Goal: Task Accomplishment & Management: Use online tool/utility

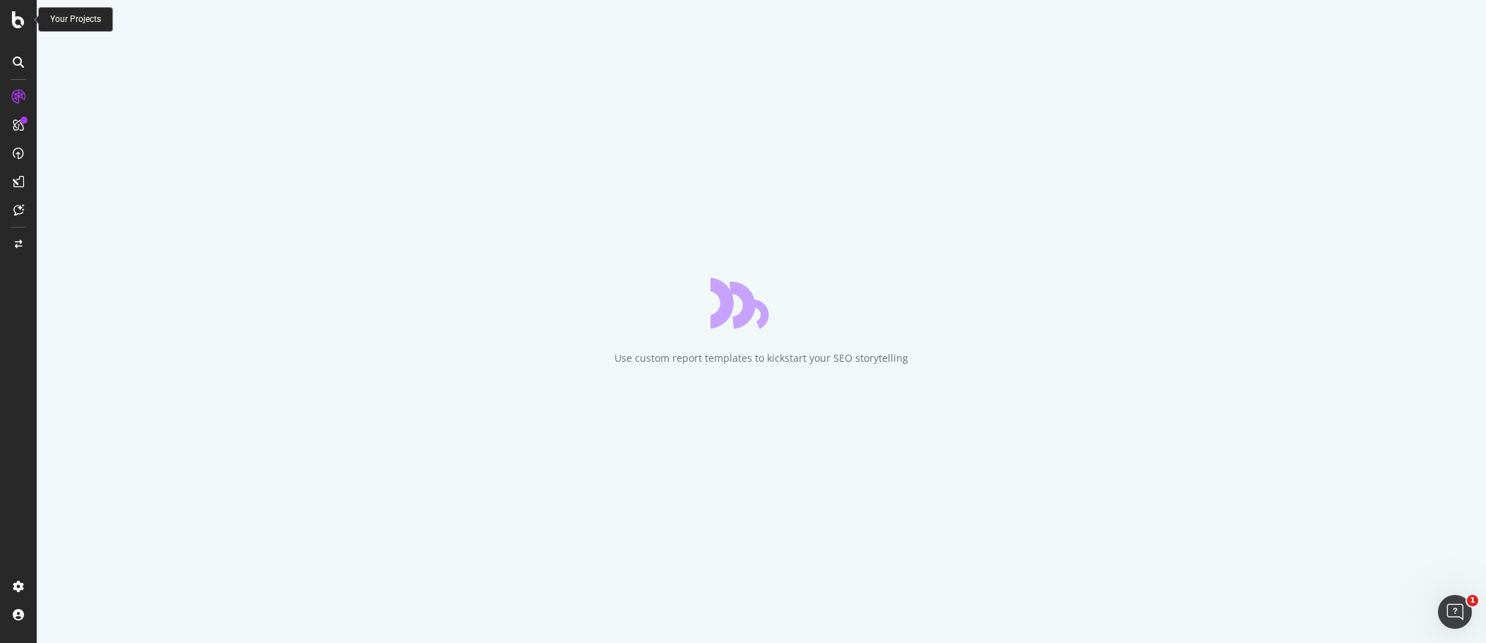
click at [5, 20] on div at bounding box center [18, 19] width 34 height 17
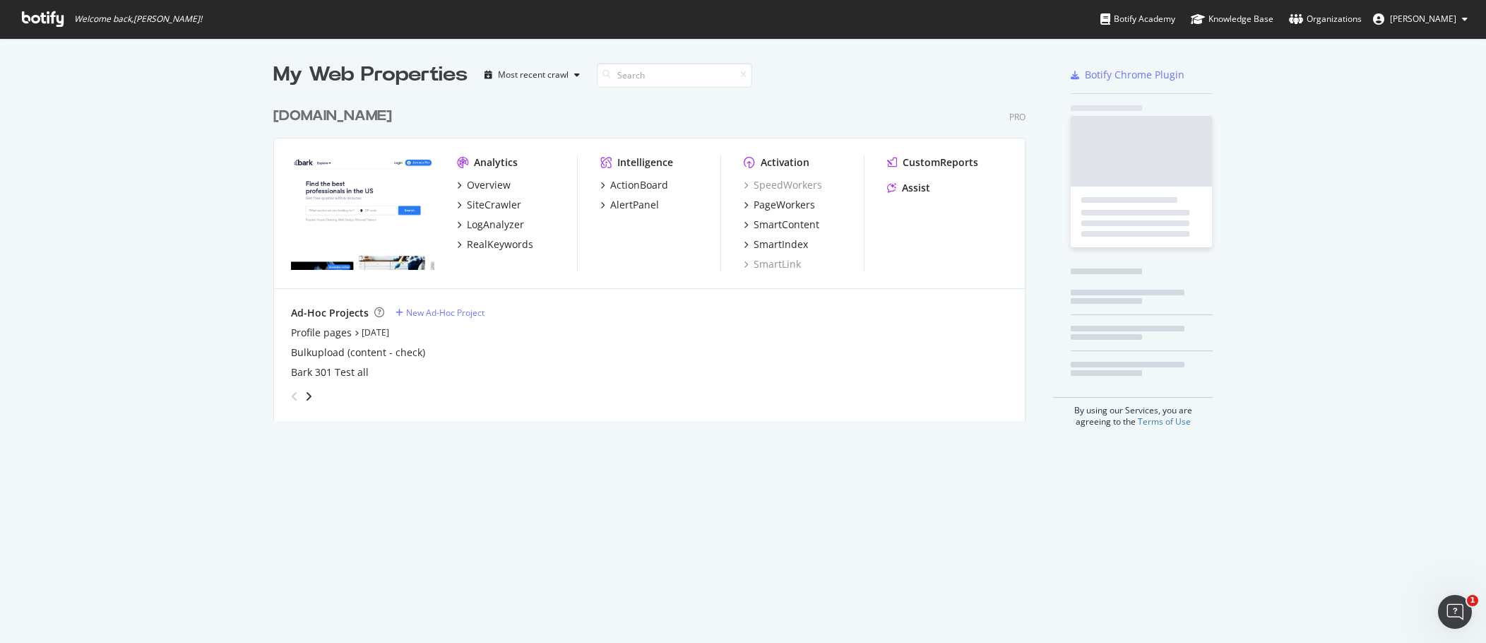
scroll to position [632, 1465]
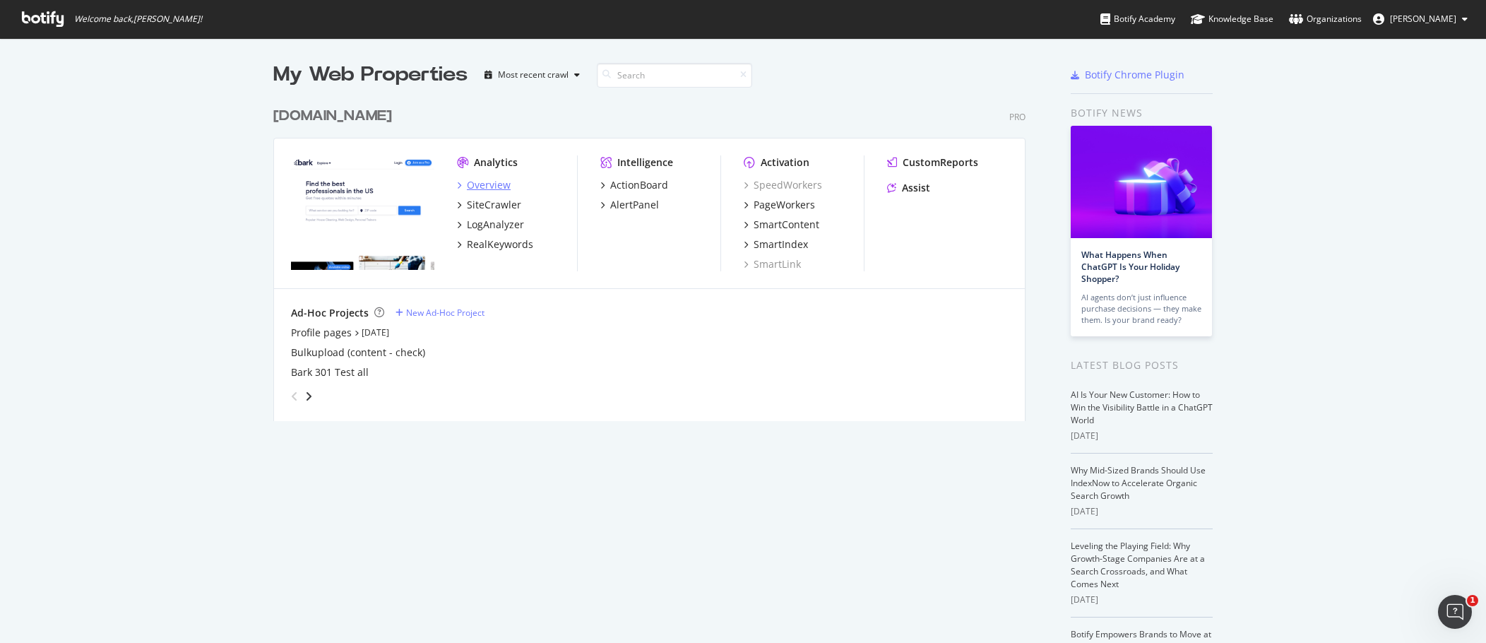
click at [495, 186] on div "Overview" at bounding box center [489, 185] width 44 height 14
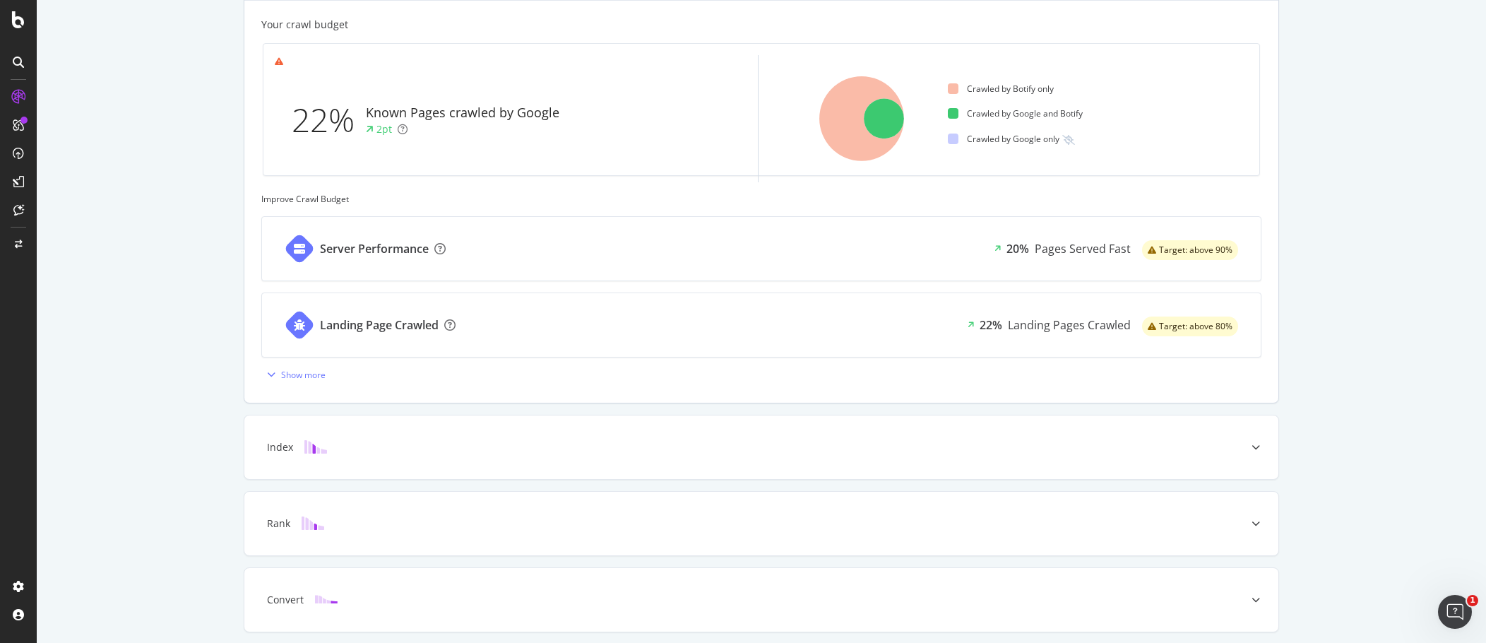
scroll to position [424, 0]
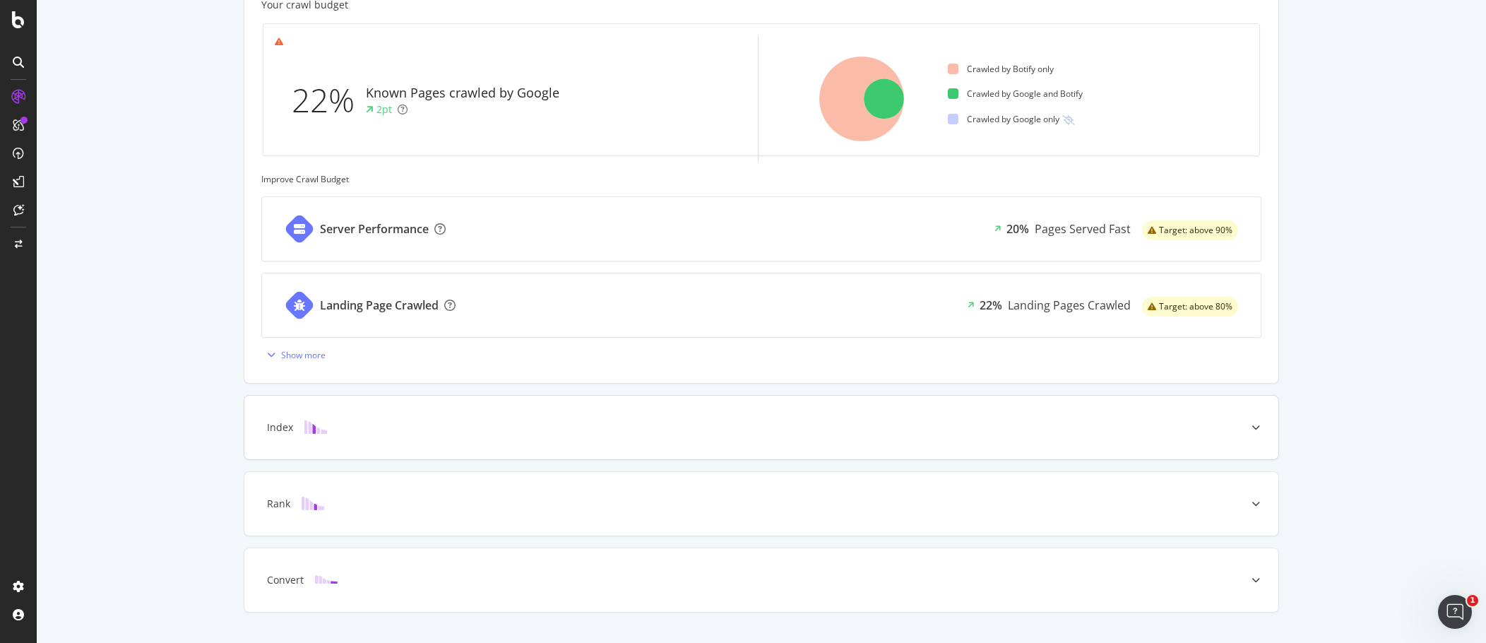
click at [365, 440] on div "Index" at bounding box center [761, 428] width 1034 height 64
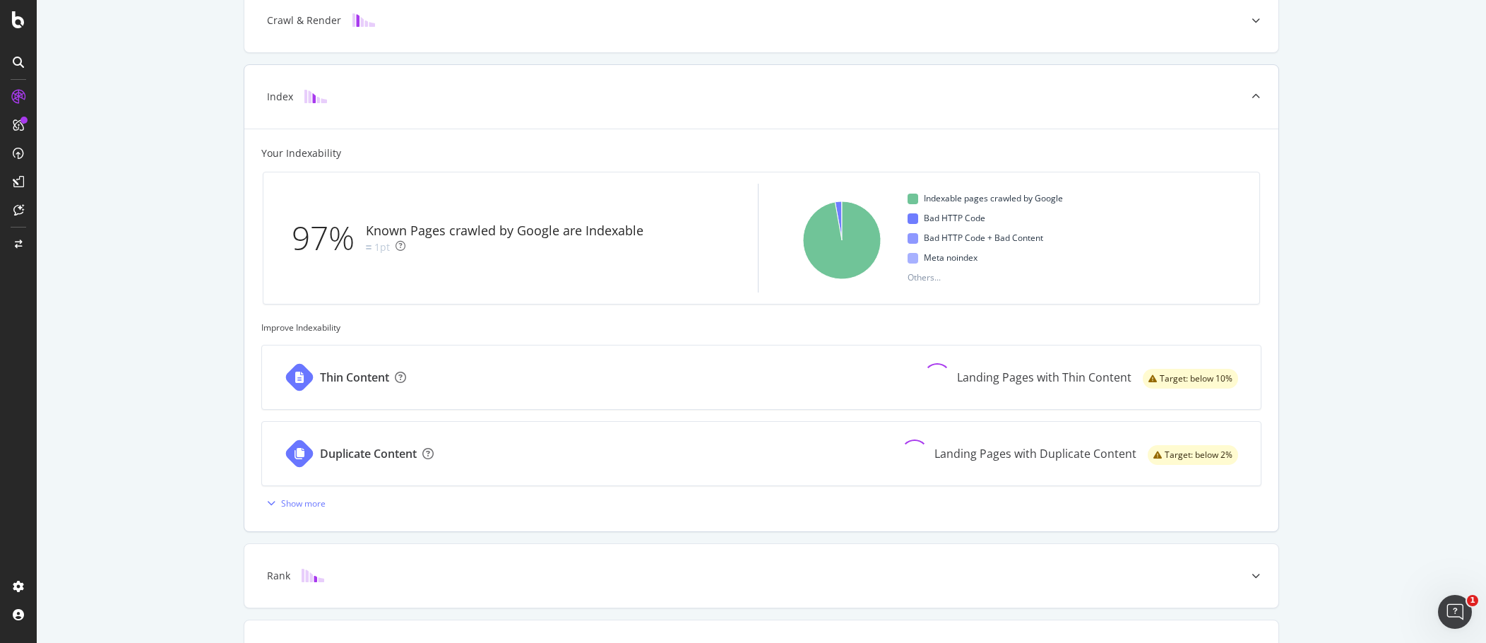
scroll to position [283, 0]
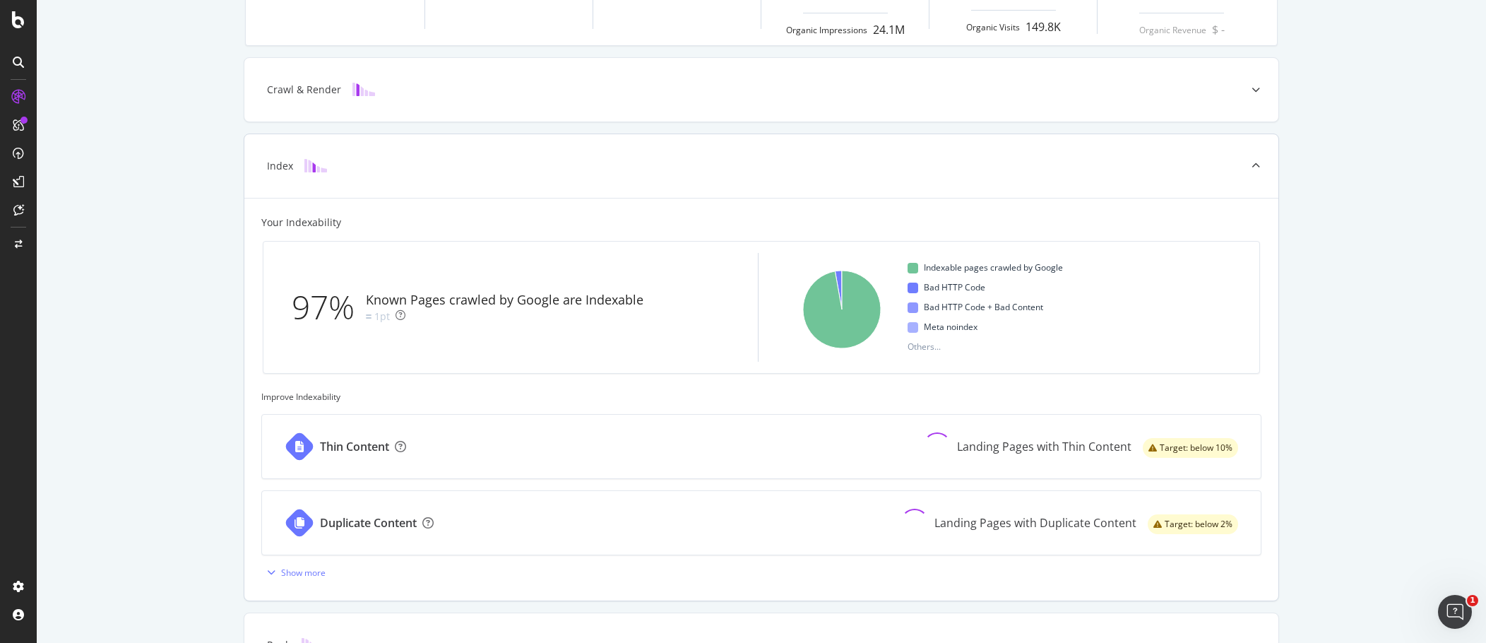
click at [456, 158] on div "Index" at bounding box center [761, 166] width 1034 height 64
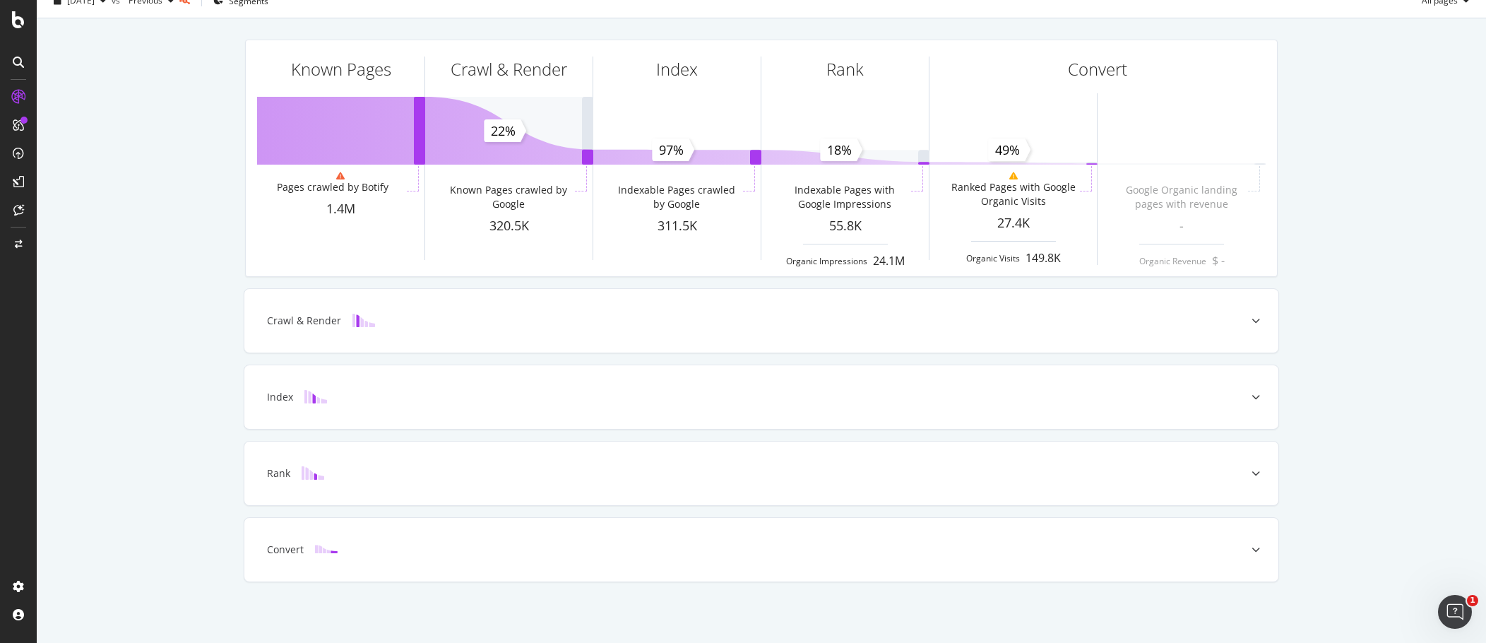
scroll to position [0, 0]
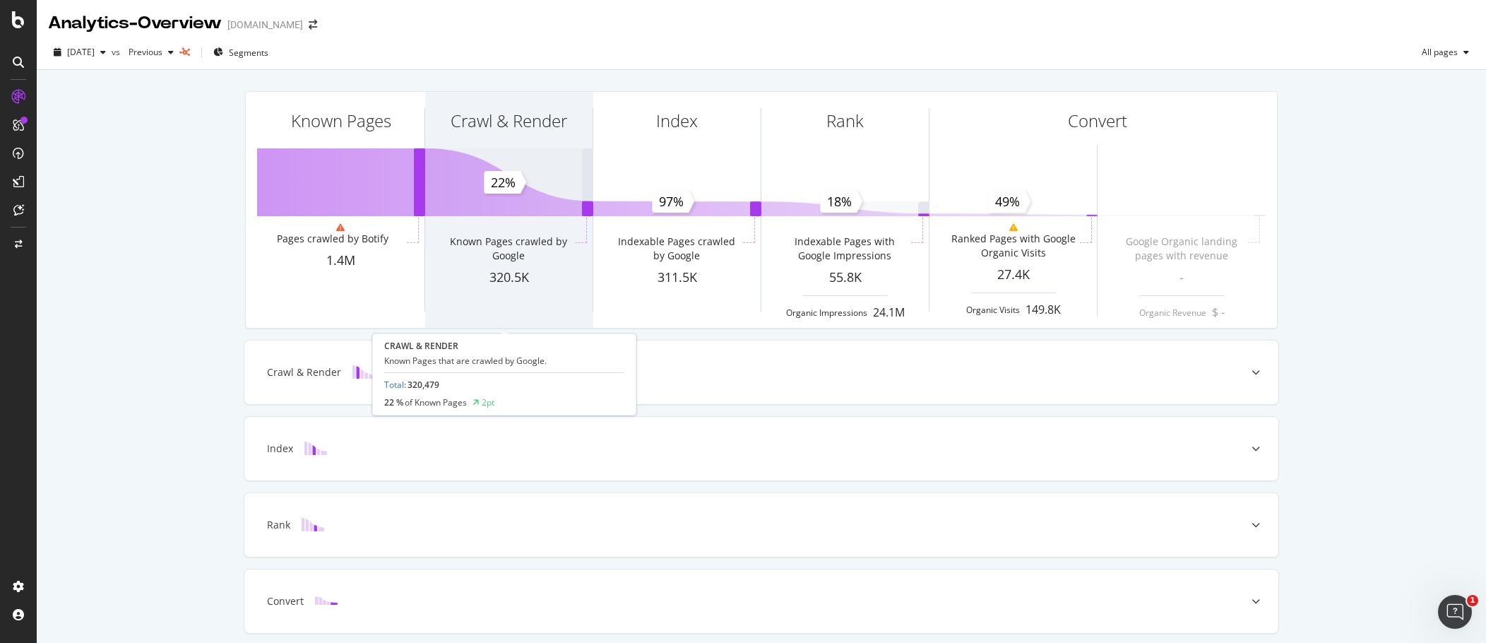
click at [568, 278] on div "320.5K" at bounding box center [508, 277] width 167 height 18
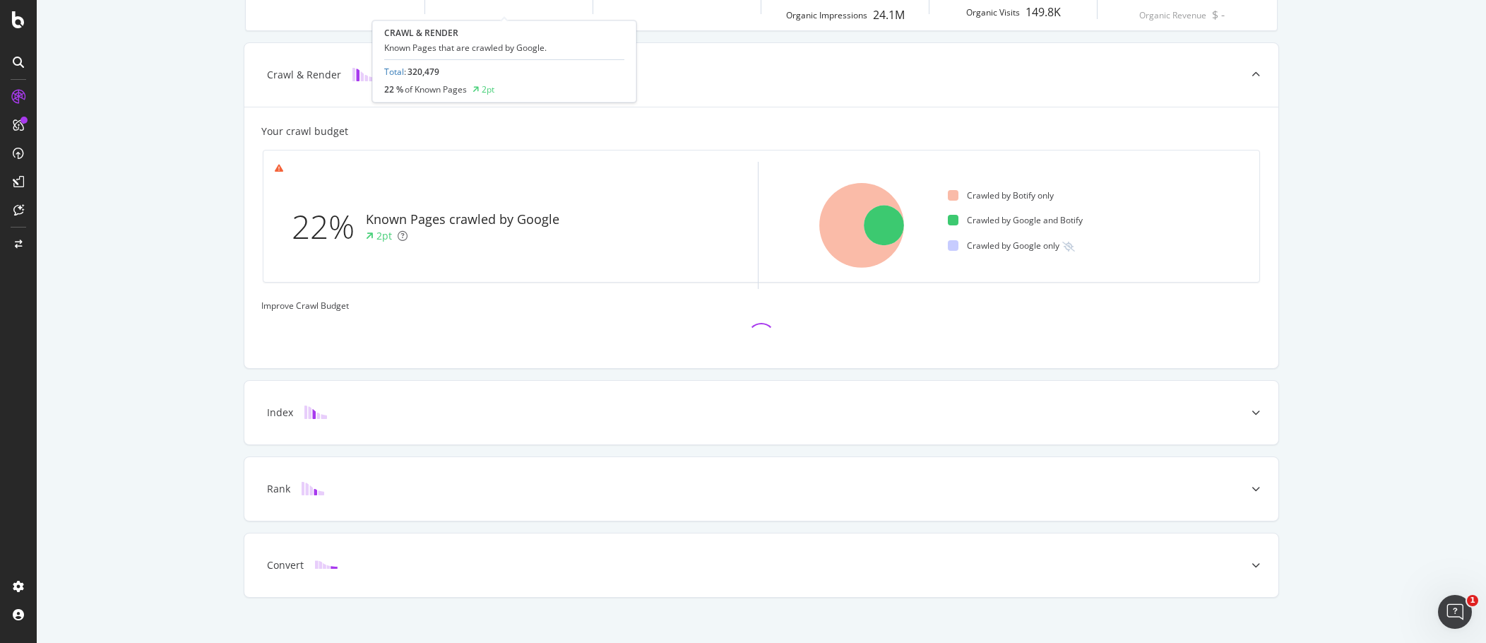
scroll to position [313, 0]
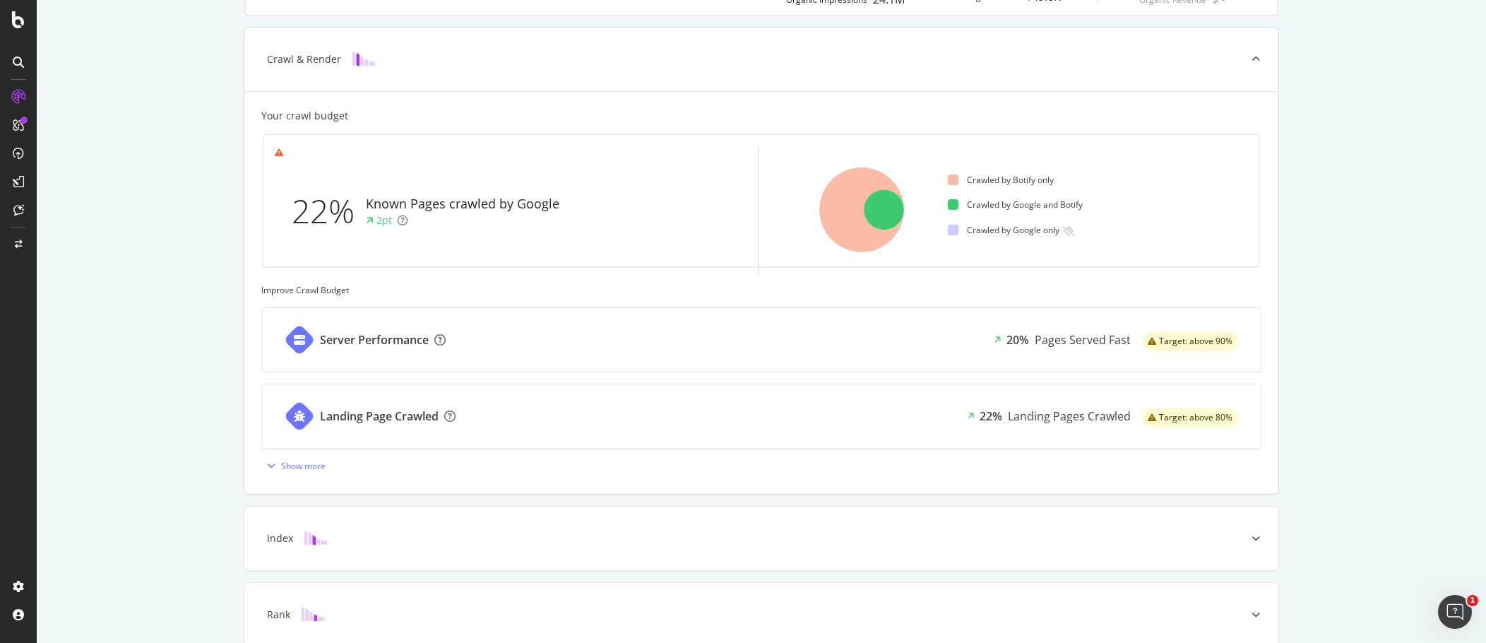
click at [406, 425] on div "Landing Page Crawled" at bounding box center [367, 416] width 211 height 64
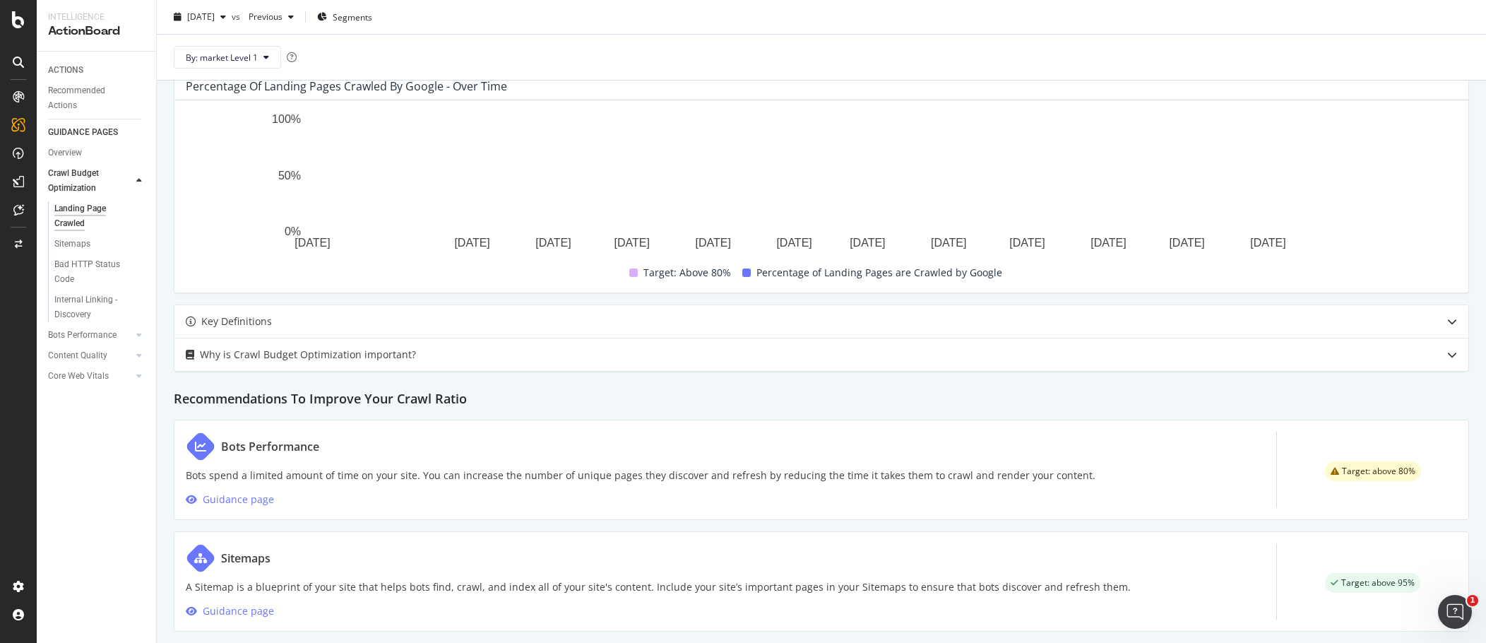
scroll to position [636, 0]
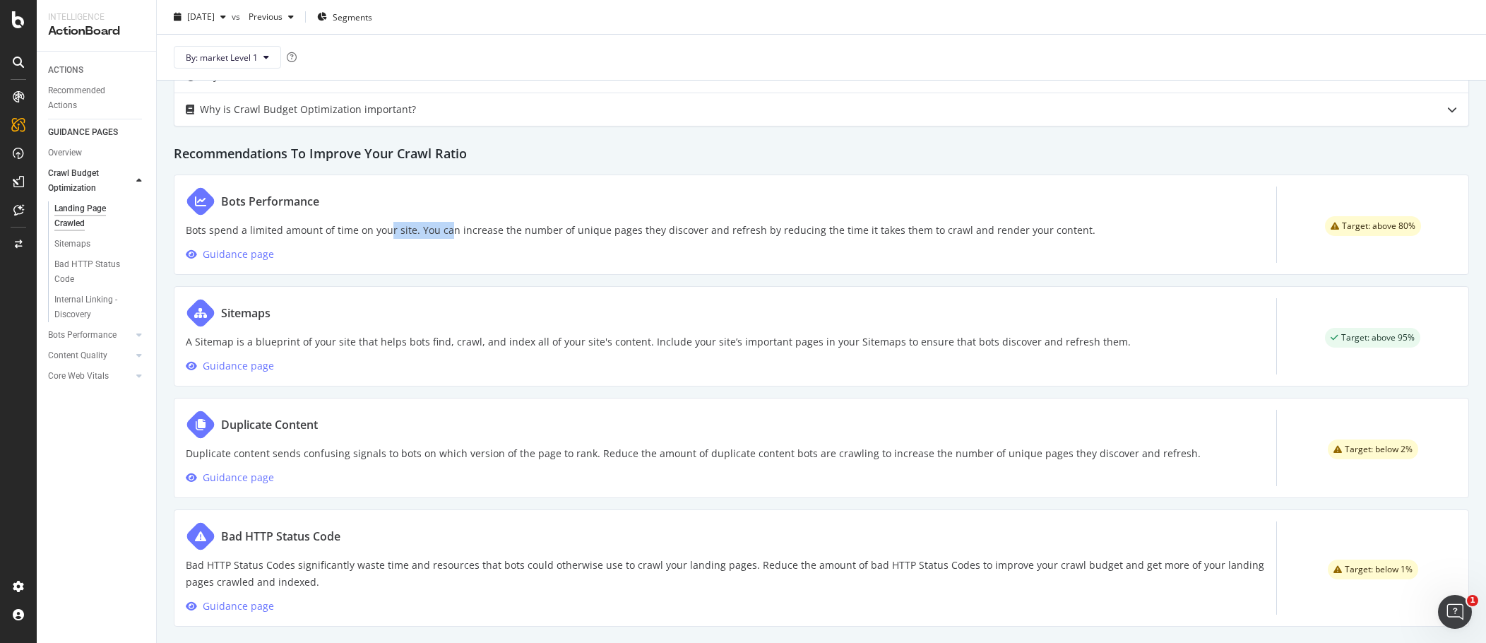
drag, startPoint x: 385, startPoint y: 232, endPoint x: 457, endPoint y: 232, distance: 72.1
click at [447, 232] on p "Bots spend a limited amount of time on your site. You can increase the number o…" at bounding box center [641, 230] width 910 height 17
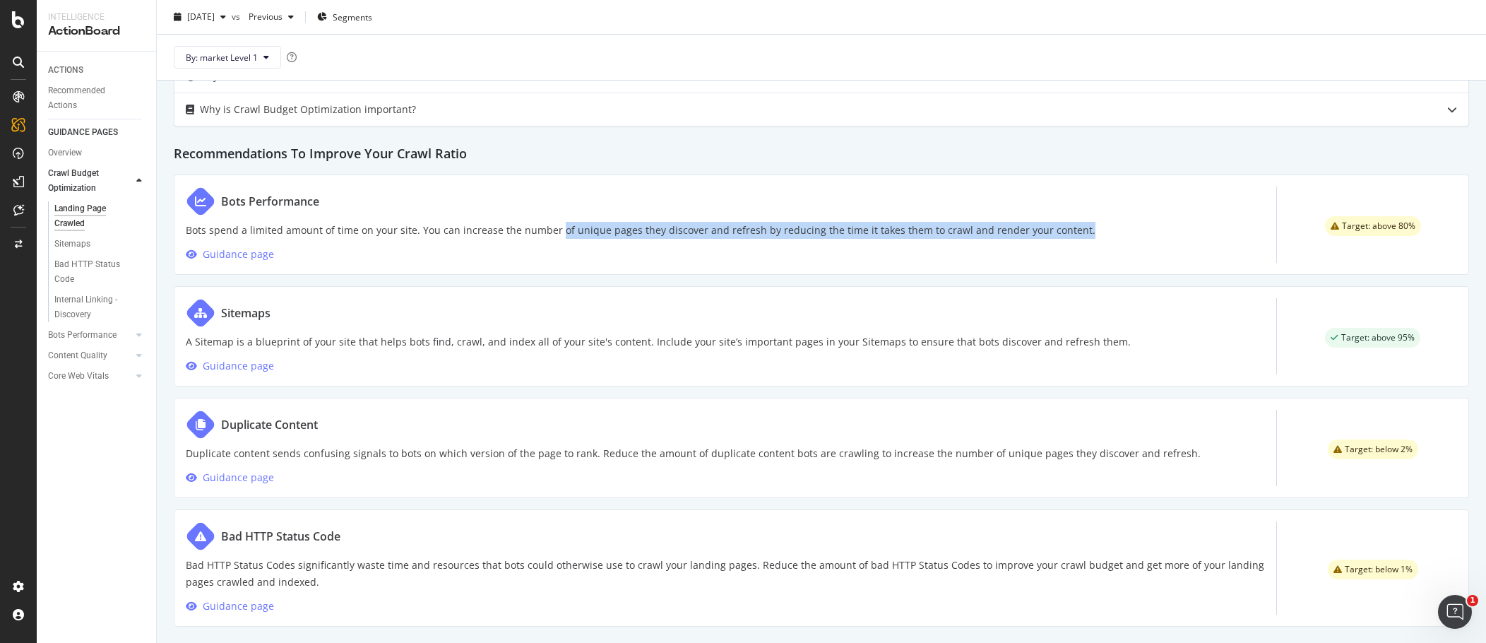
drag, startPoint x: 554, startPoint y: 232, endPoint x: 1122, endPoint y: 231, distance: 568.0
click at [1122, 231] on div "Bots Performance Bots spend a limited amount of time on your site. You can incr…" at bounding box center [822, 225] width 1296 height 100
click at [68, 304] on div "Internal Linking - Discovery" at bounding box center [94, 307] width 81 height 30
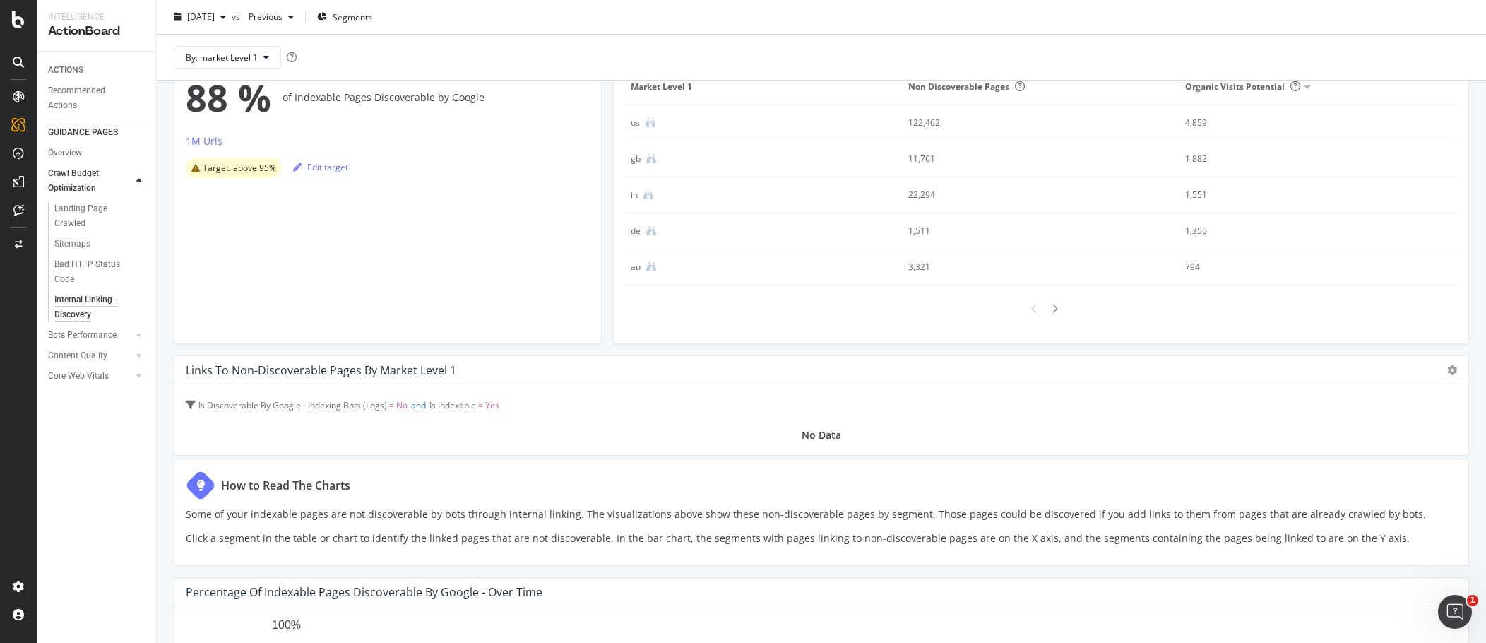
scroll to position [283, 0]
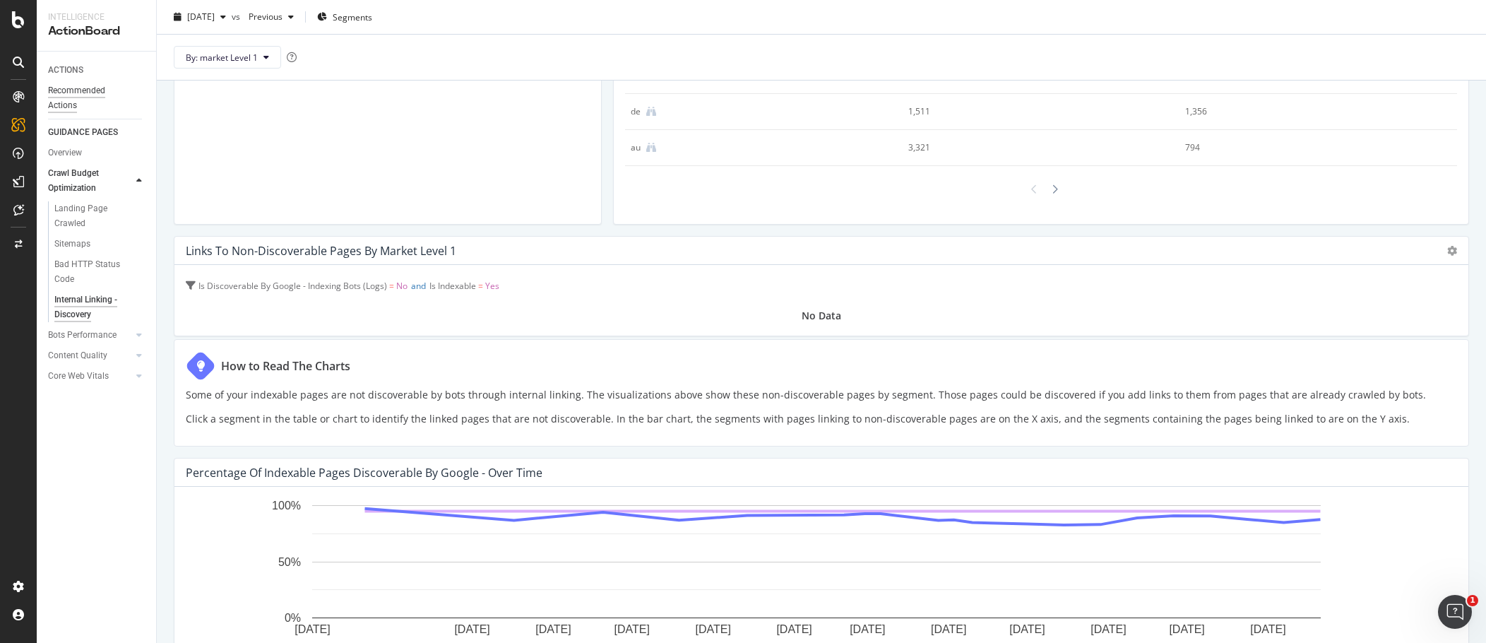
click at [79, 86] on div "Recommended Actions" at bounding box center [90, 98] width 85 height 30
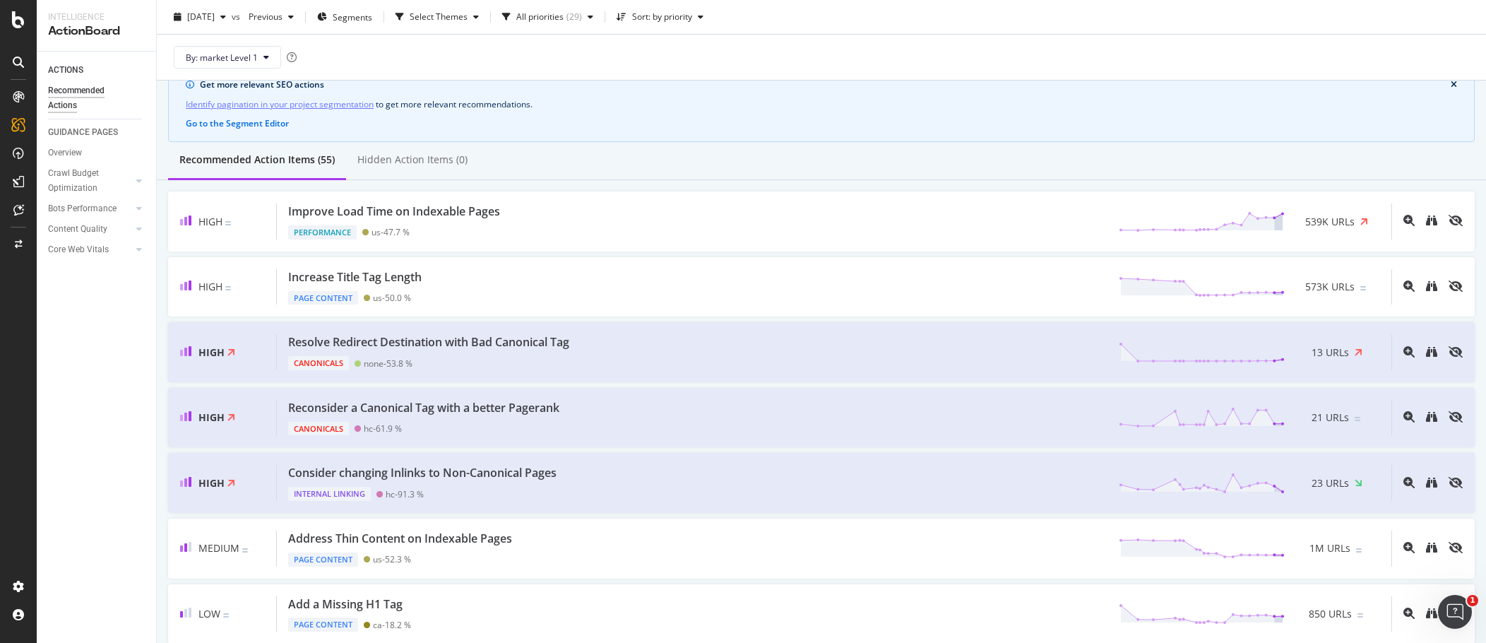
scroll to position [212, 0]
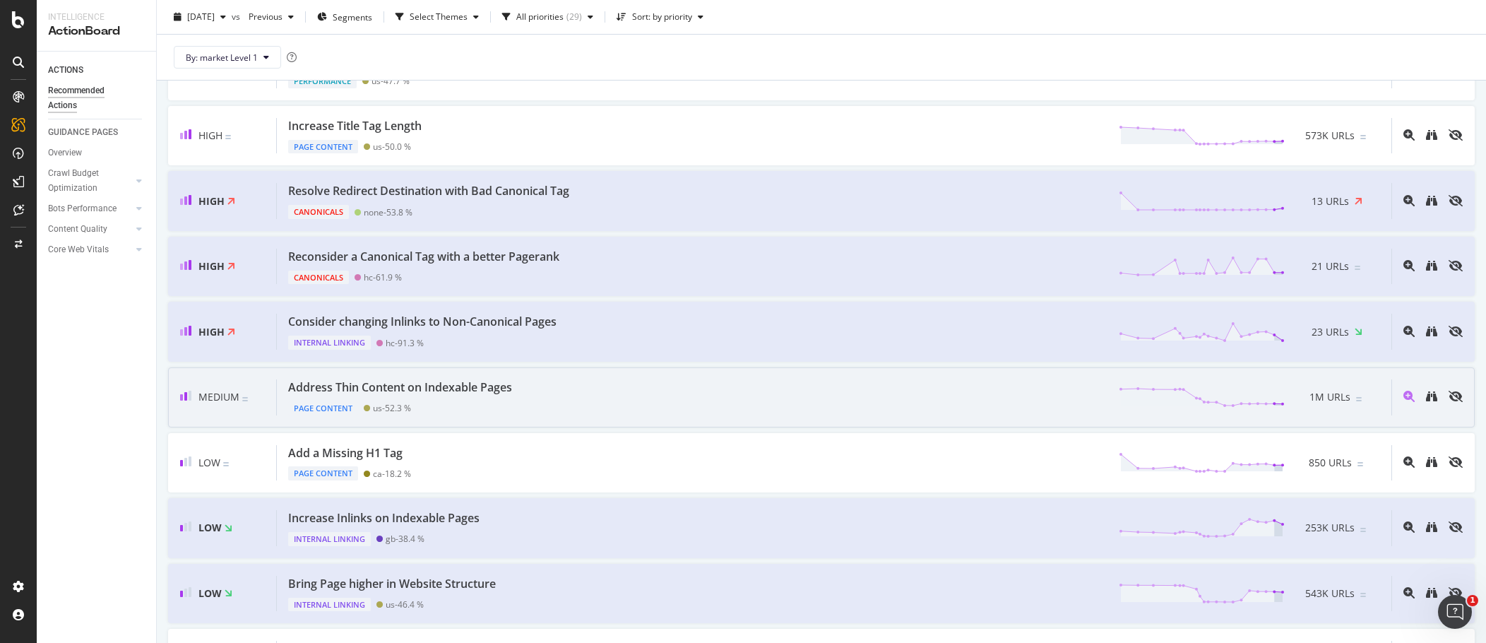
click at [730, 408] on div "Address Thin Content on Indexable Pages Page Content us - 52.3 % 1M URLs" at bounding box center [834, 397] width 1115 height 36
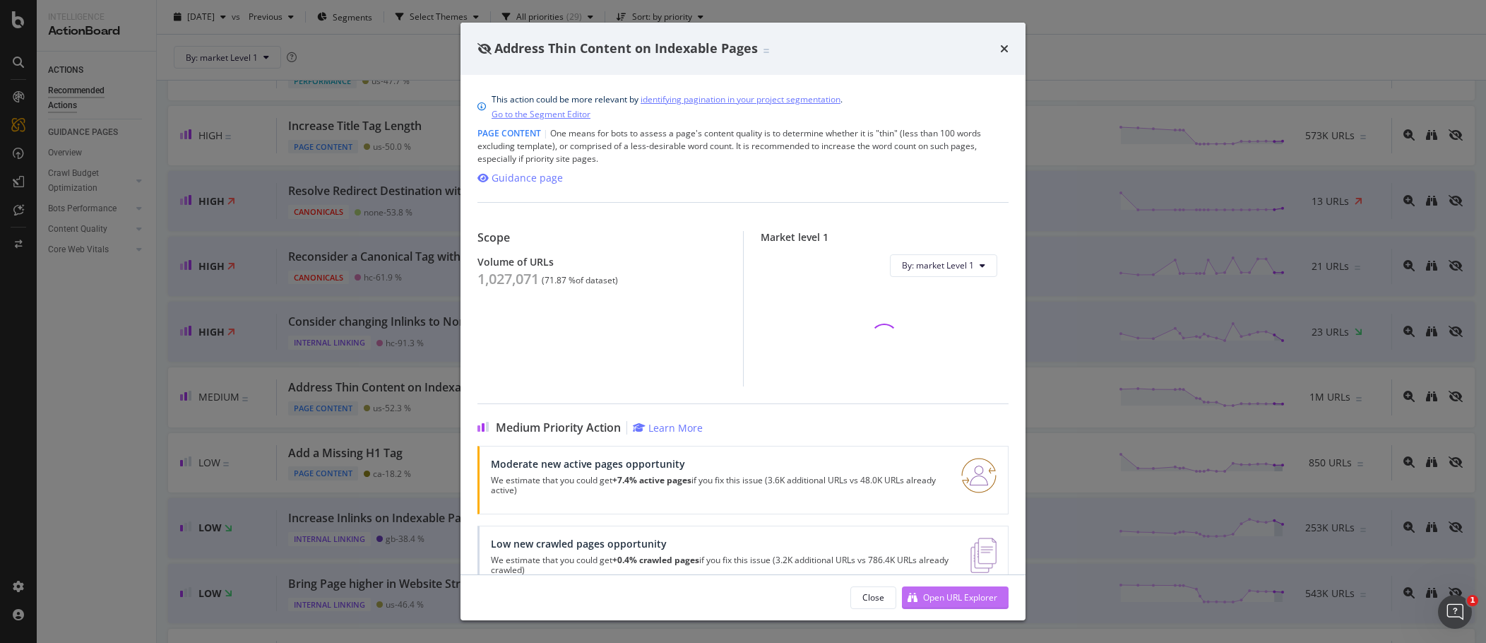
click at [998, 600] on button "Open URL Explorer" at bounding box center [955, 597] width 107 height 23
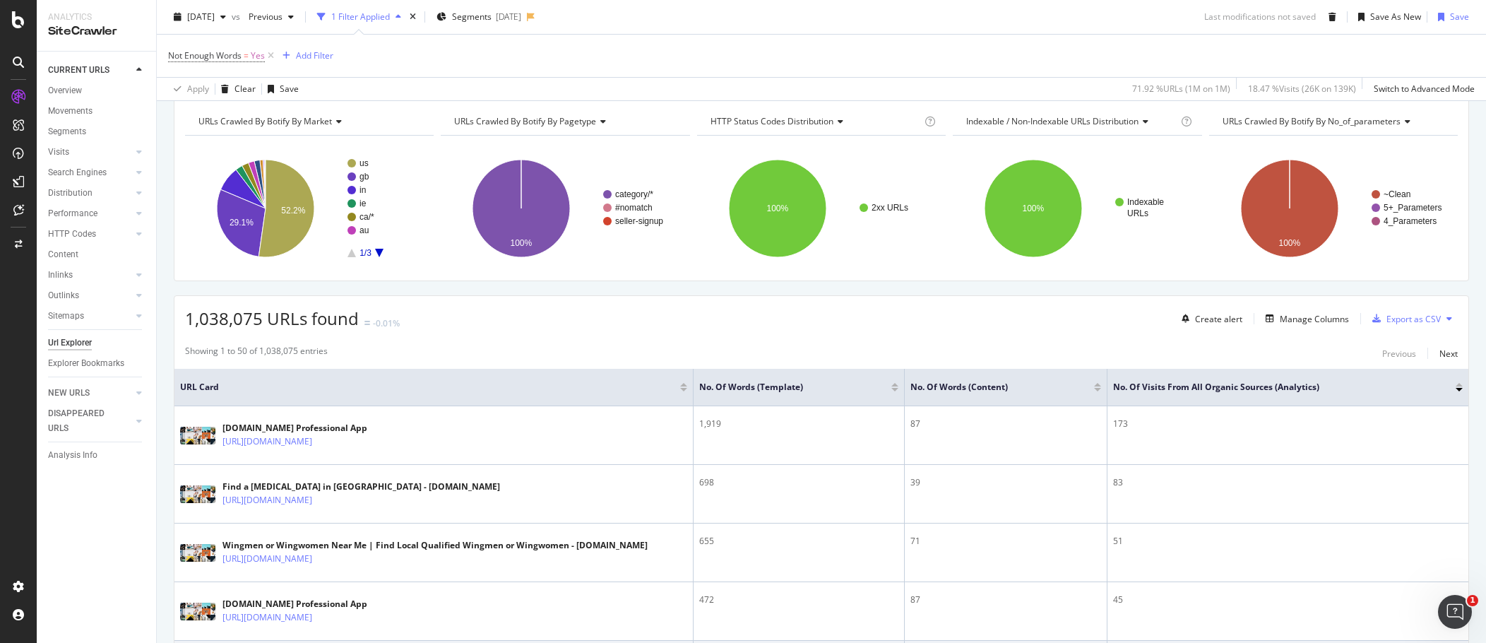
scroll to position [283, 0]
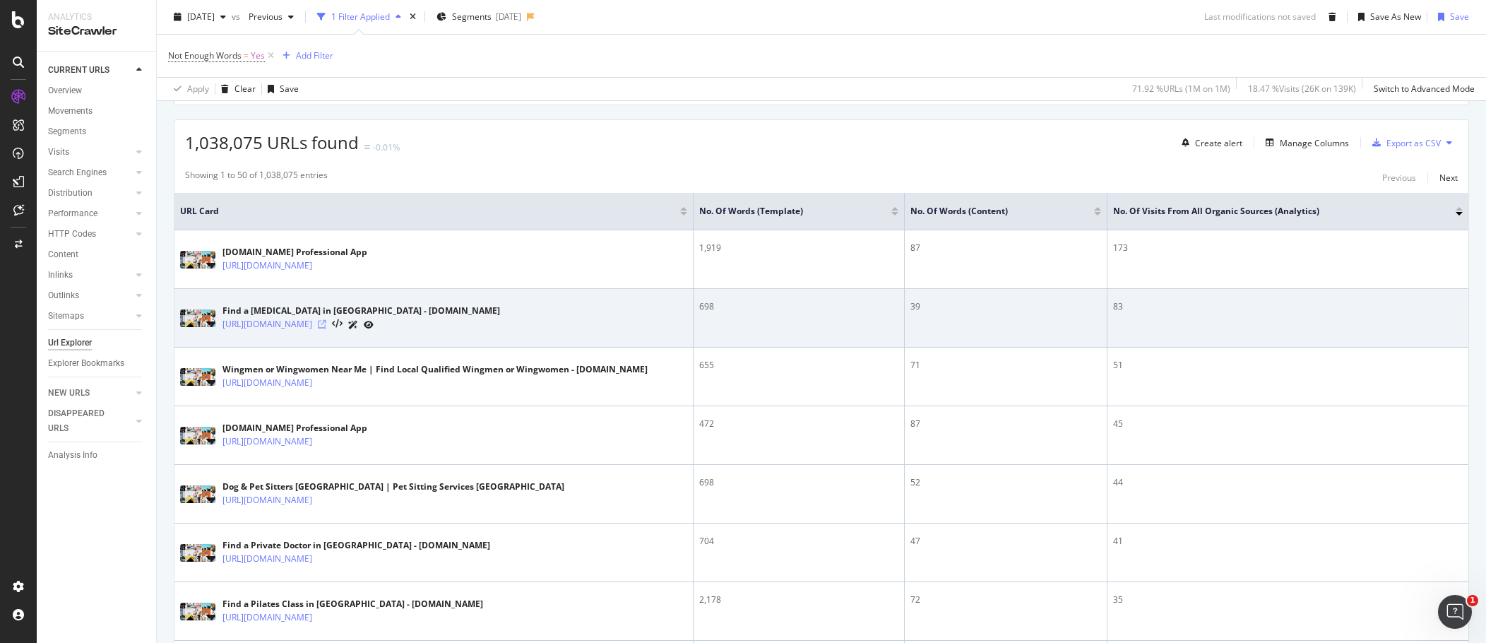
click at [326, 323] on icon at bounding box center [322, 324] width 8 height 8
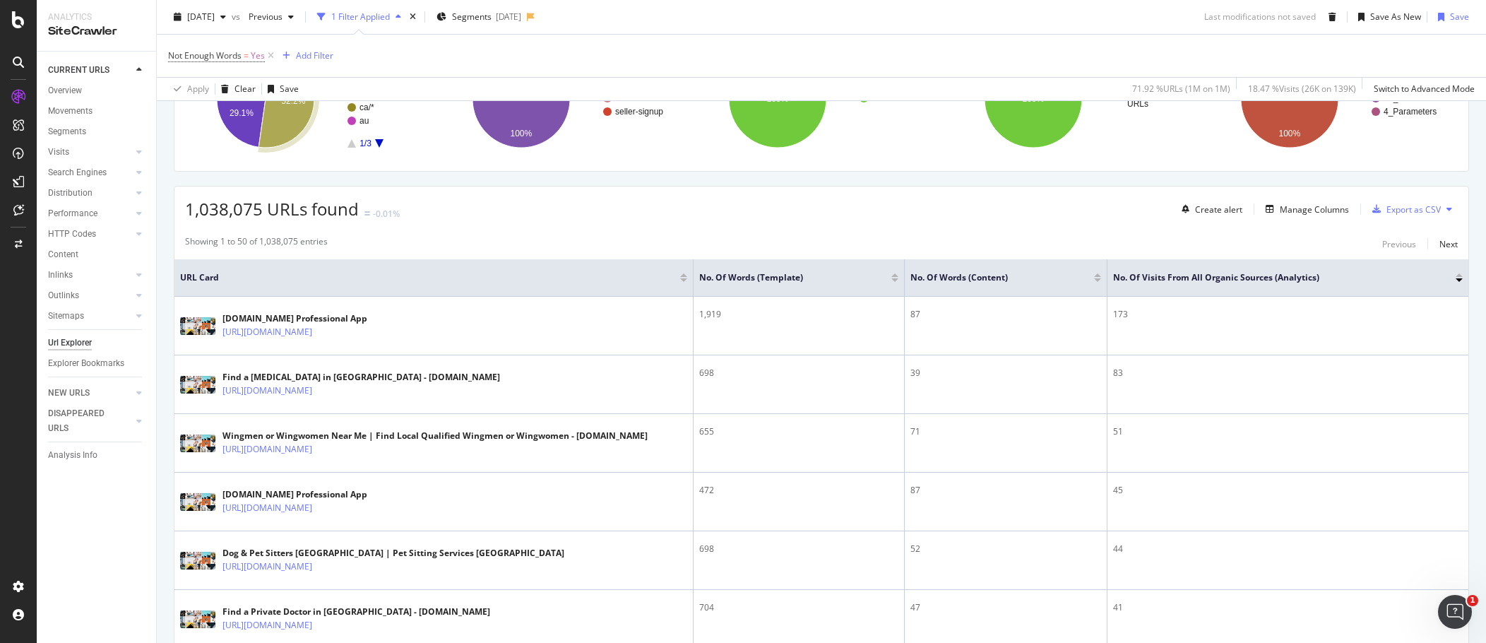
scroll to position [71, 0]
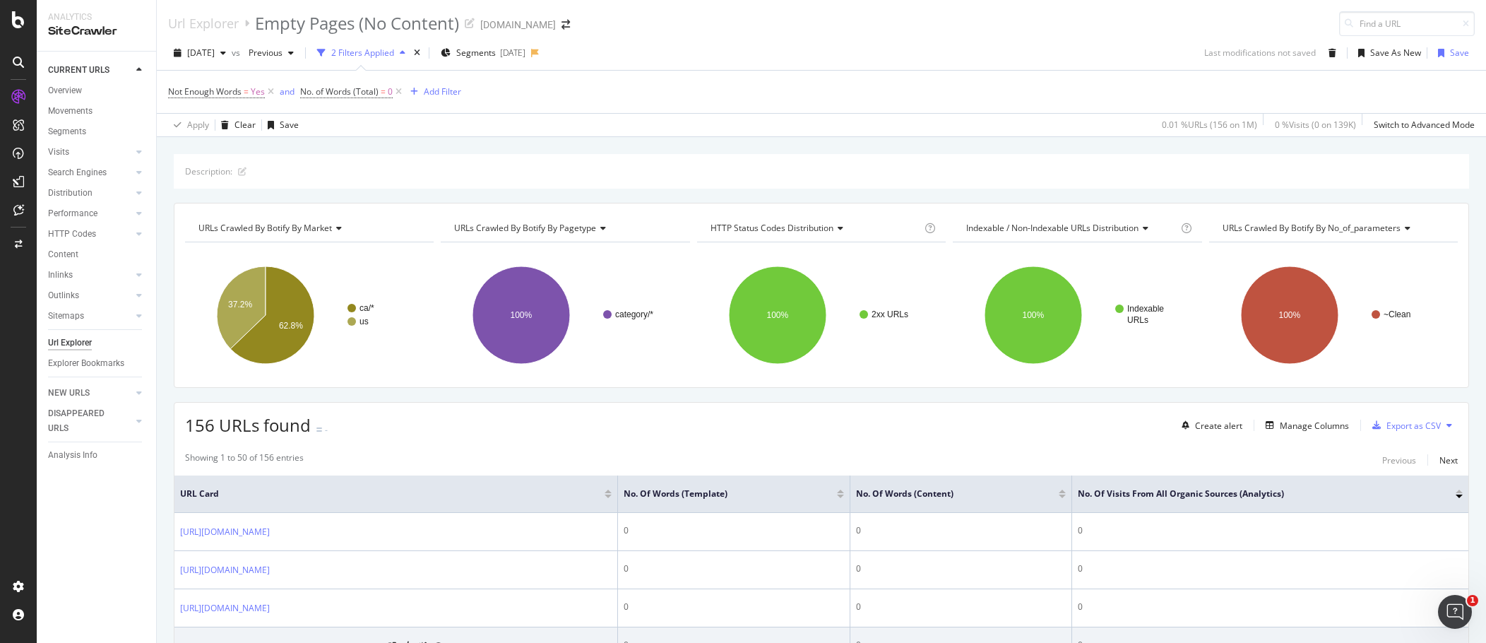
scroll to position [71, 0]
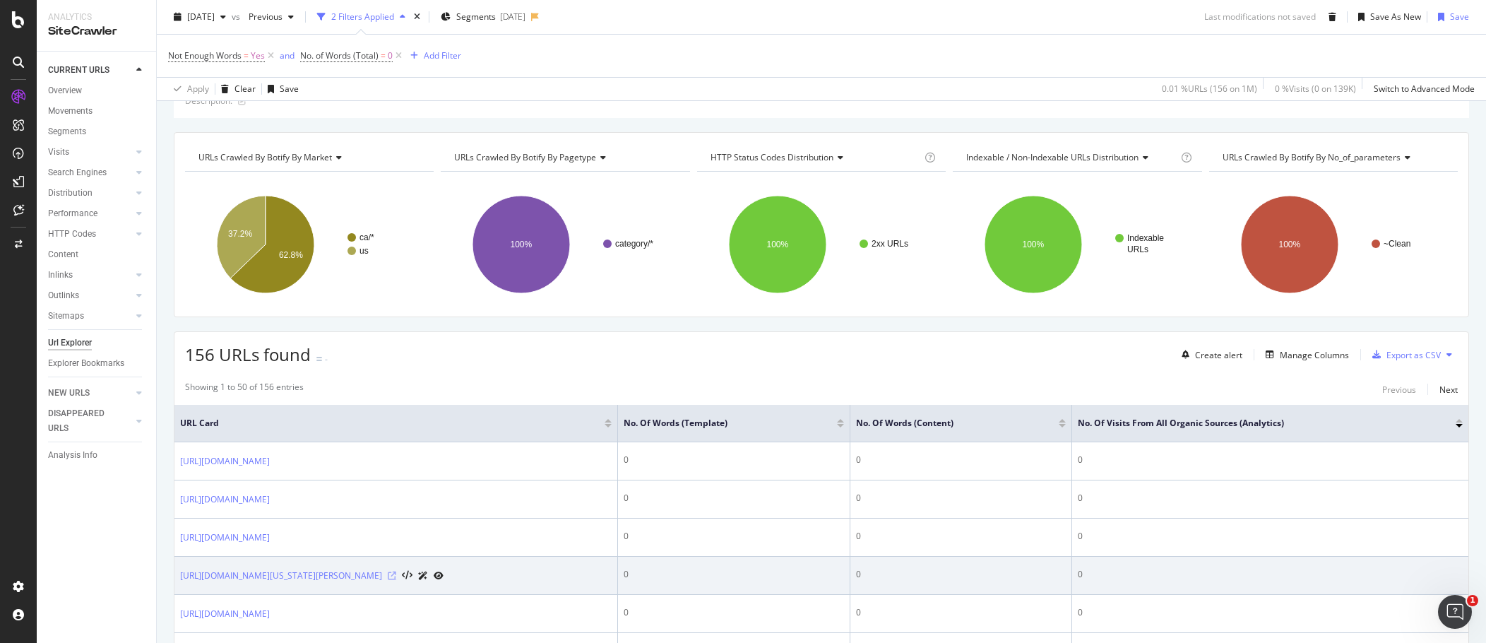
click at [444, 445] on div "[URL][DOMAIN_NAME][US_STATE][PERSON_NAME]" at bounding box center [312, 575] width 264 height 15
click at [396, 445] on icon at bounding box center [392, 576] width 8 height 8
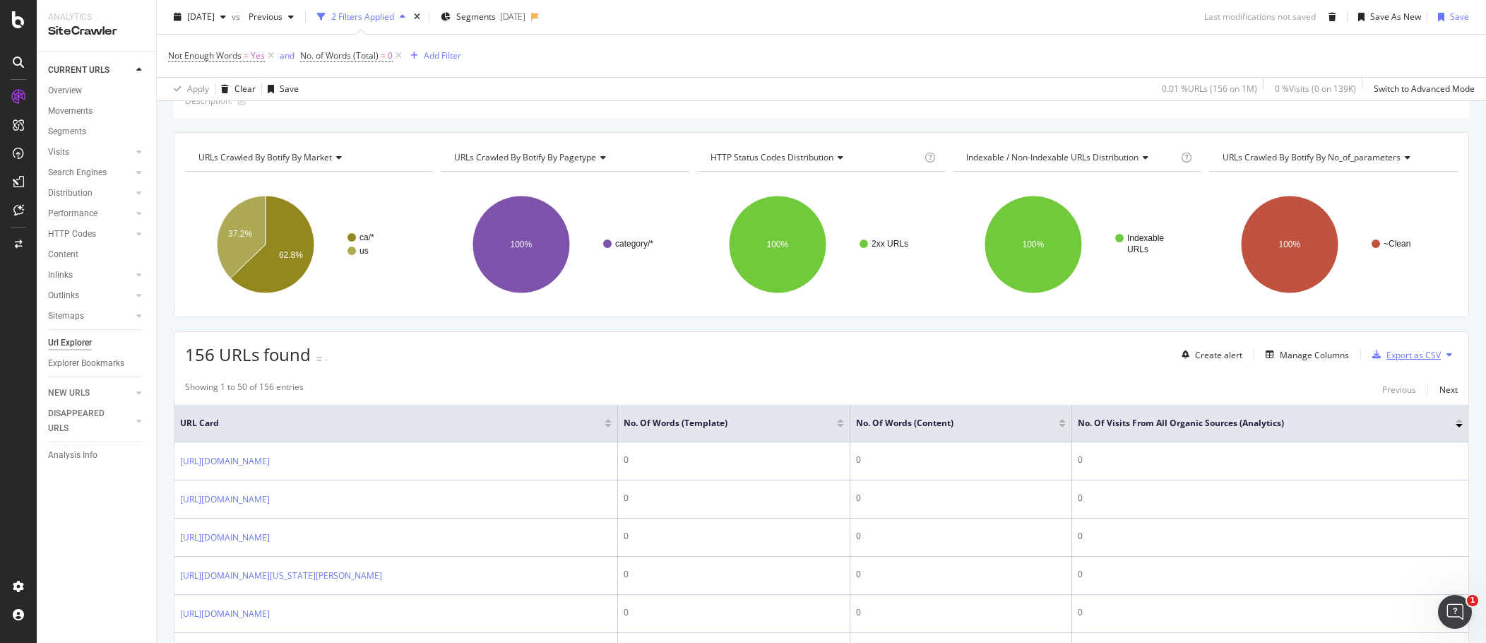
click at [904, 352] on div "Export as CSV" at bounding box center [1414, 355] width 54 height 12
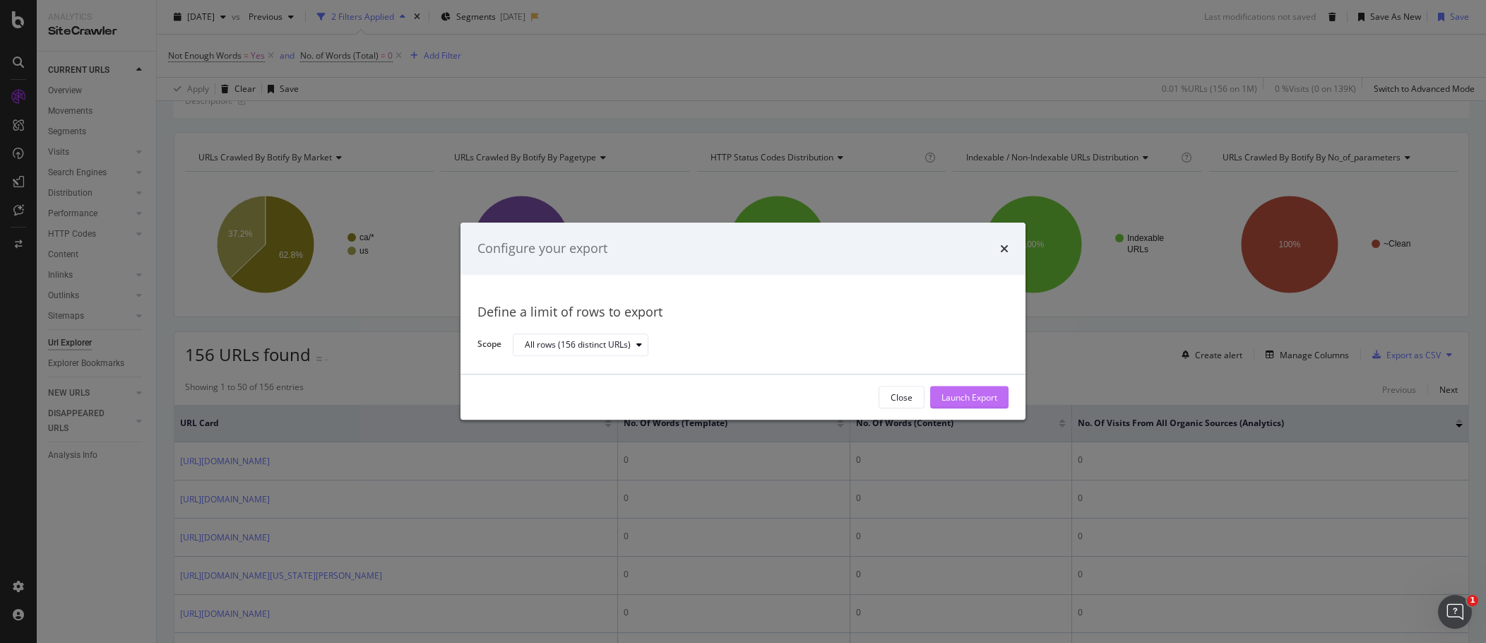
click at [904, 399] on div "Launch Export" at bounding box center [970, 397] width 56 height 12
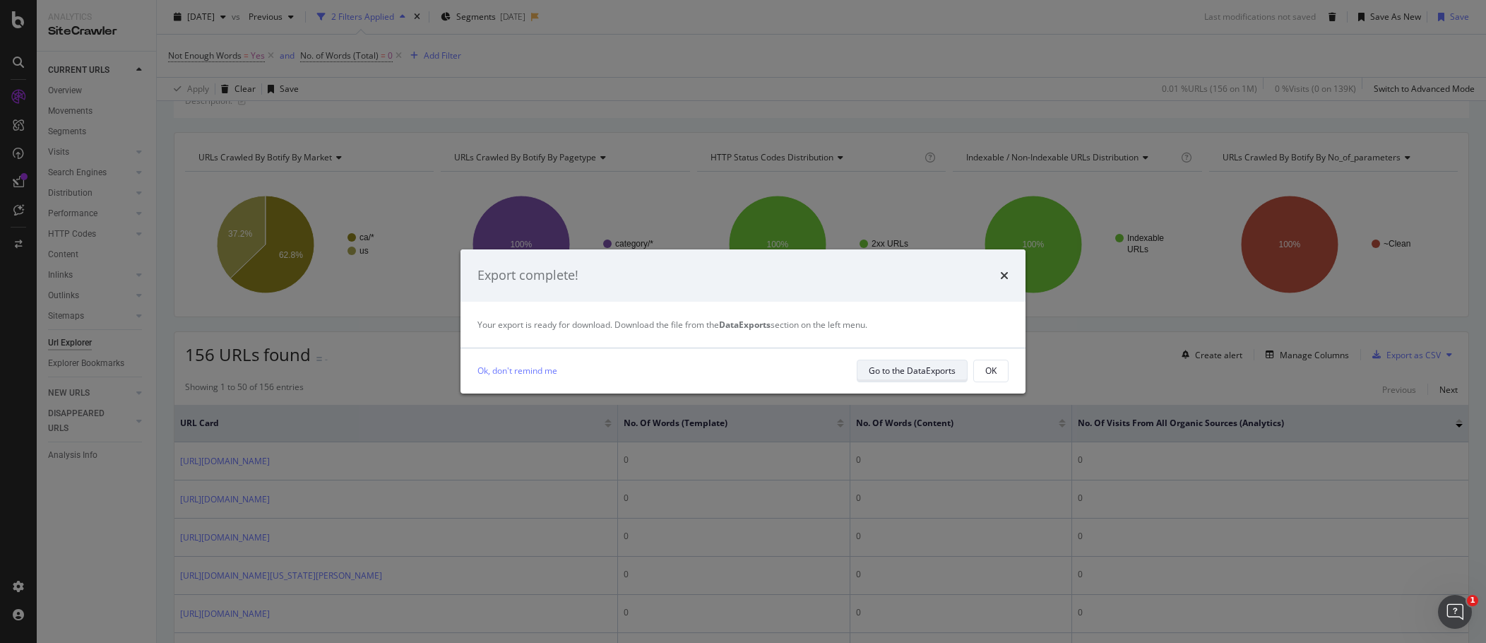
click at [887, 378] on div "Go to the DataExports" at bounding box center [912, 371] width 87 height 20
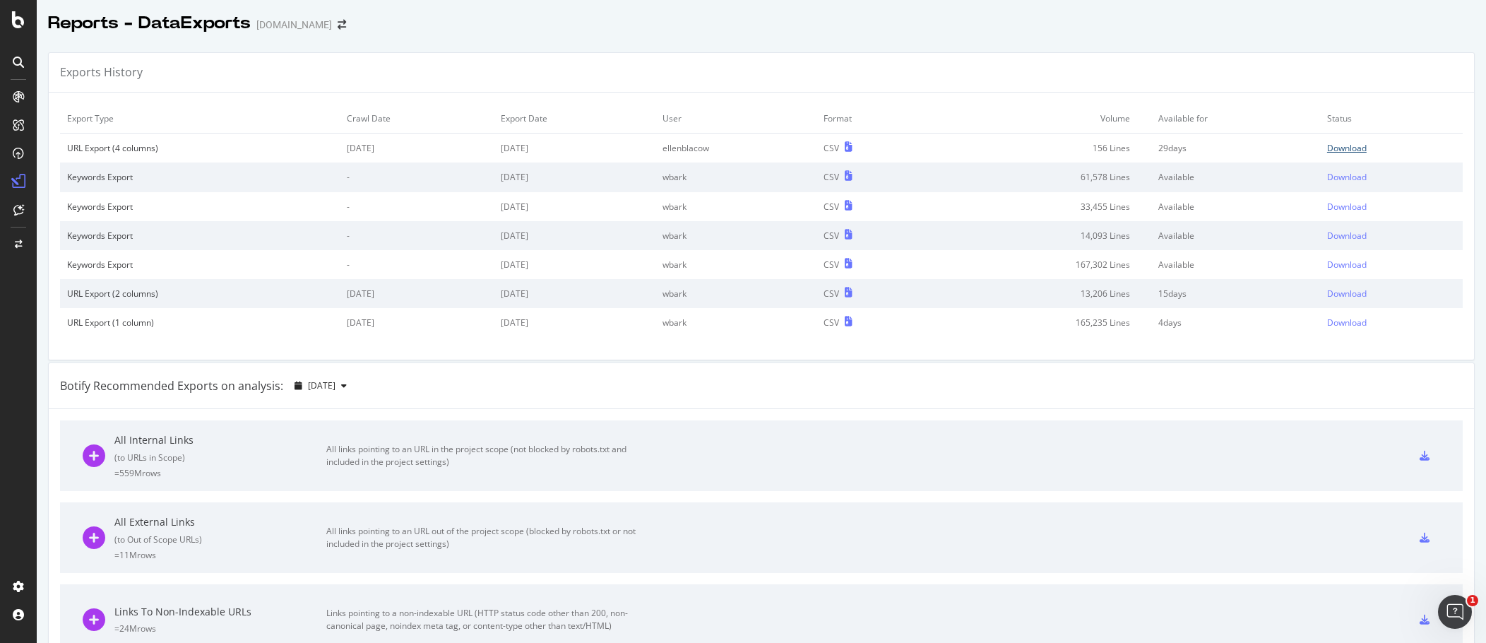
click at [904, 150] on link "Download" at bounding box center [1392, 148] width 129 height 12
click at [85, 158] on div "SiteCrawler" at bounding box center [77, 159] width 50 height 14
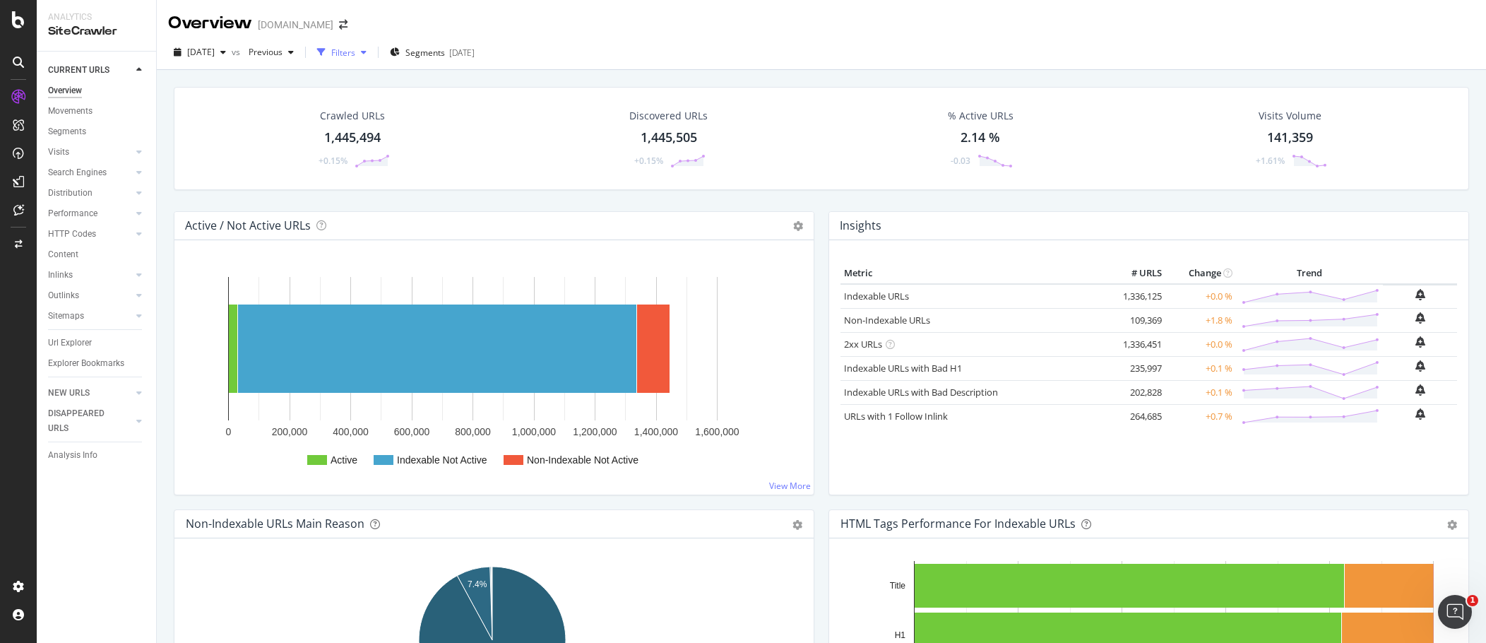
click at [355, 49] on div "Filters" at bounding box center [343, 53] width 24 height 12
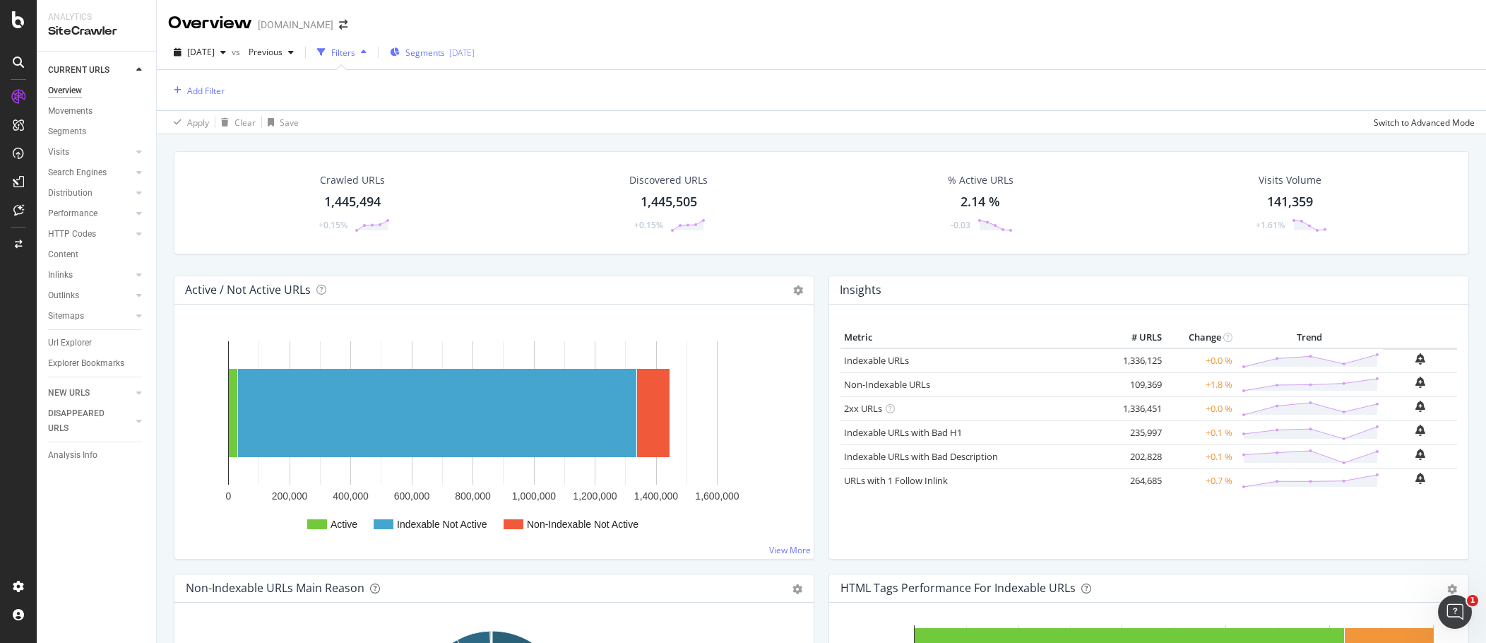
click at [475, 54] on div "2025-08-19" at bounding box center [461, 53] width 25 height 12
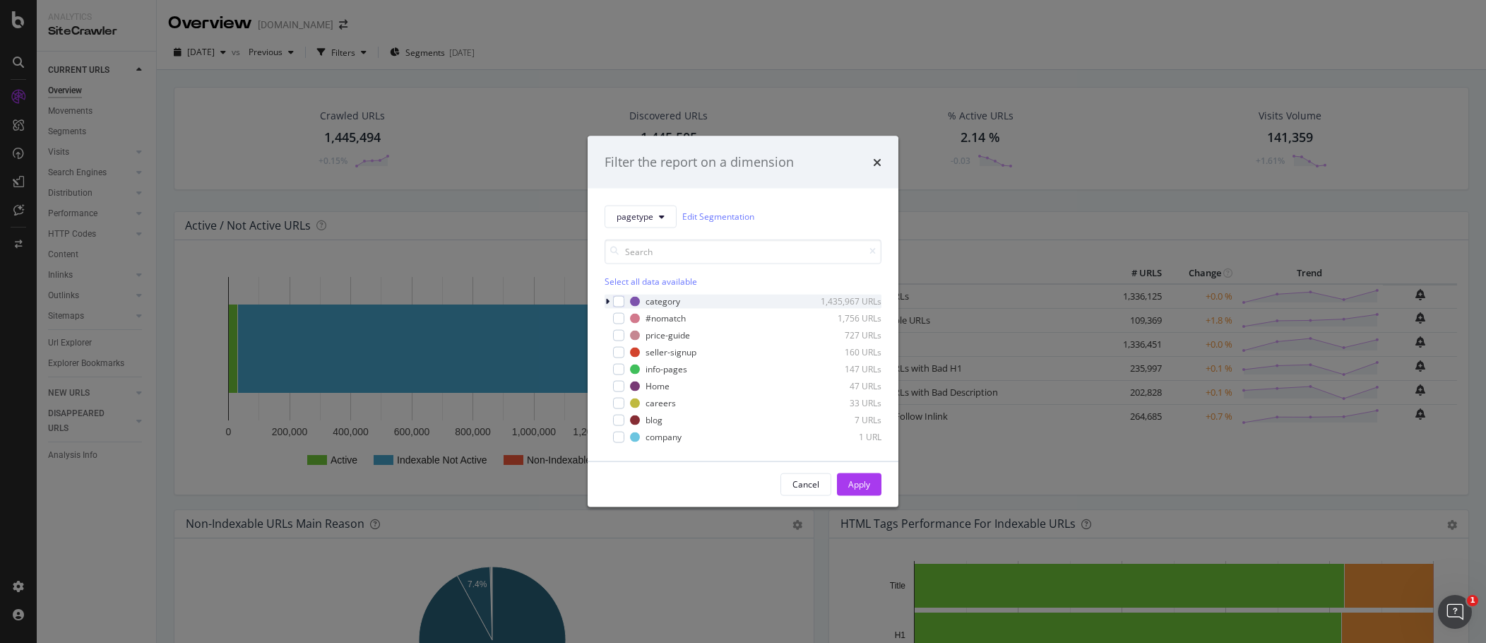
click at [606, 299] on icon "modal" at bounding box center [607, 301] width 4 height 8
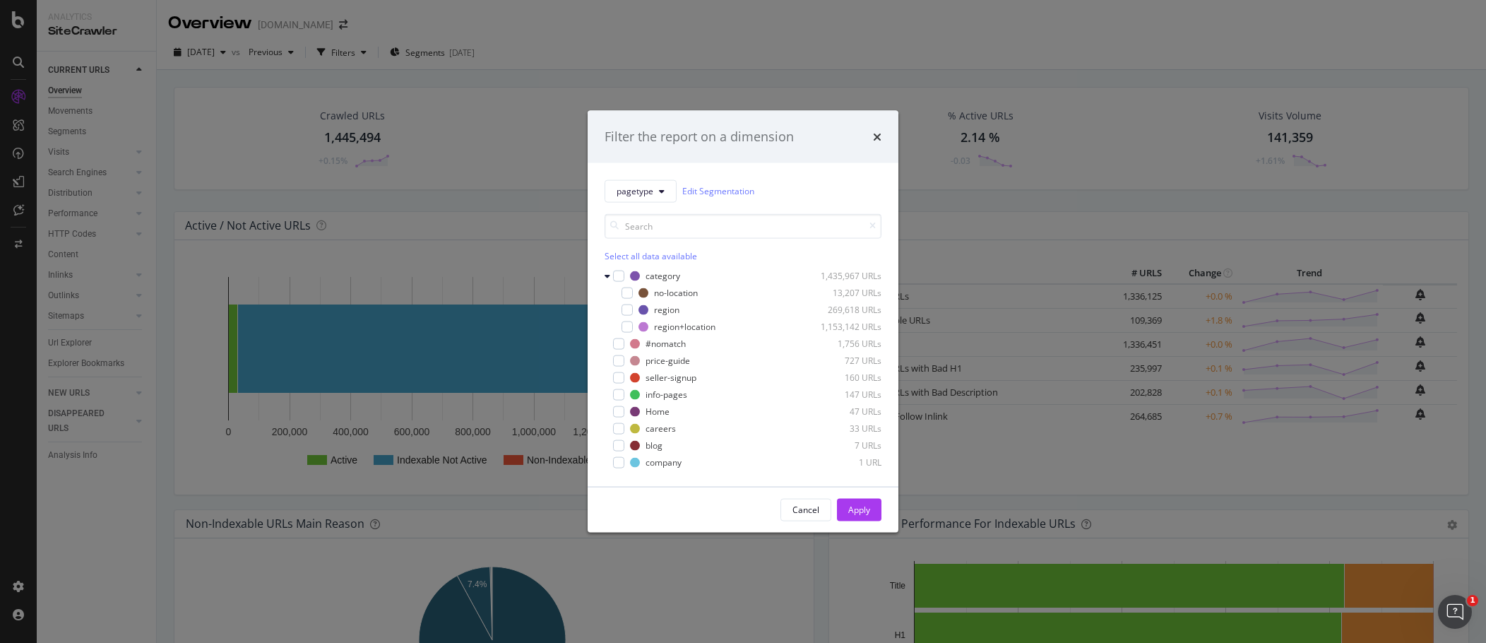
click at [904, 177] on div "Filter the report on a dimension pagetype Edit Segmentation Select all data ava…" at bounding box center [743, 321] width 1486 height 643
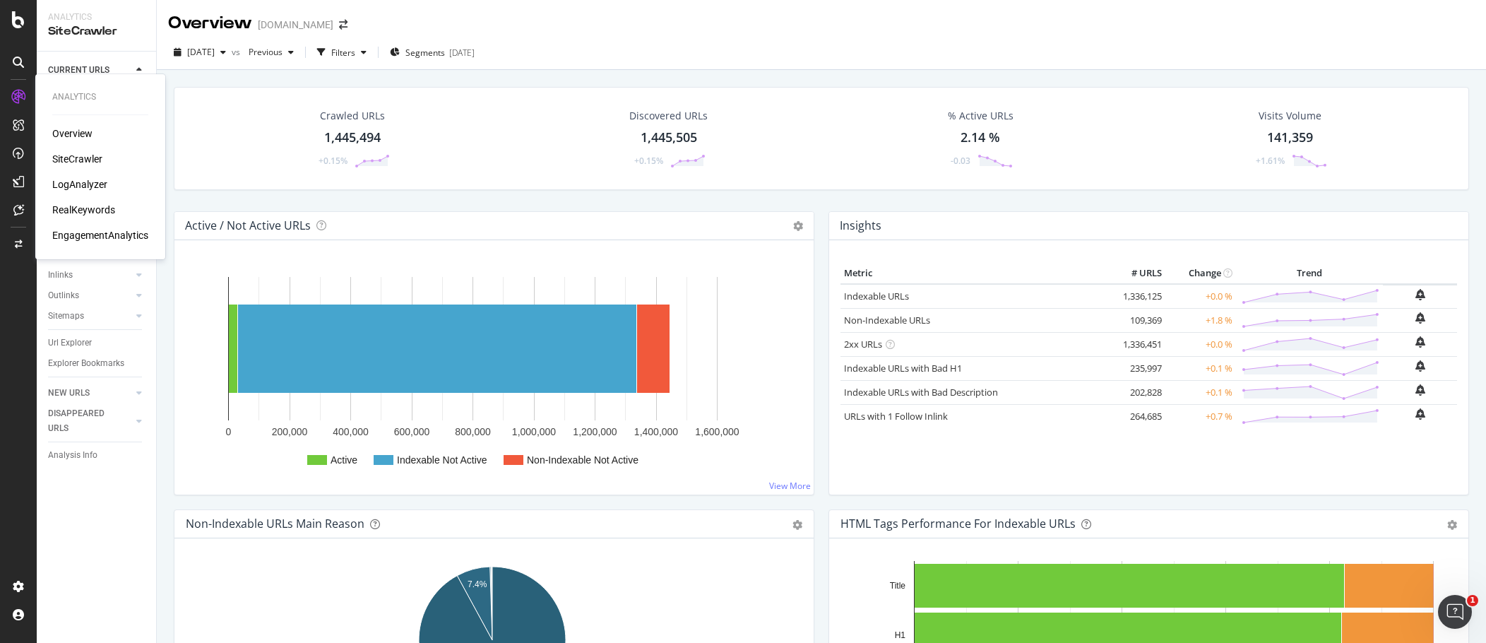
click at [98, 208] on div "RealKeywords" at bounding box center [83, 210] width 63 height 14
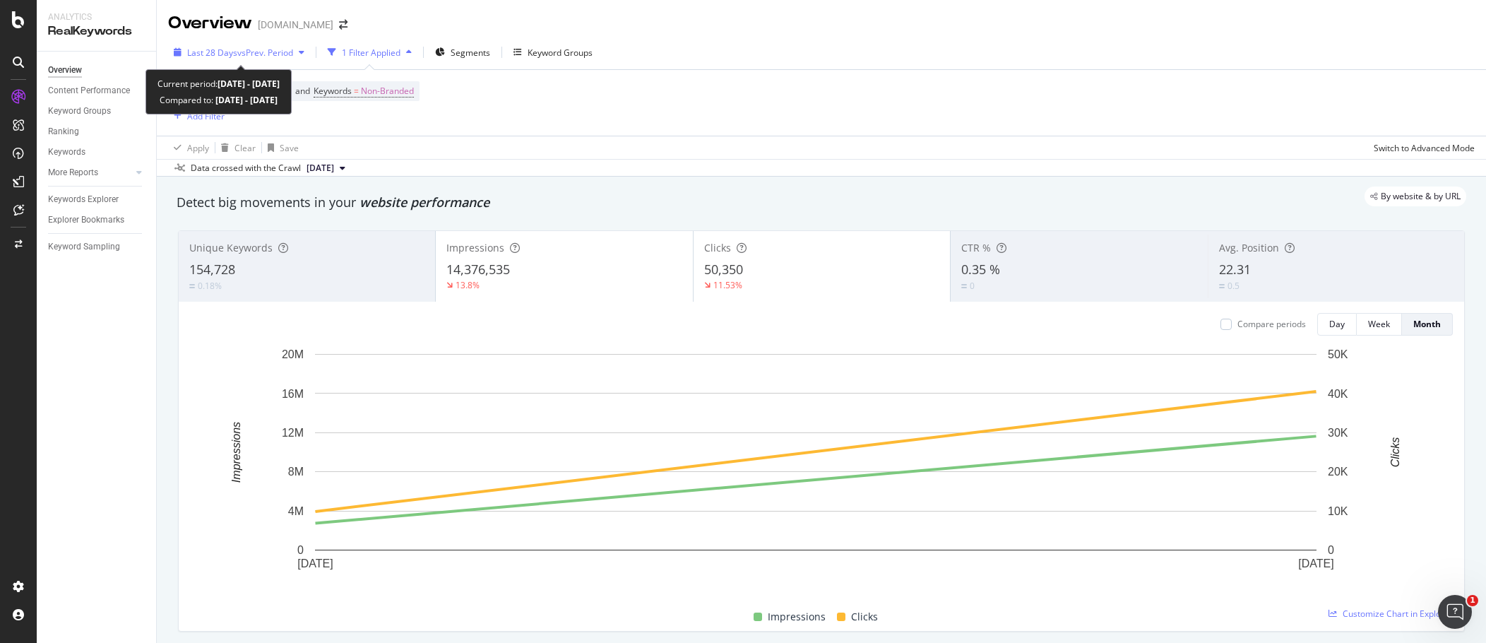
click at [268, 53] on span "vs Prev. Period" at bounding box center [265, 53] width 56 height 12
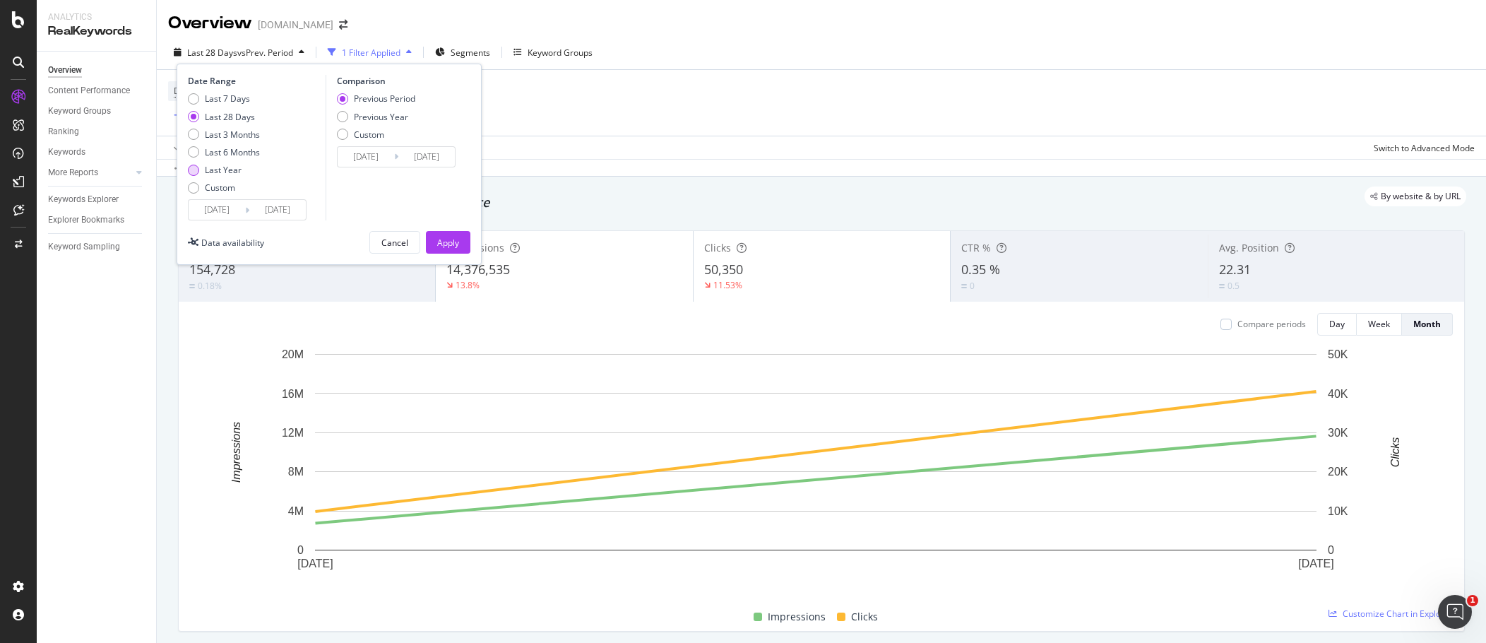
click at [233, 167] on div "Last Year" at bounding box center [223, 170] width 37 height 12
type input "2024/08/24"
type input "2023/08/25"
type input "2024/08/23"
click at [462, 245] on button "Apply" at bounding box center [448, 242] width 45 height 23
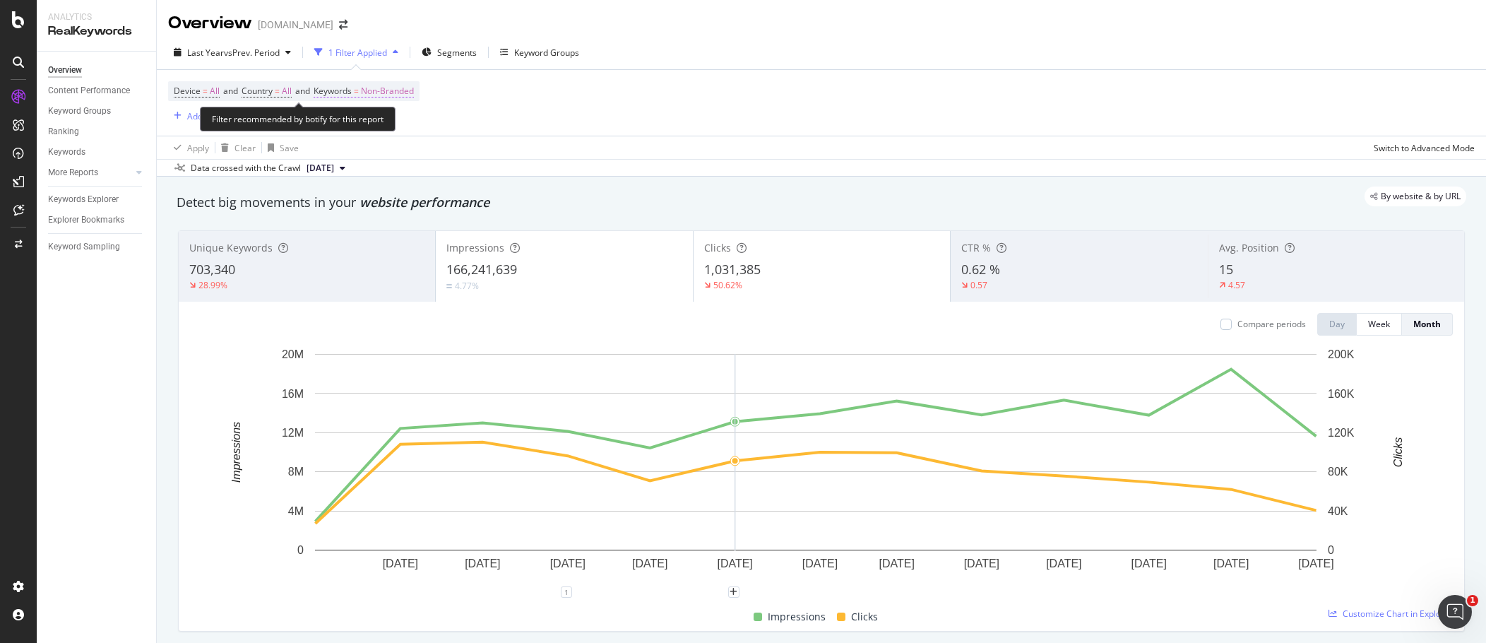
click at [386, 92] on span "Non-Branded" at bounding box center [387, 91] width 53 height 20
click at [343, 155] on div "button" at bounding box center [338, 154] width 18 height 8
click at [200, 109] on div "Add Filter" at bounding box center [196, 116] width 57 height 16
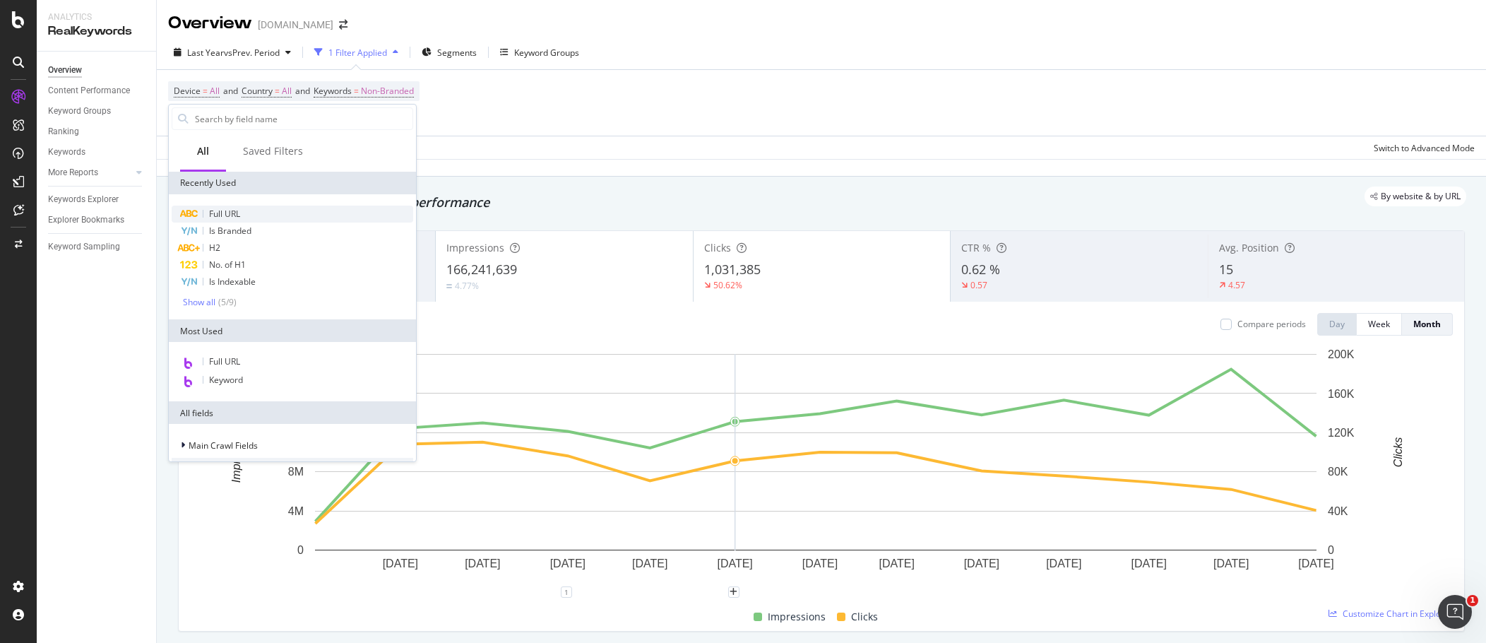
click at [211, 207] on div "Full URL" at bounding box center [293, 214] width 242 height 17
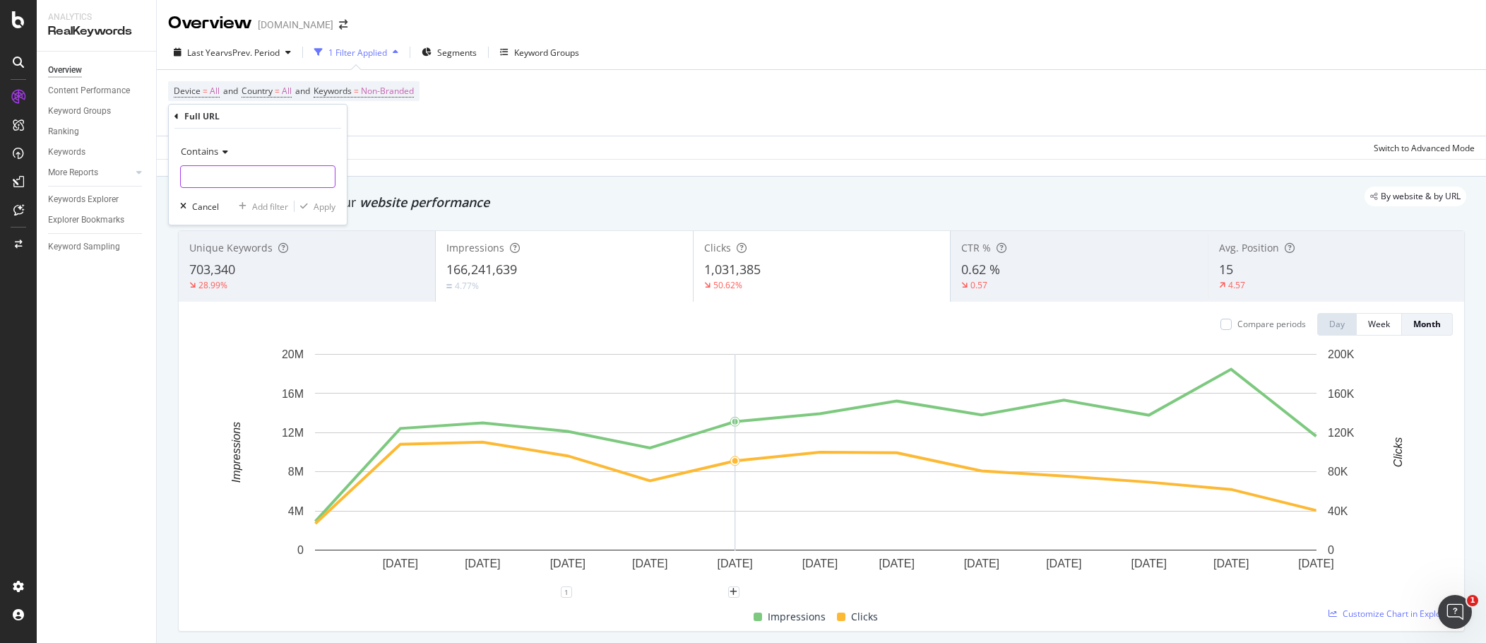
click at [246, 171] on input "text" at bounding box center [258, 176] width 154 height 23
paste input "https://www.bark.com/en/gb/gardeners/gardener-price-guide/"
drag, startPoint x: 225, startPoint y: 177, endPoint x: 445, endPoint y: 172, distance: 220.5
click at [444, 172] on body "Analytics RealKeywords Overview Content Performance Keyword Groups Ranking Keyw…" at bounding box center [743, 321] width 1486 height 643
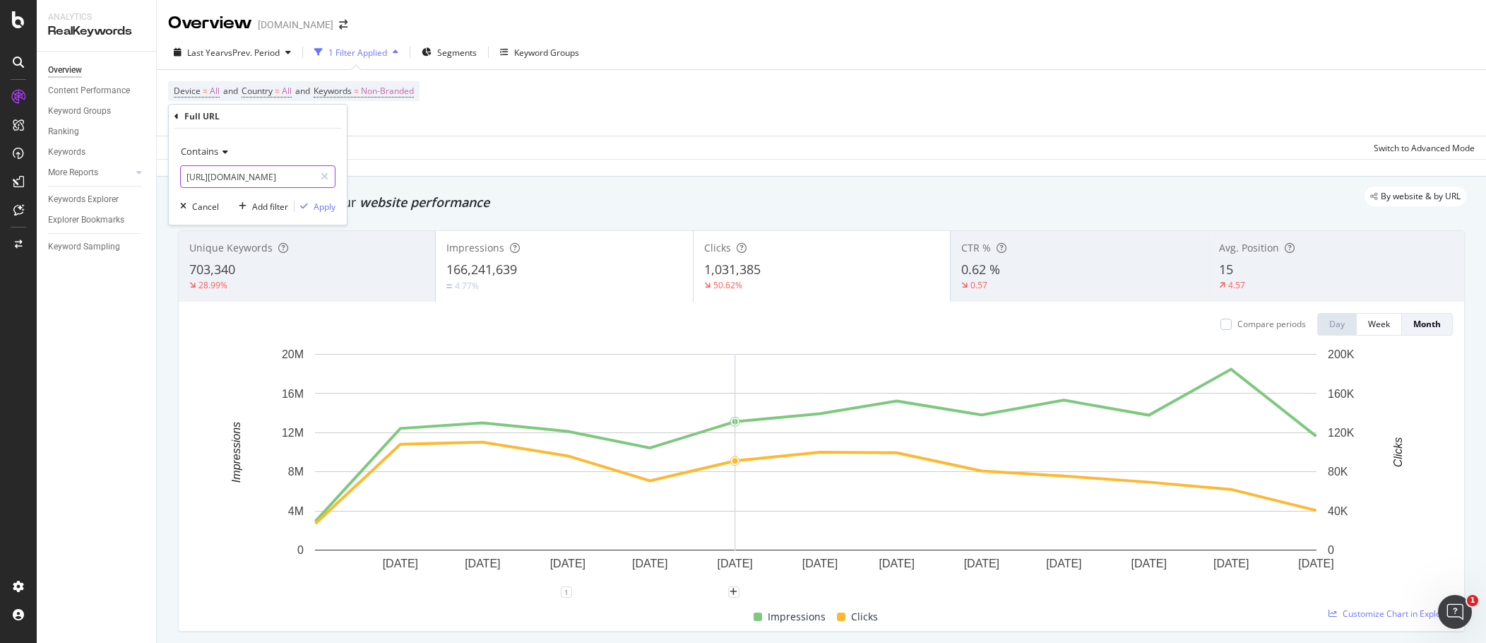
scroll to position [0, 37]
type input "https://www.bark.com/en/gb/gardeners/"
click at [316, 208] on div "Apply" at bounding box center [325, 207] width 22 height 12
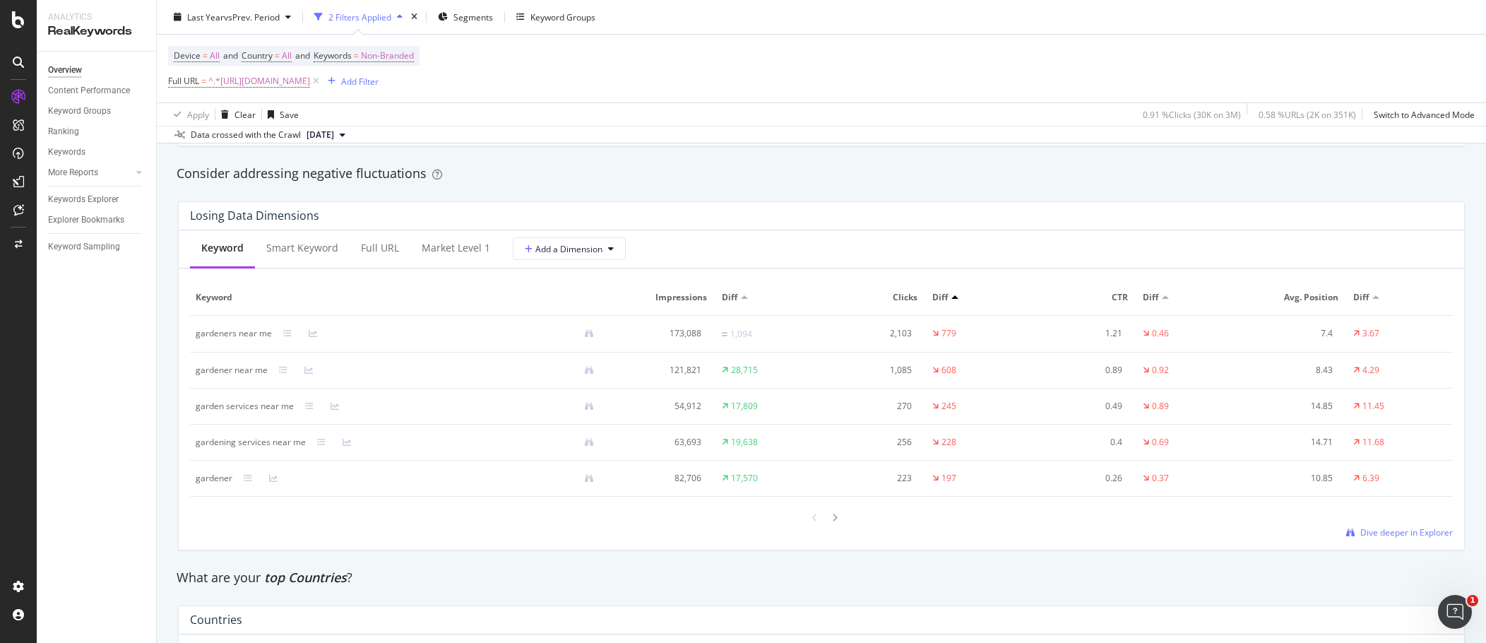
scroll to position [1625, 0]
click at [384, 248] on div "Full URL" at bounding box center [380, 247] width 38 height 14
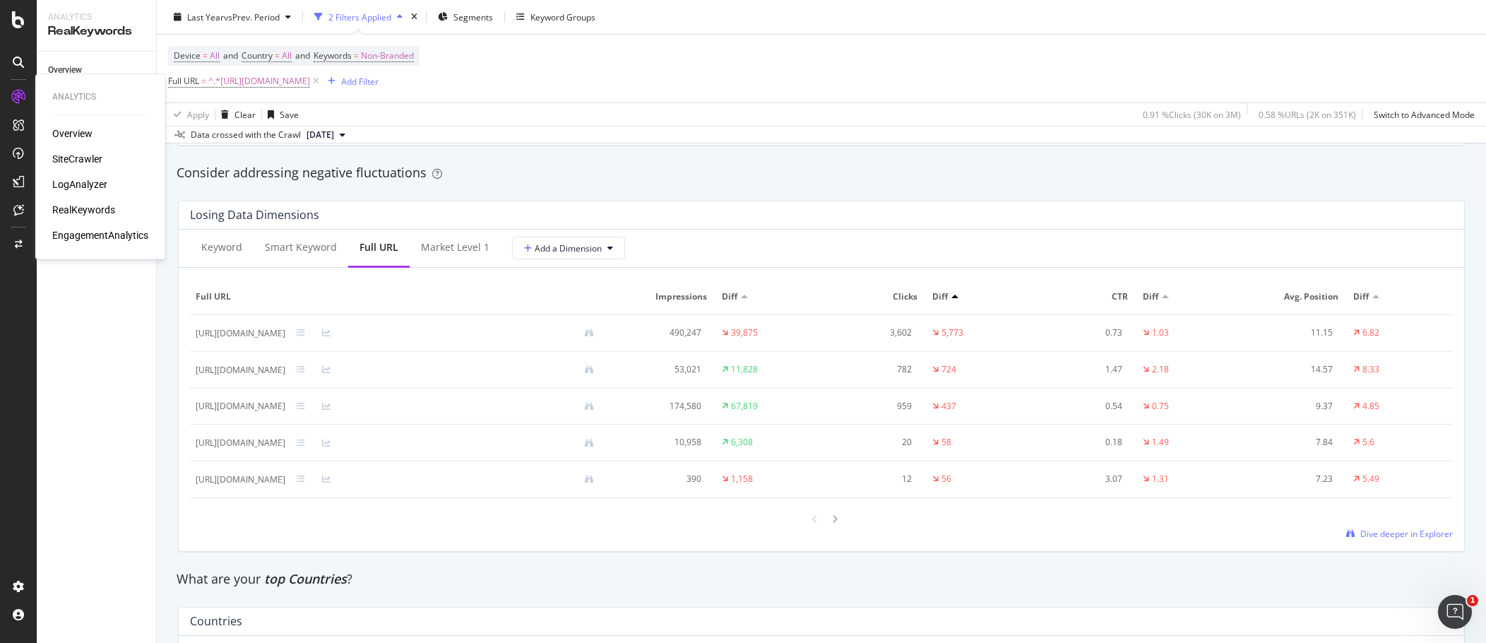
click at [82, 158] on div "SiteCrawler" at bounding box center [77, 159] width 50 height 14
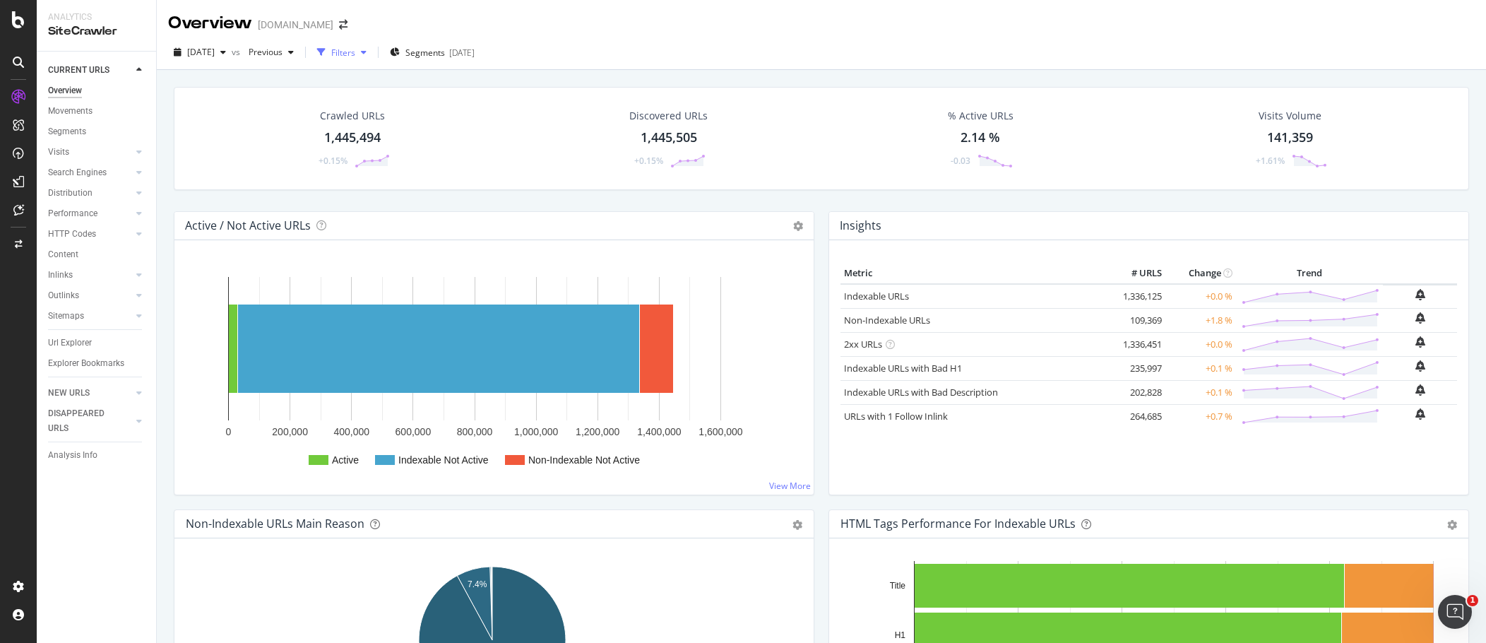
click at [372, 54] on div "button" at bounding box center [363, 52] width 17 height 8
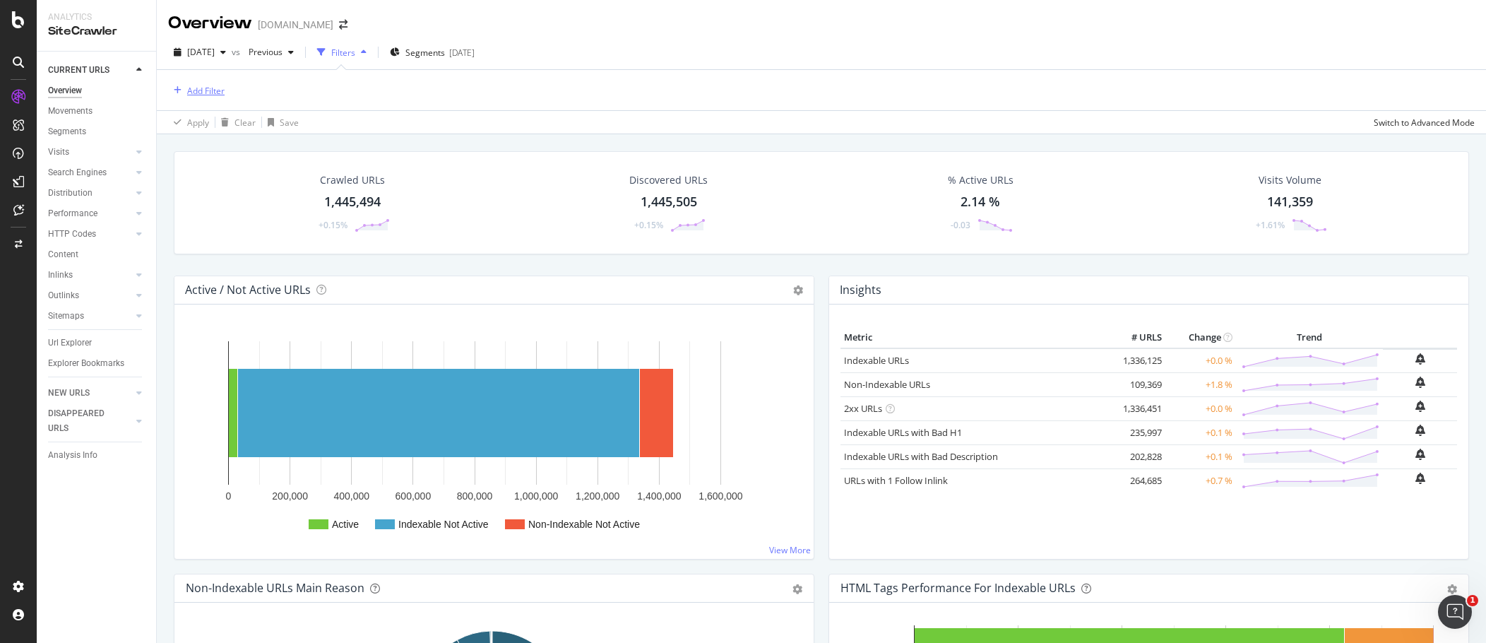
click at [204, 94] on div "Add Filter" at bounding box center [205, 91] width 37 height 12
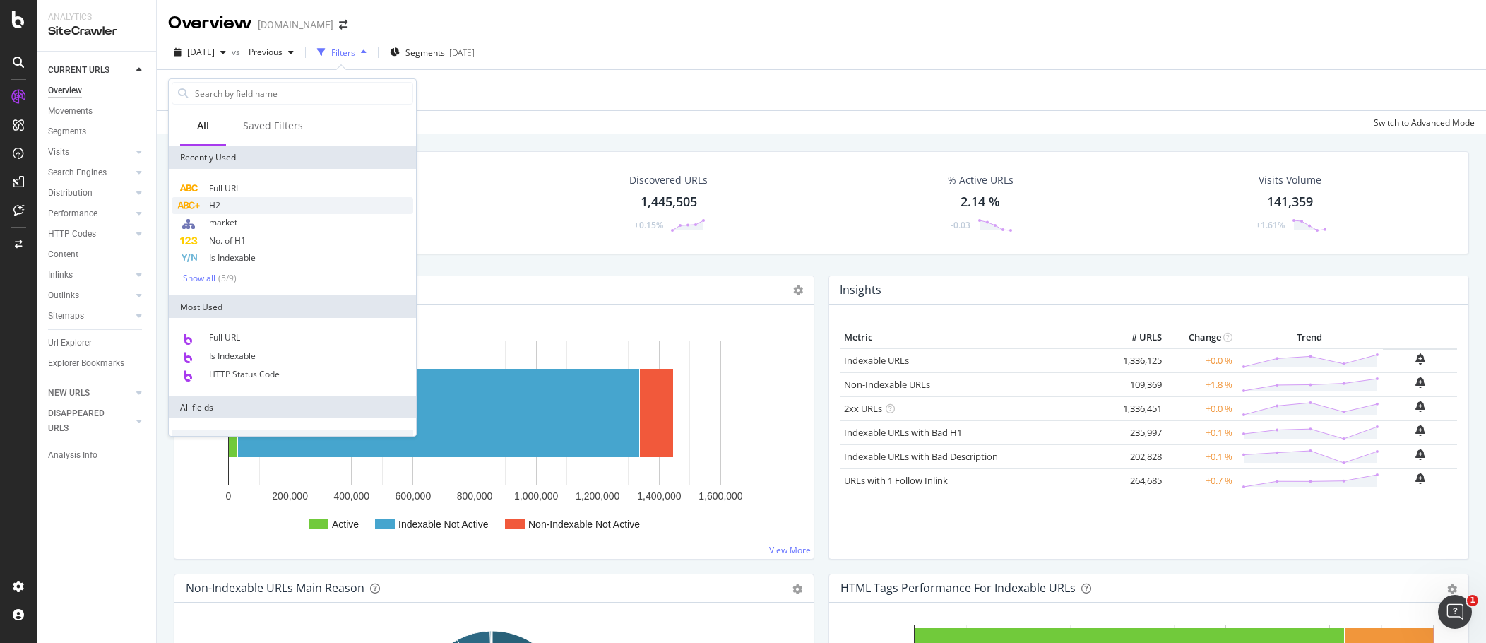
click at [232, 197] on div "H2" at bounding box center [293, 205] width 242 height 17
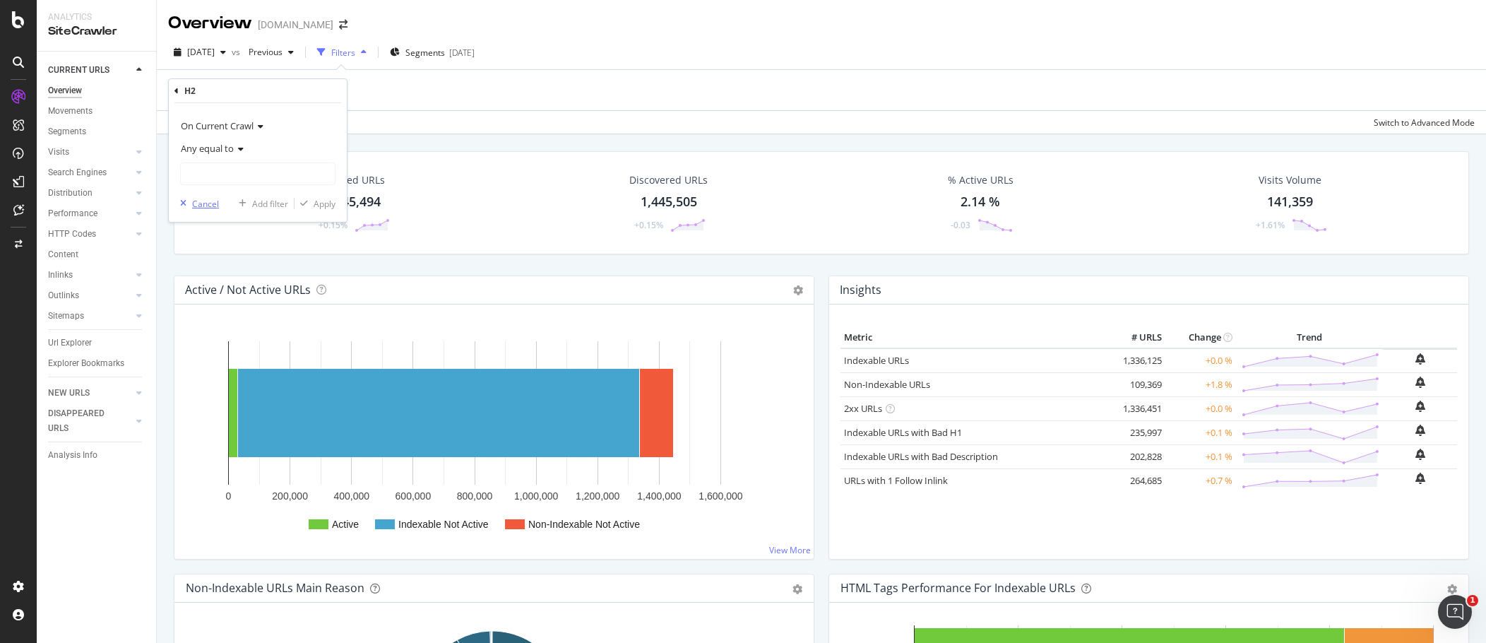
click at [198, 201] on div "Cancel" at bounding box center [205, 204] width 27 height 12
click at [202, 88] on div "Add Filter" at bounding box center [205, 91] width 37 height 12
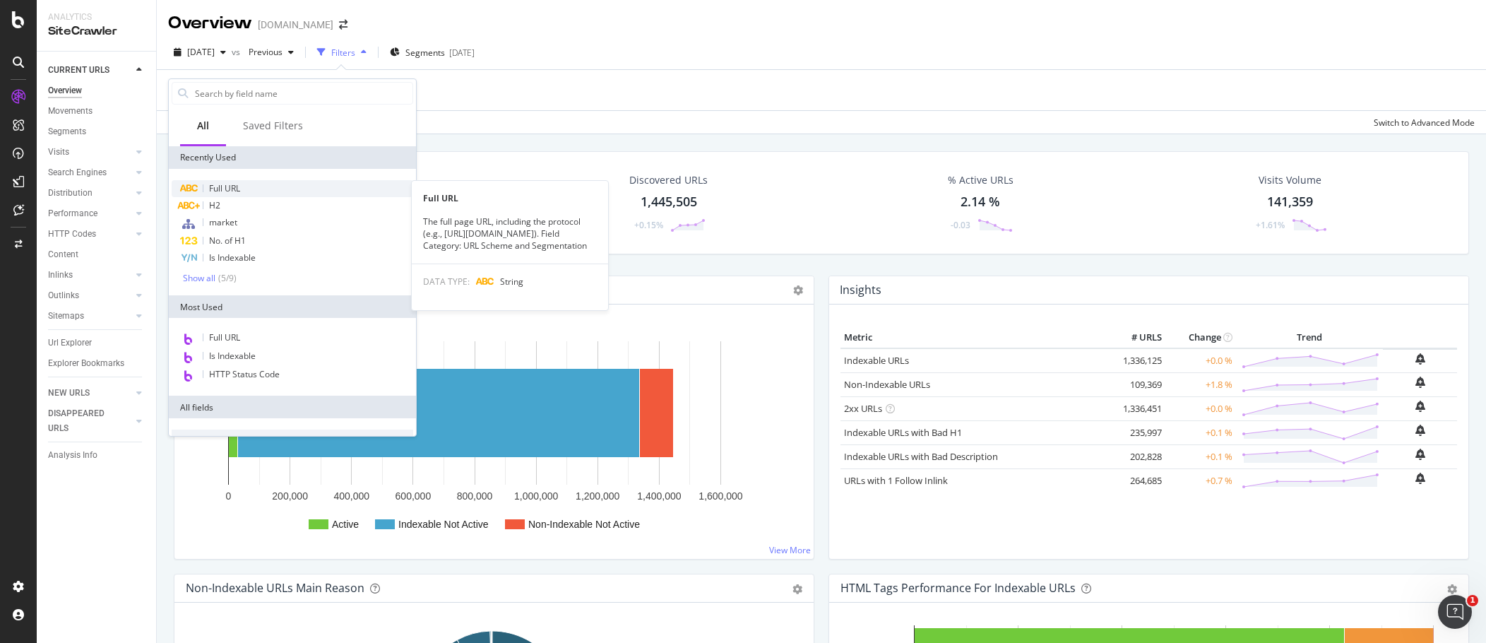
click at [220, 182] on div "Full URL" at bounding box center [293, 188] width 242 height 17
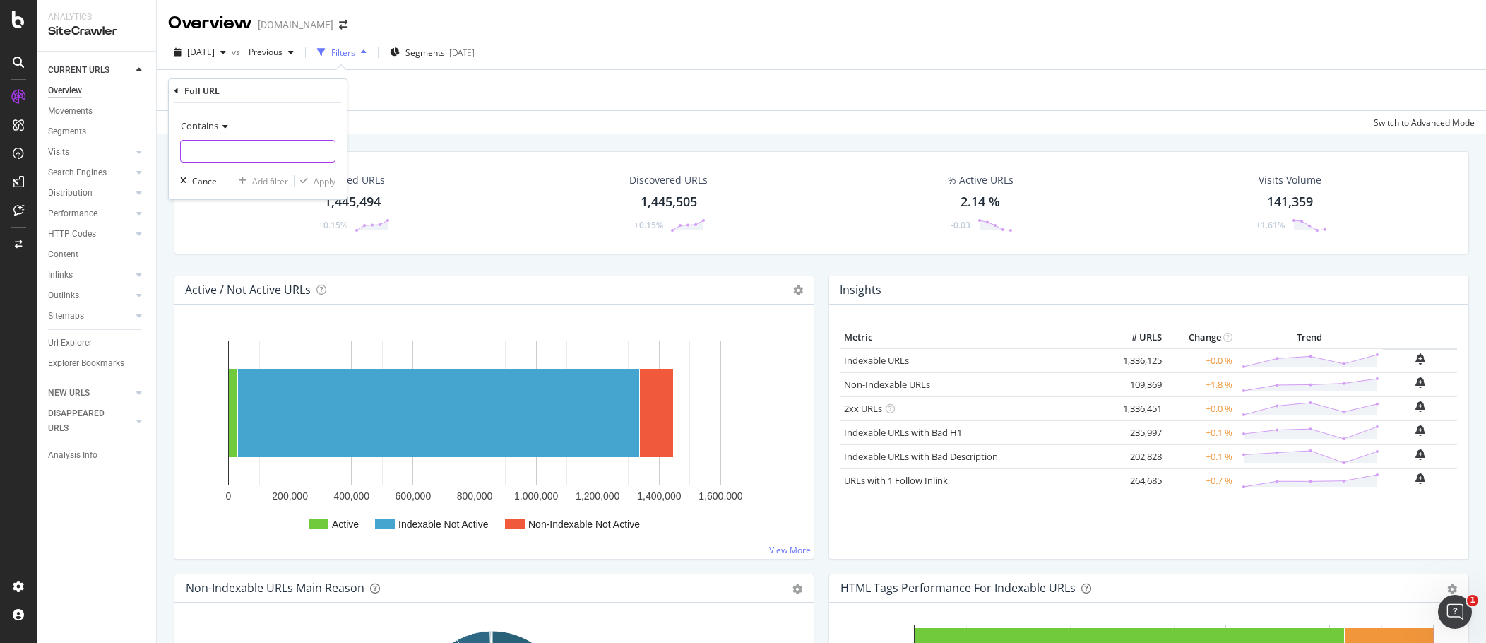
click at [271, 143] on input "text" at bounding box center [258, 151] width 154 height 23
paste input "https://www.bark.com/en/gb/gardeners/gardener-price-guide/"
drag, startPoint x: 223, startPoint y: 151, endPoint x: 432, endPoint y: 162, distance: 208.7
click at [427, 162] on body "Analytics SiteCrawler CURRENT URLS Overview Movements Segments Visits Analysis …" at bounding box center [743, 321] width 1486 height 643
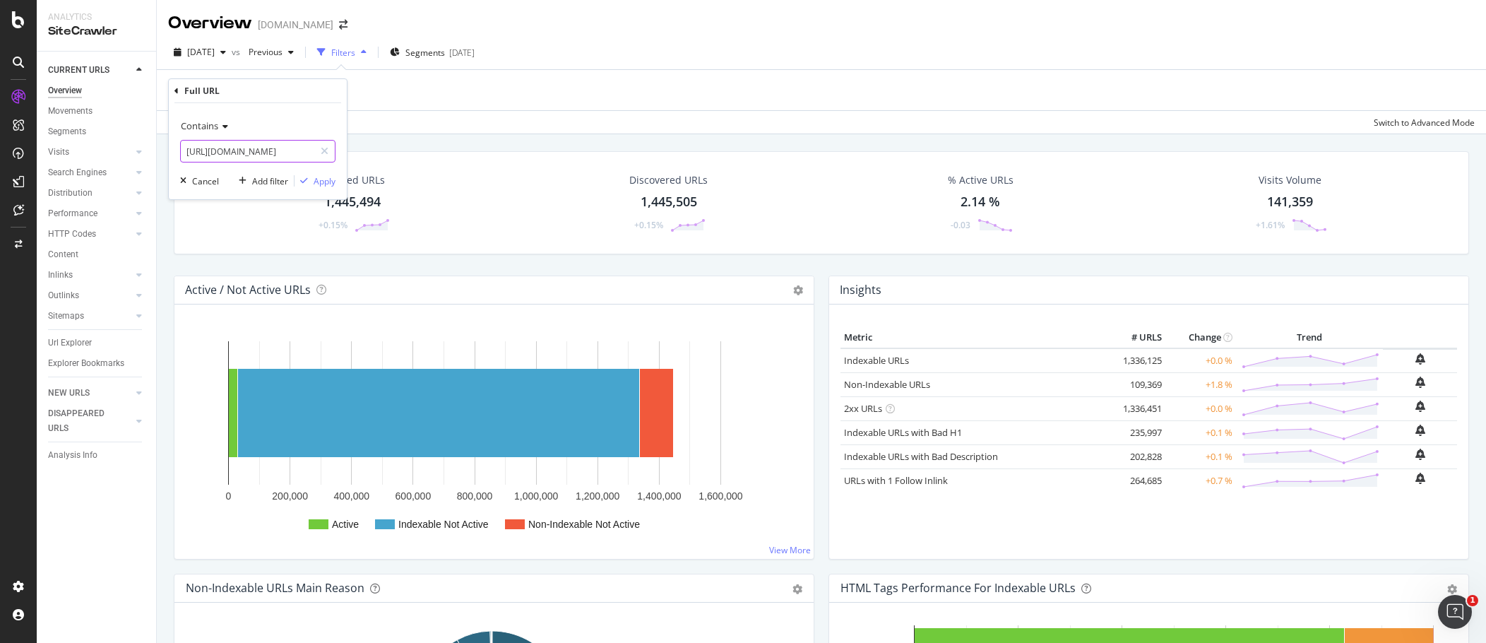
scroll to position [0, 37]
type input "https://www.bark.com/en/gb/gardeners/"
click at [318, 186] on div "Apply" at bounding box center [325, 181] width 22 height 12
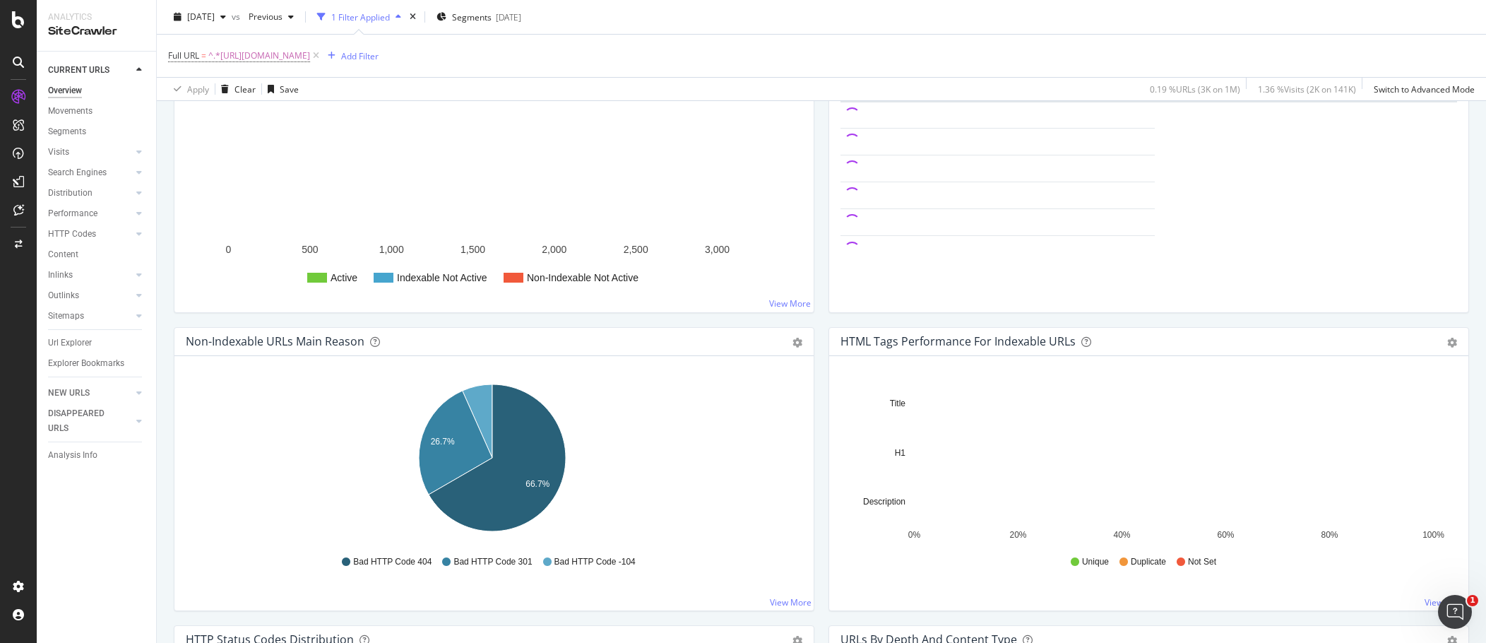
scroll to position [71, 0]
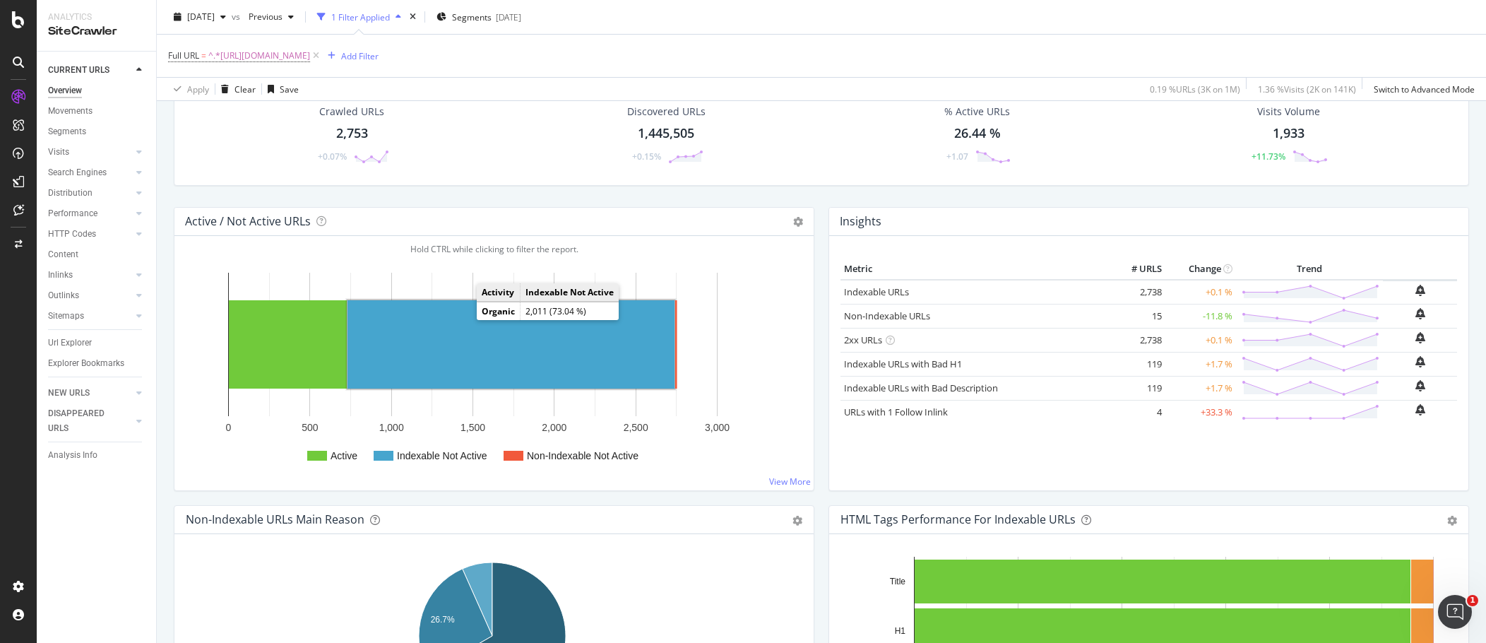
click at [422, 325] on rect "A chart." at bounding box center [511, 344] width 327 height 88
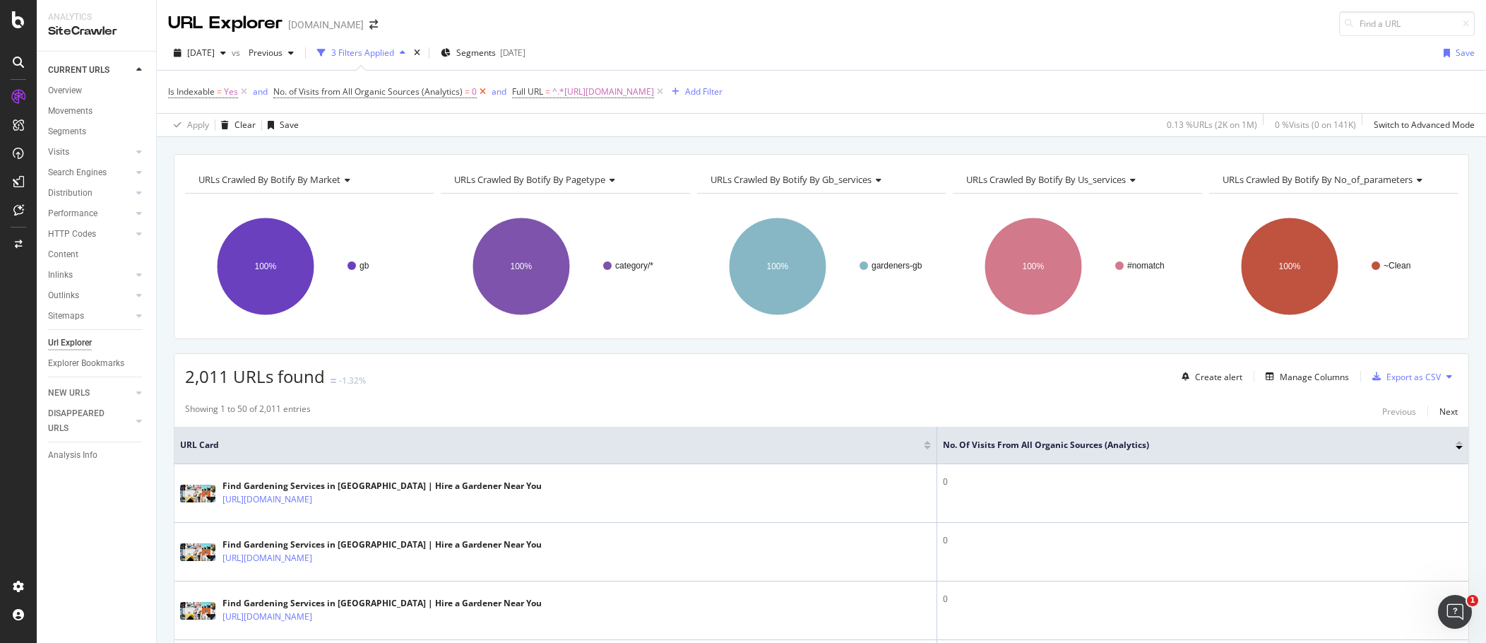
click at [483, 95] on icon at bounding box center [483, 92] width 12 height 14
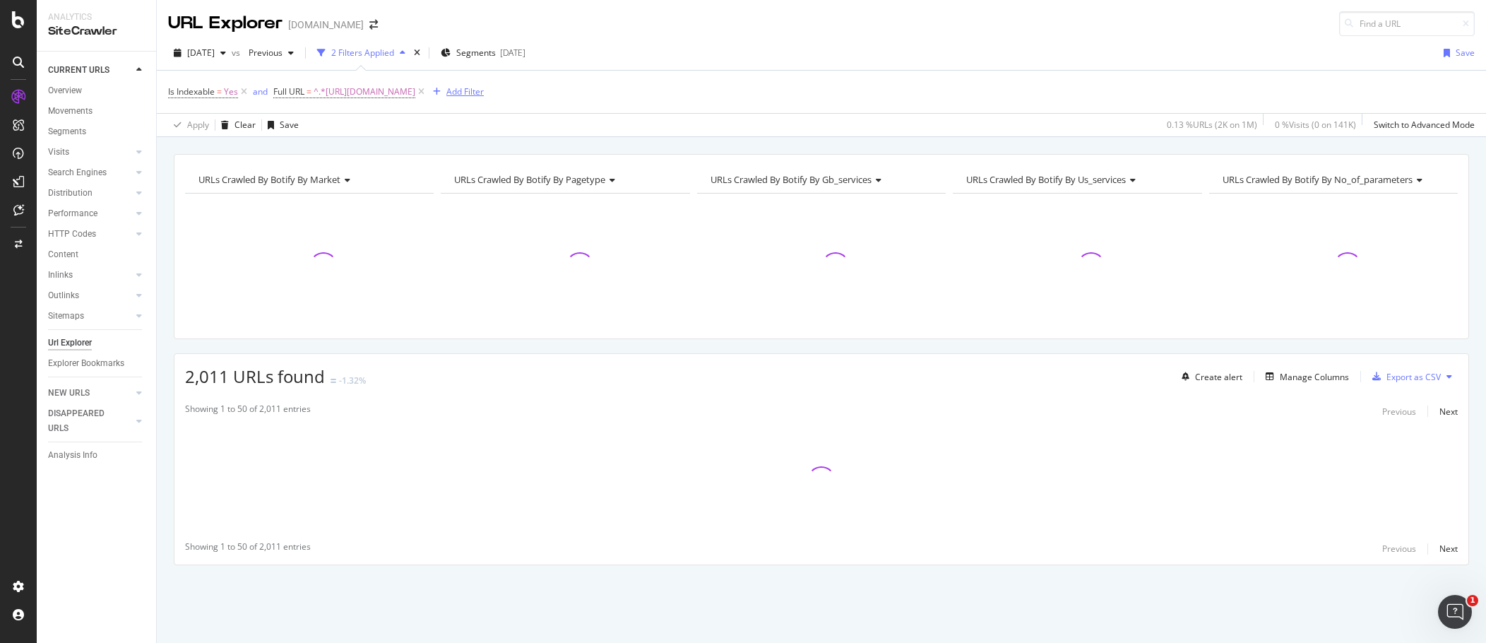
click at [484, 90] on div "Add Filter" at bounding box center [465, 91] width 37 height 12
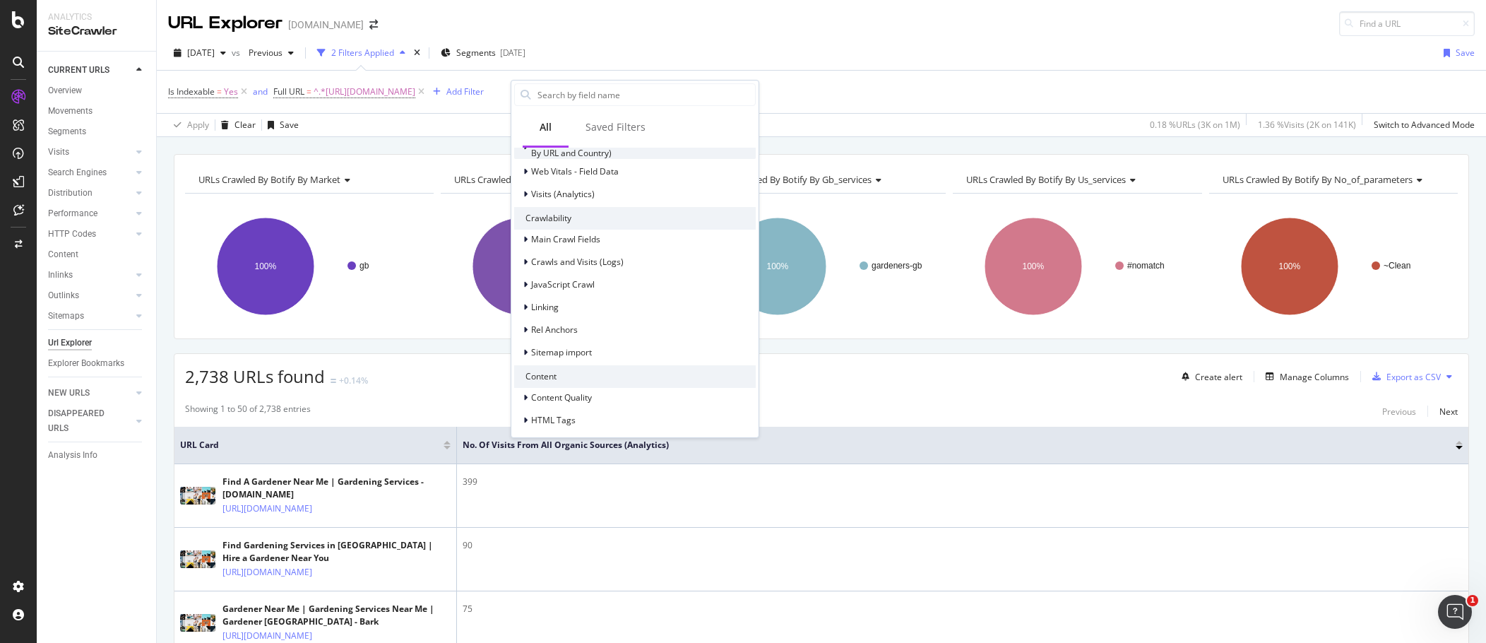
scroll to position [509, 0]
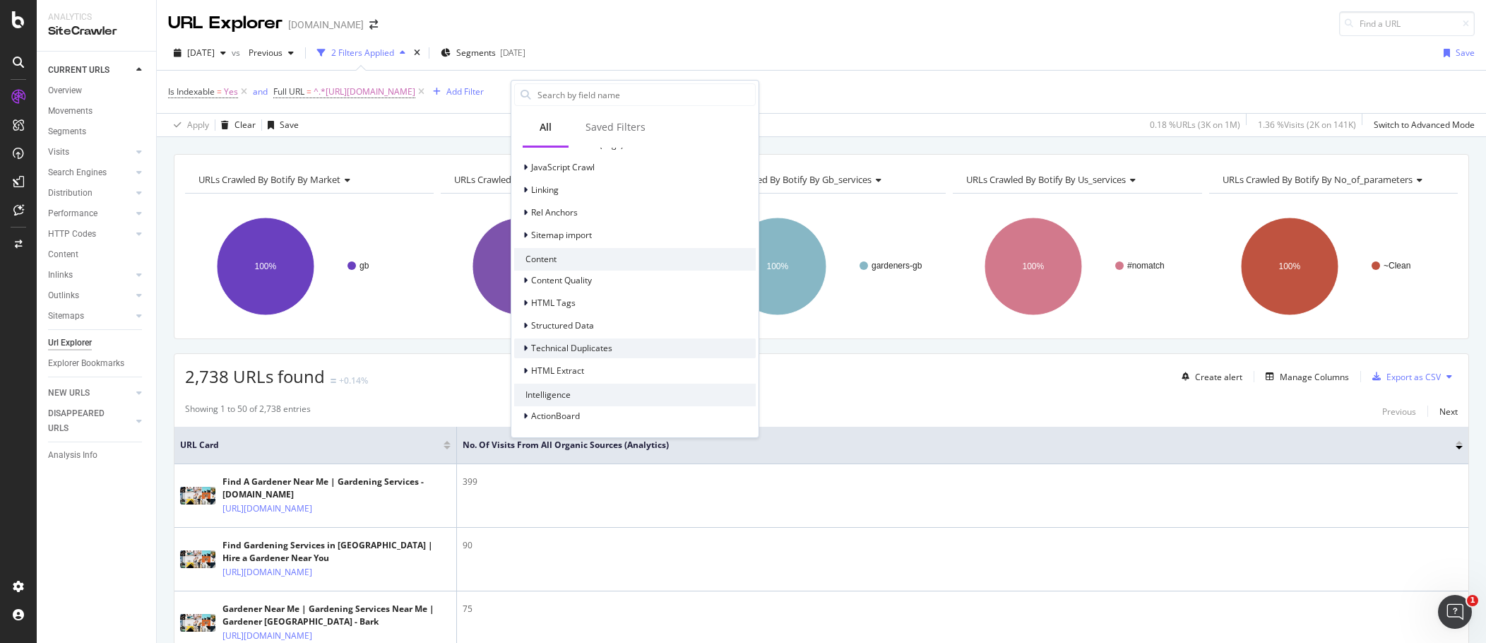
click at [521, 347] on div "Technical Duplicates" at bounding box center [563, 348] width 98 height 14
click at [527, 278] on icon at bounding box center [526, 280] width 4 height 8
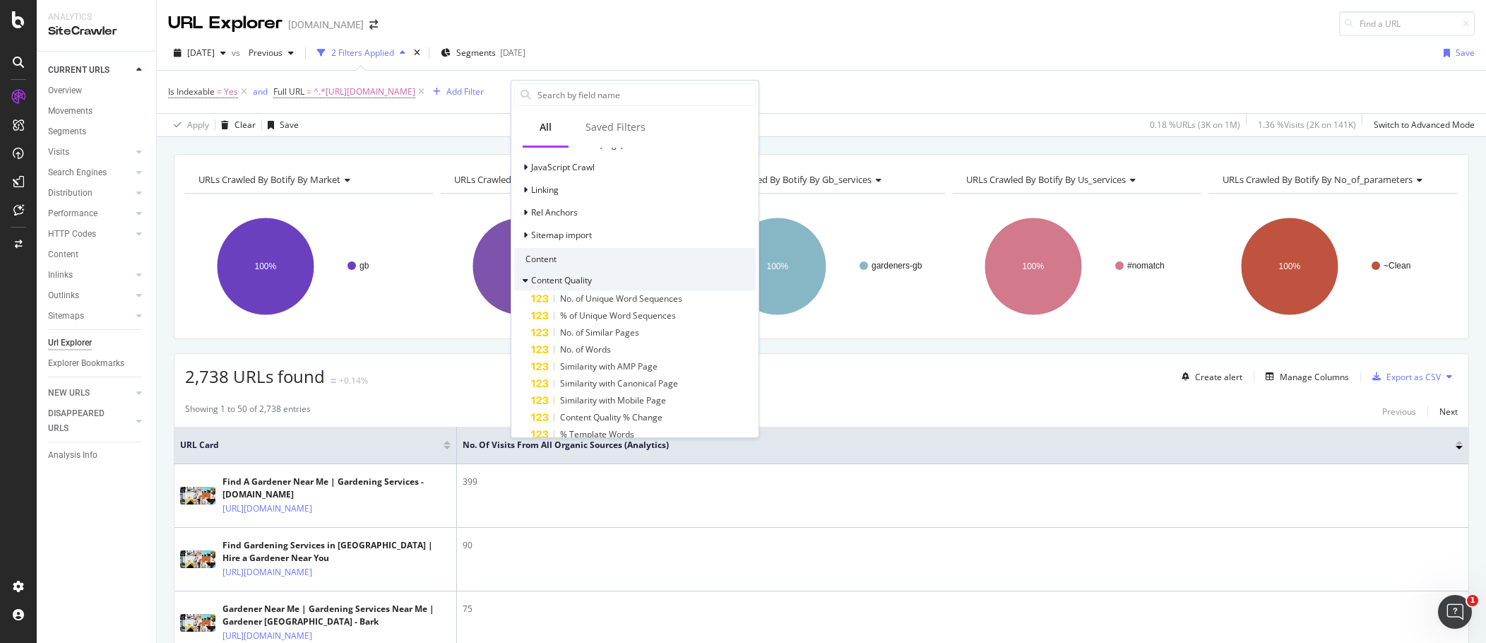
click at [527, 278] on icon at bounding box center [526, 280] width 6 height 8
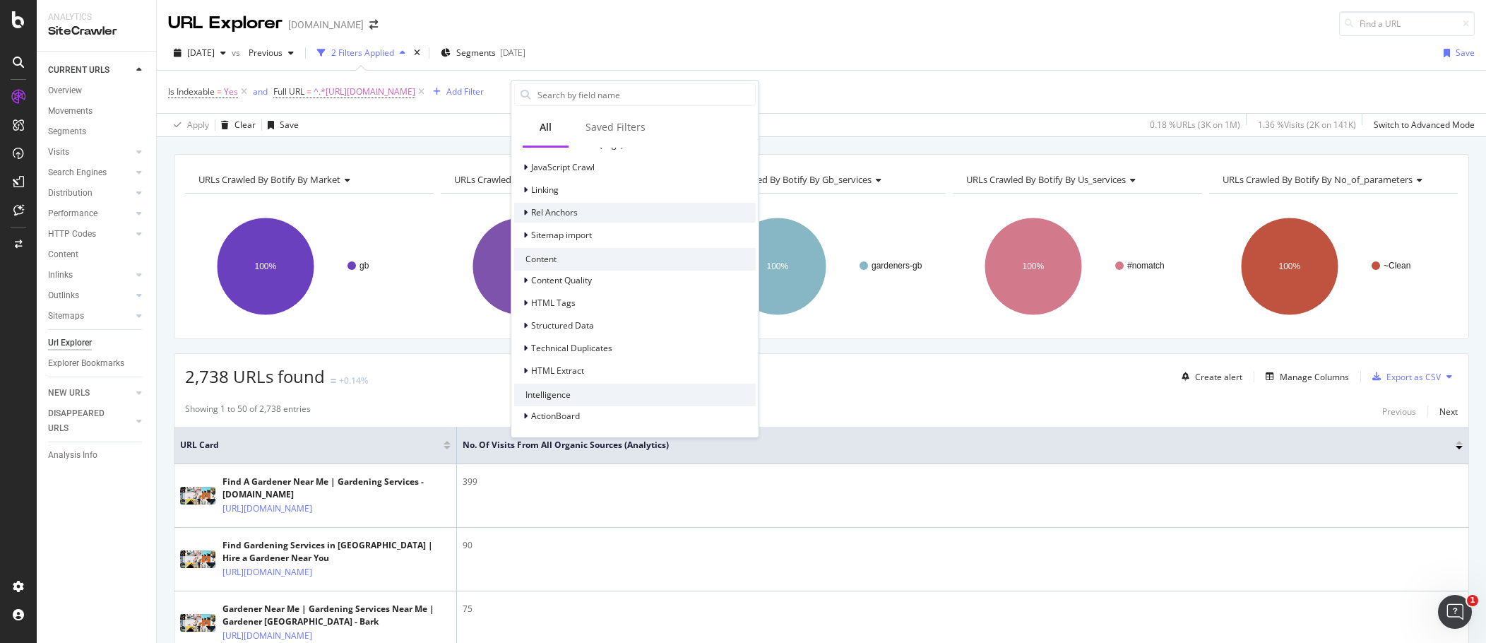
scroll to position [438, 0]
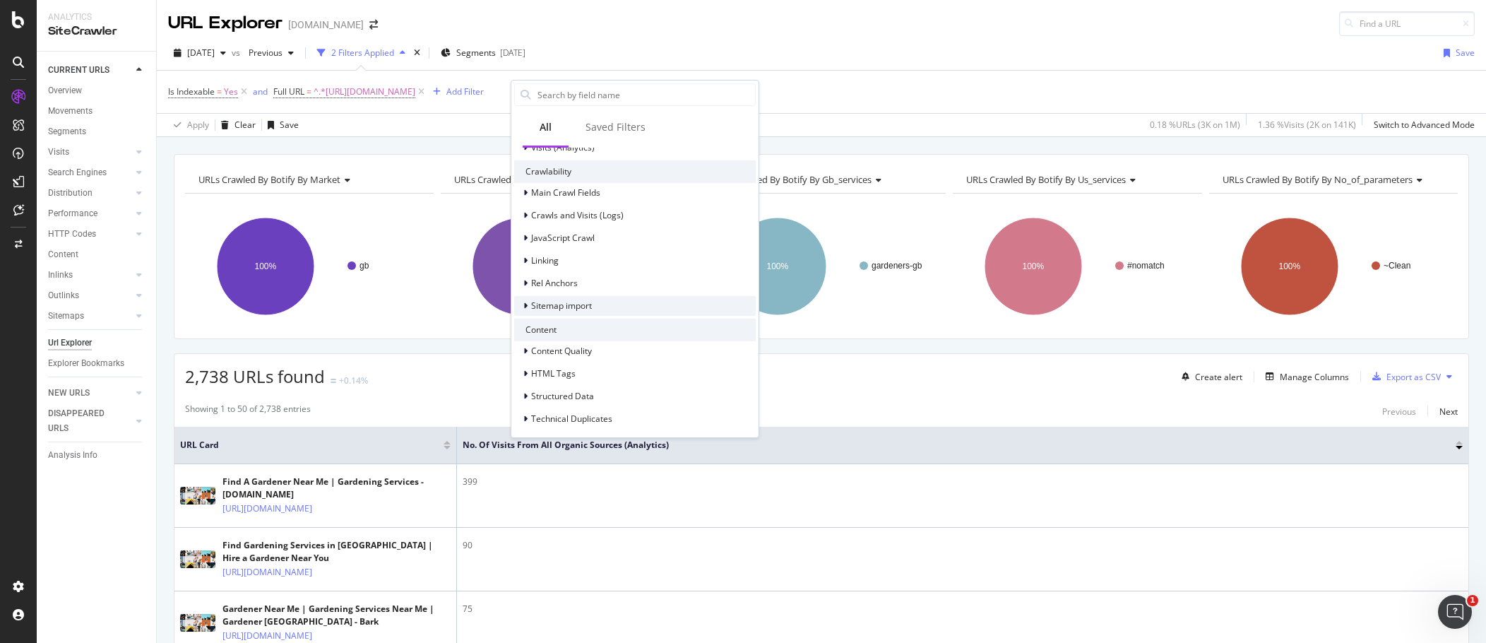
click at [526, 307] on icon at bounding box center [526, 306] width 4 height 8
click at [526, 307] on icon at bounding box center [526, 306] width 6 height 8
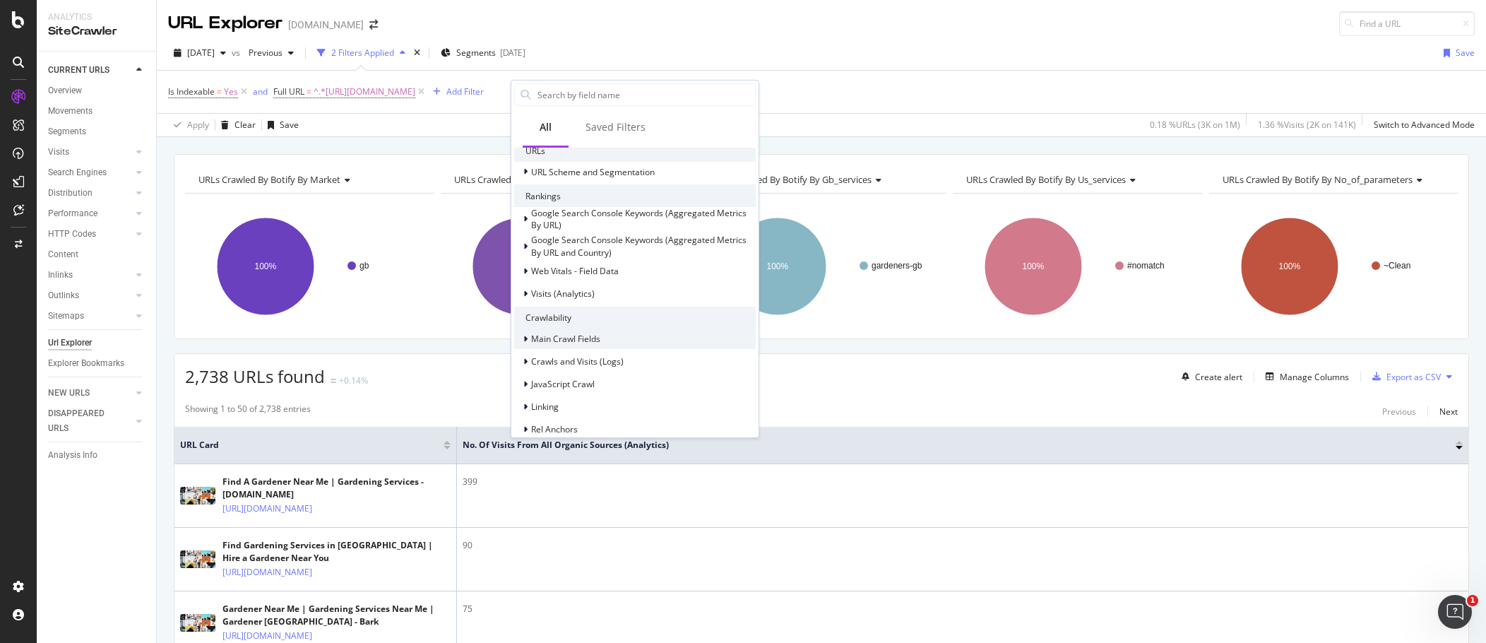
scroll to position [297, 0]
click at [521, 285] on div "Visits (Analytics)" at bounding box center [554, 289] width 81 height 14
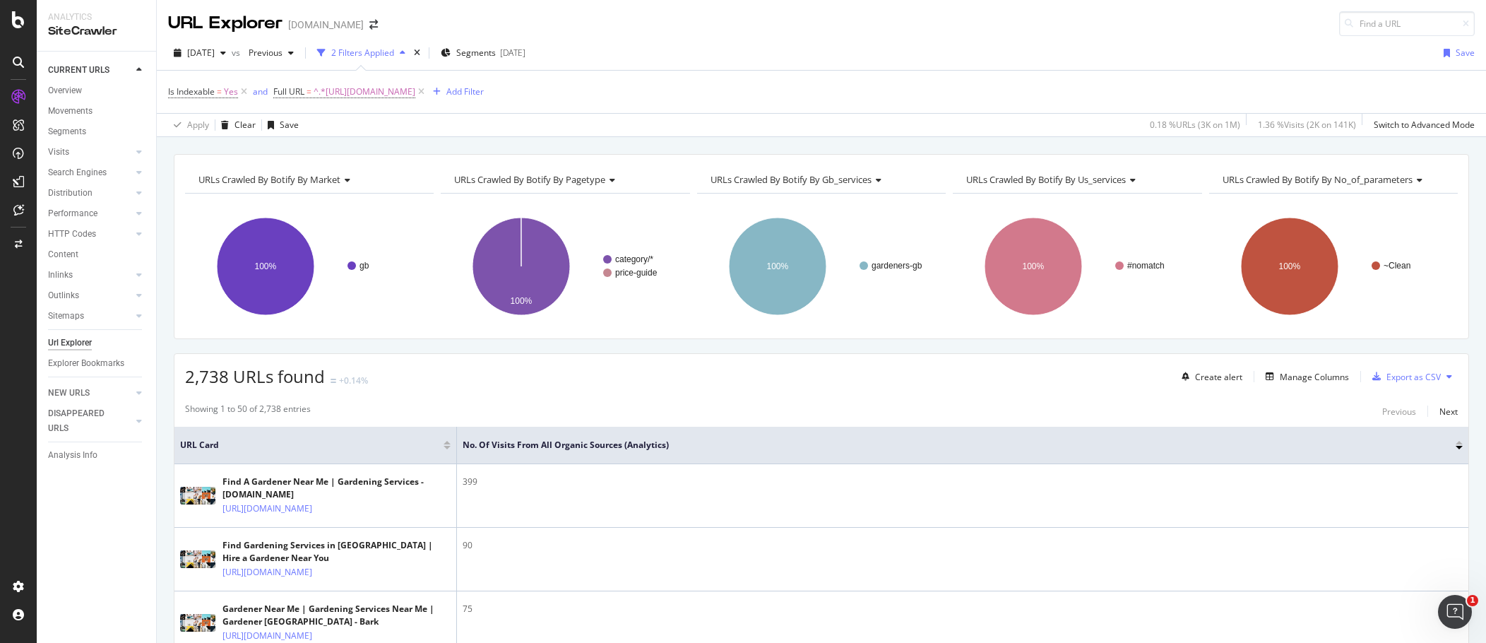
click at [831, 69] on div "2025 Aug. 21st vs Previous 2 Filters Applied Segments 2025-08-19 Save" at bounding box center [822, 56] width 1330 height 28
click at [904, 379] on div "Manage Columns" at bounding box center [1314, 377] width 69 height 12
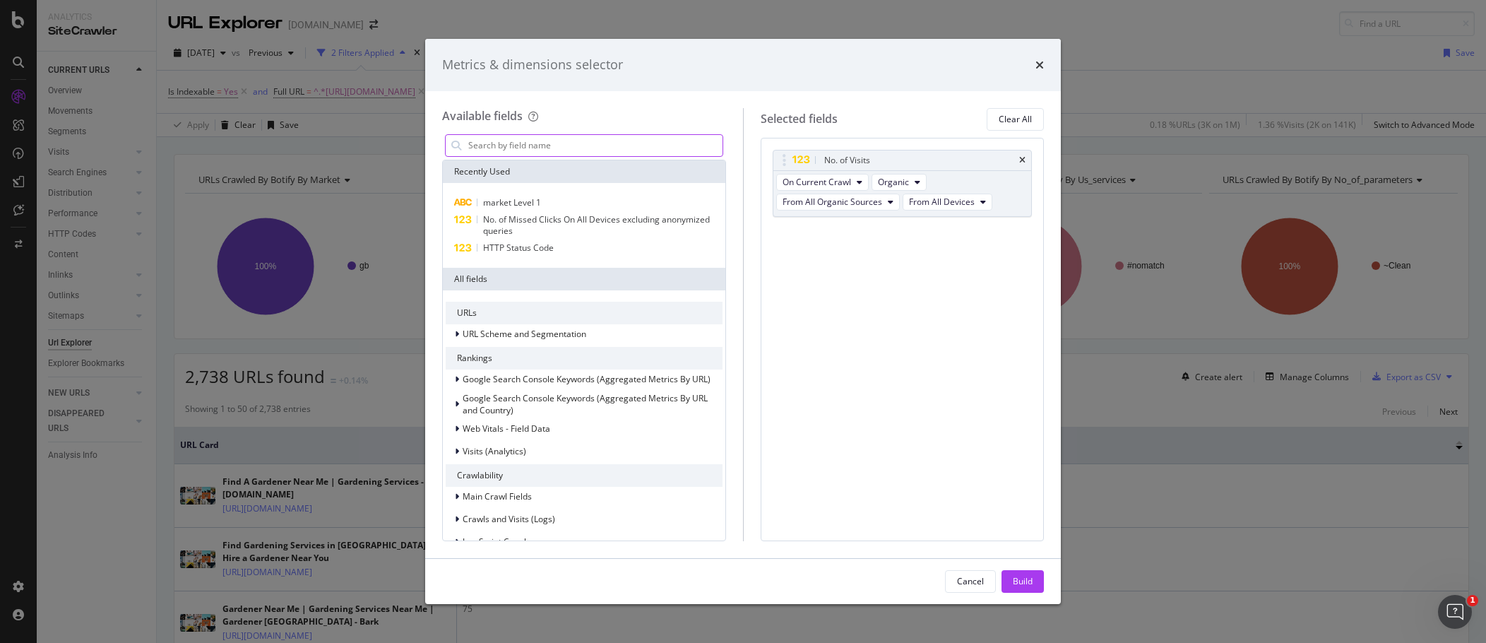
click at [572, 147] on input "modal" at bounding box center [595, 145] width 256 height 21
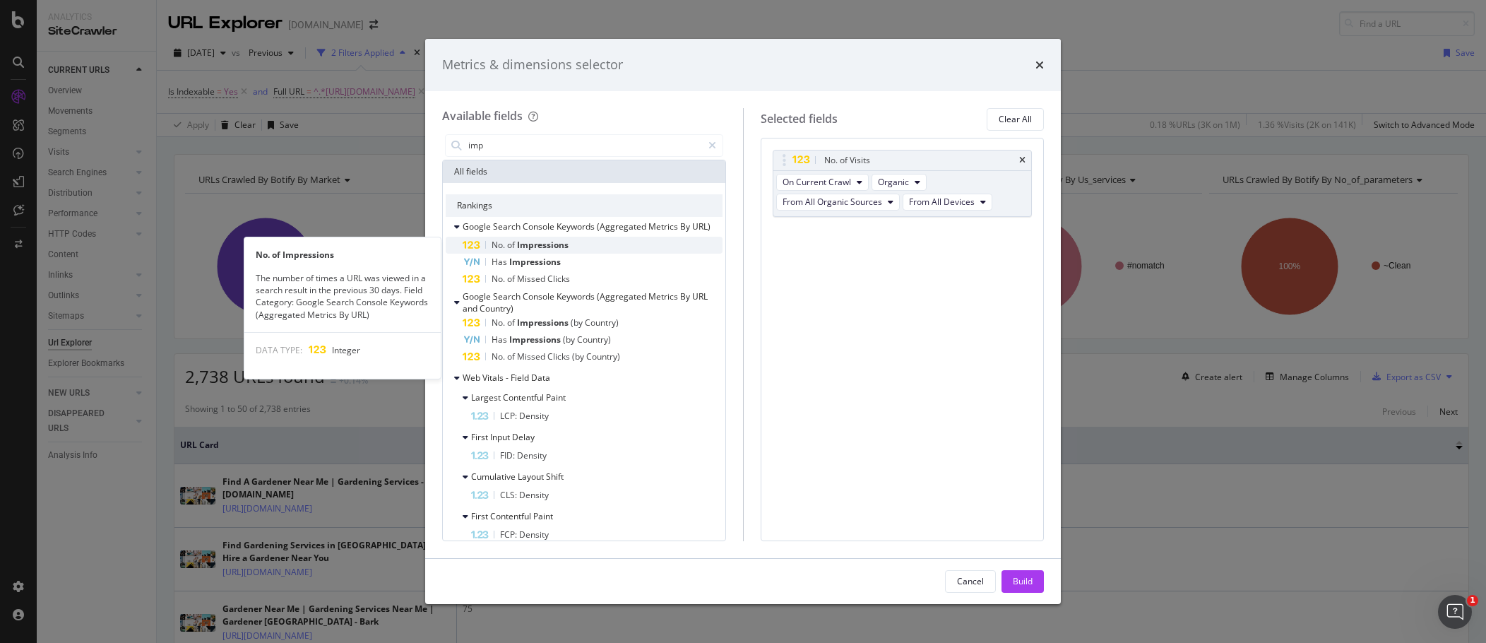
type input "imp"
click at [570, 239] on div "No. of Impressions" at bounding box center [593, 245] width 260 height 17
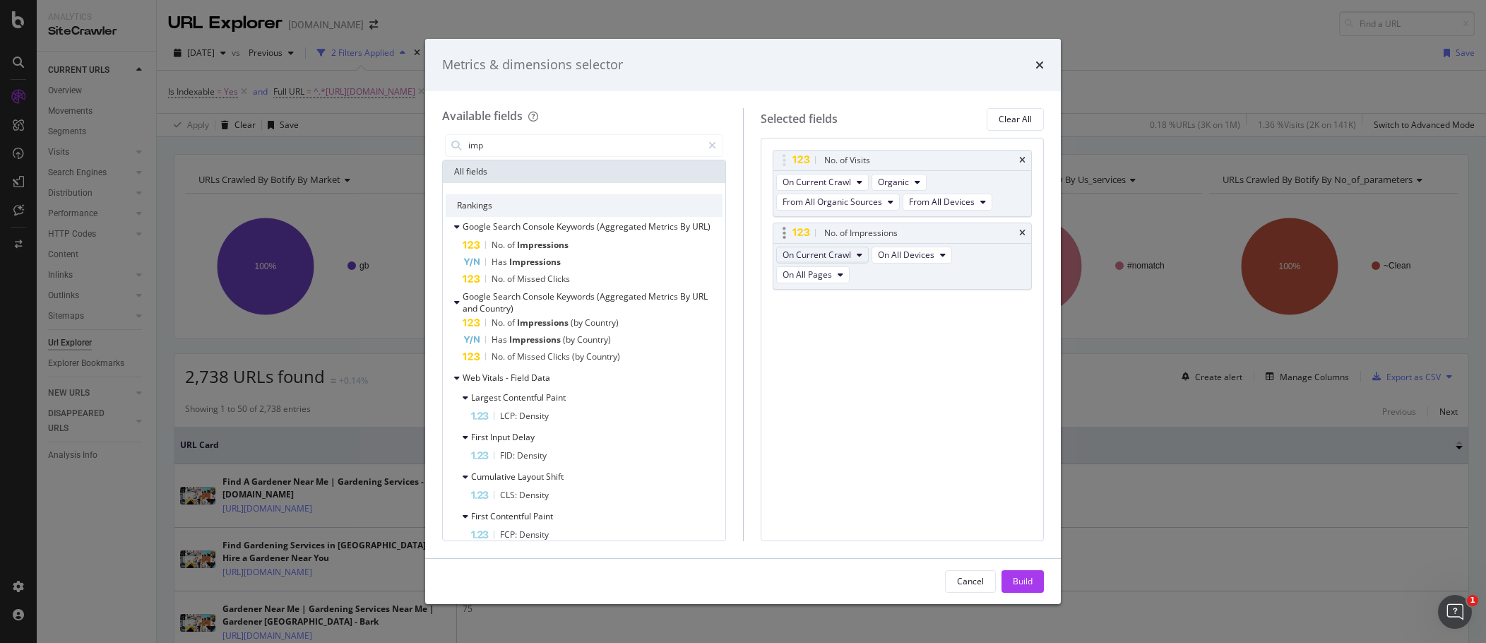
click at [846, 249] on span "On Current Crawl" at bounding box center [817, 255] width 69 height 12
click at [904, 445] on div "Build" at bounding box center [1023, 581] width 20 height 12
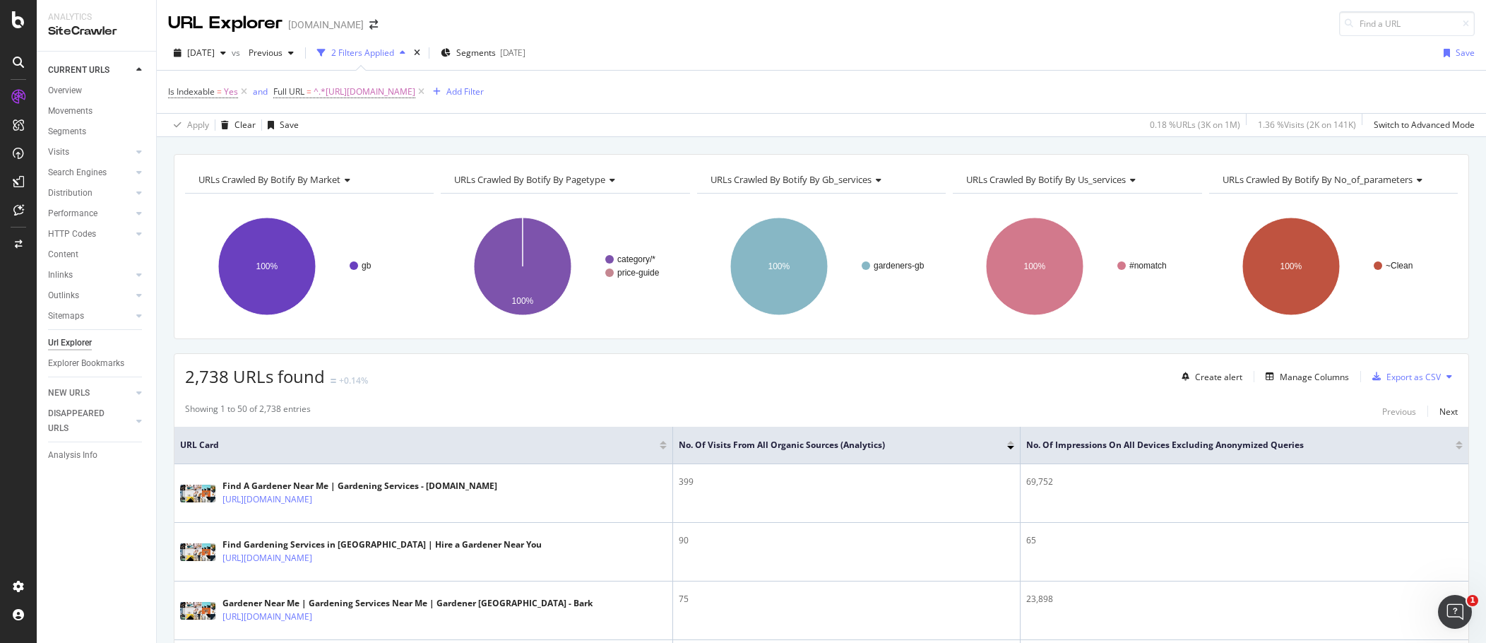
click at [904, 440] on div "No. of Impressions On All Devices excluding anonymized queries" at bounding box center [1245, 445] width 437 height 14
click at [904, 444] on div at bounding box center [1459, 443] width 7 height 4
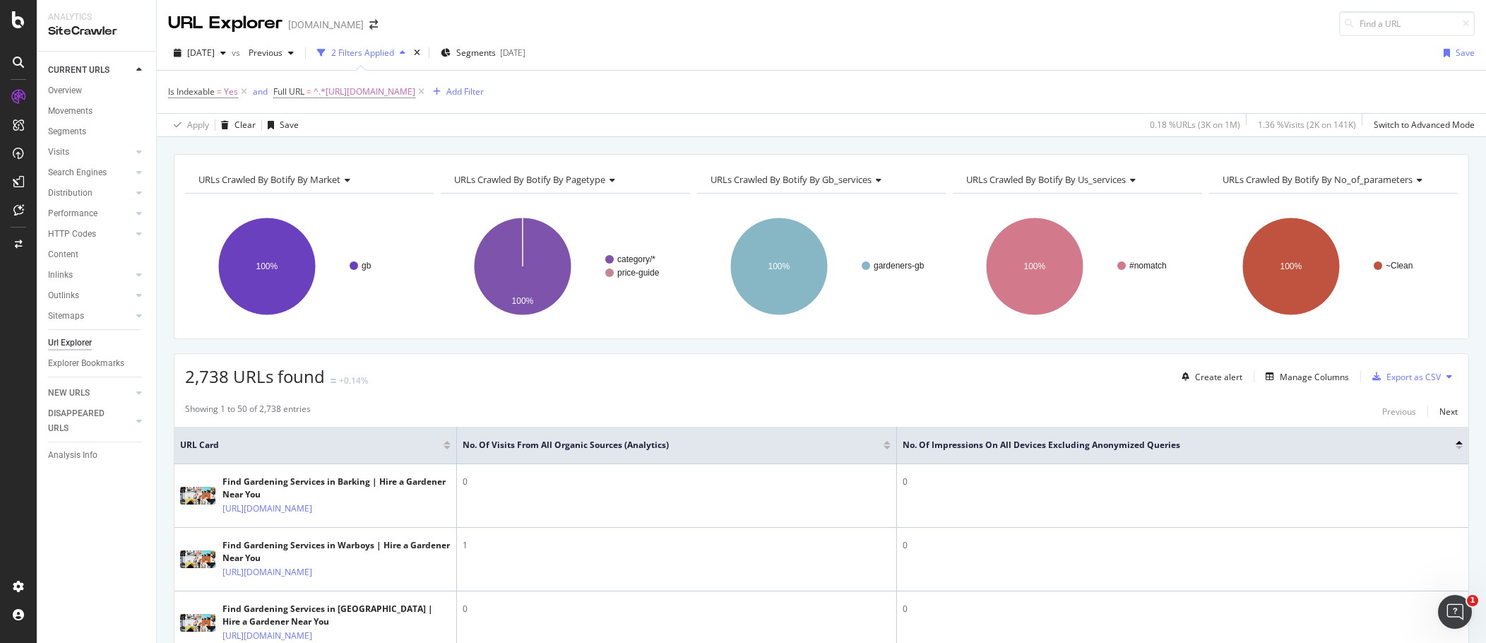
click at [904, 444] on div at bounding box center [1459, 443] width 7 height 4
click at [904, 445] on div at bounding box center [1459, 448] width 7 height 4
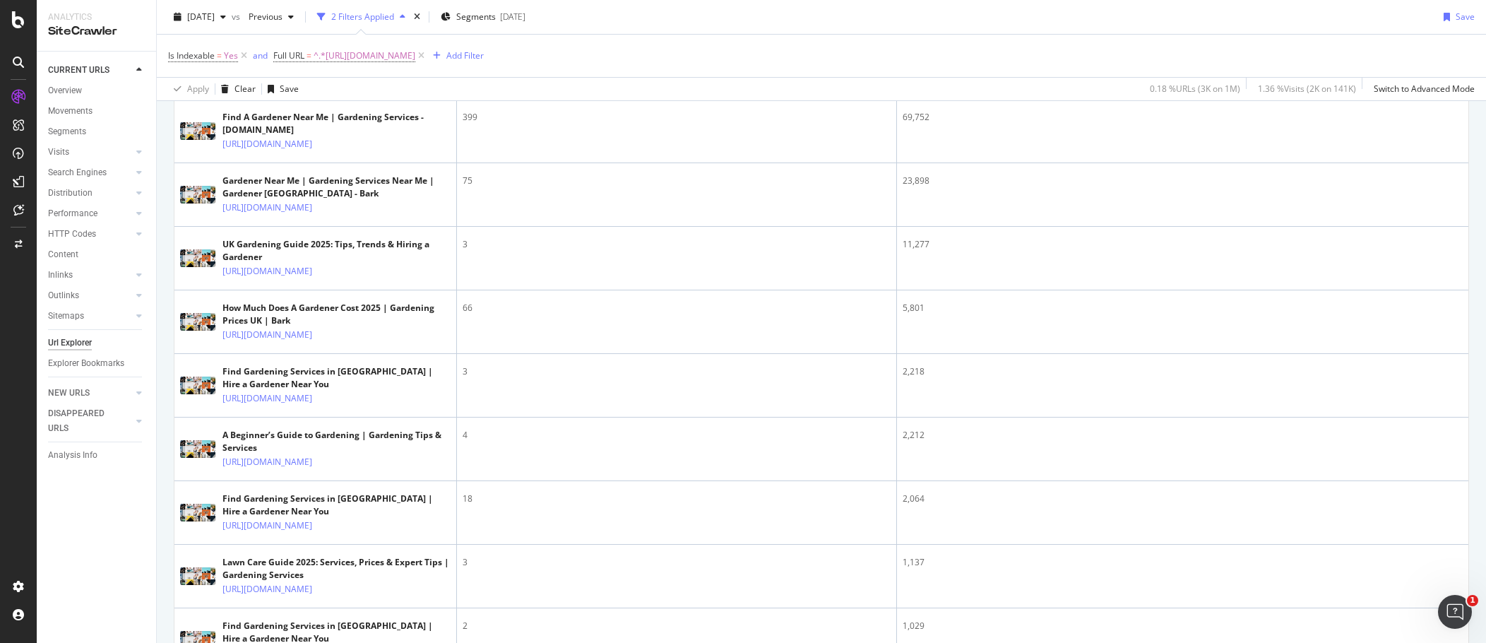
scroll to position [71, 0]
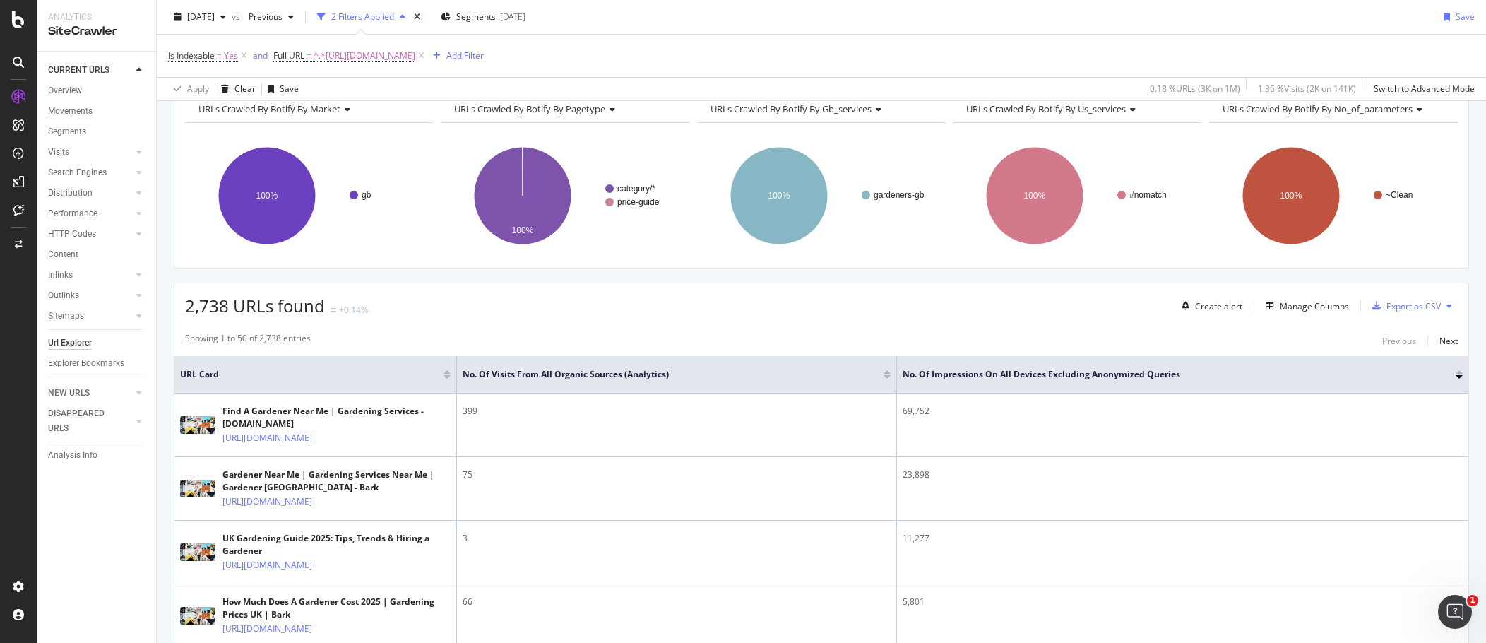
click at [904, 372] on div at bounding box center [1459, 372] width 7 height 4
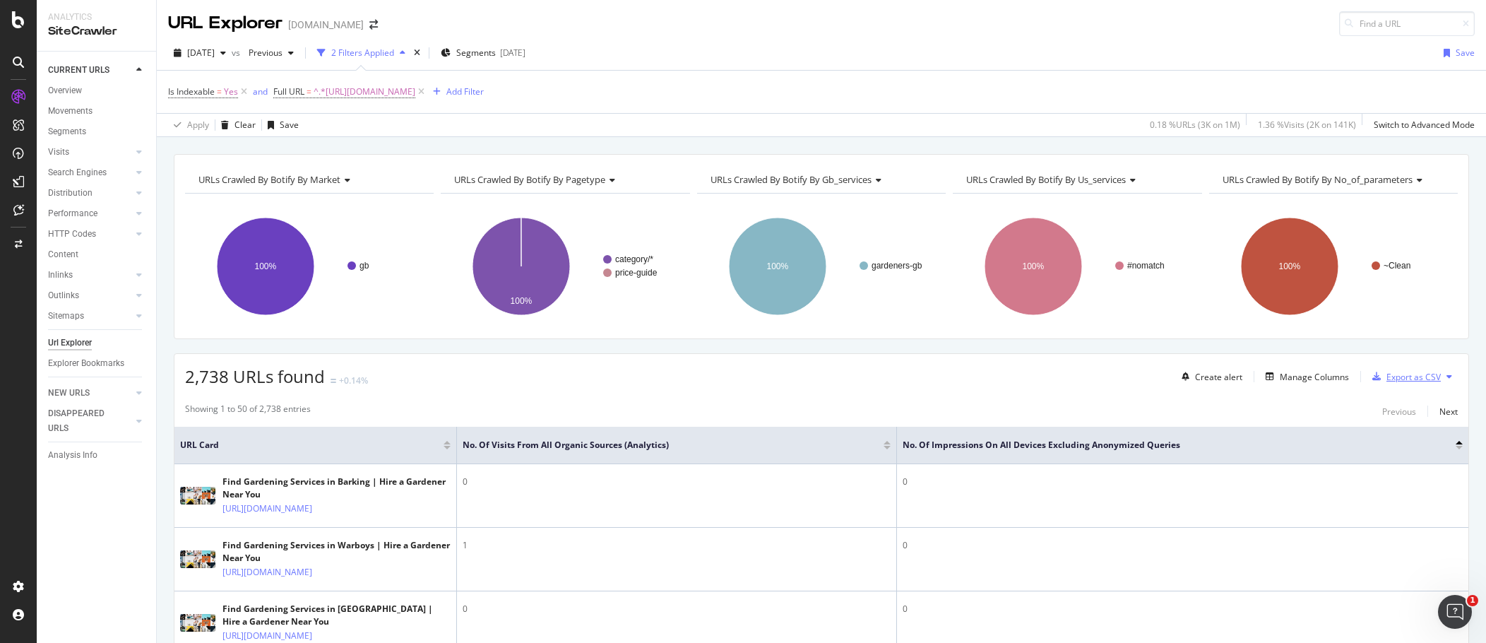
click at [904, 381] on div "Export as CSV" at bounding box center [1414, 377] width 54 height 12
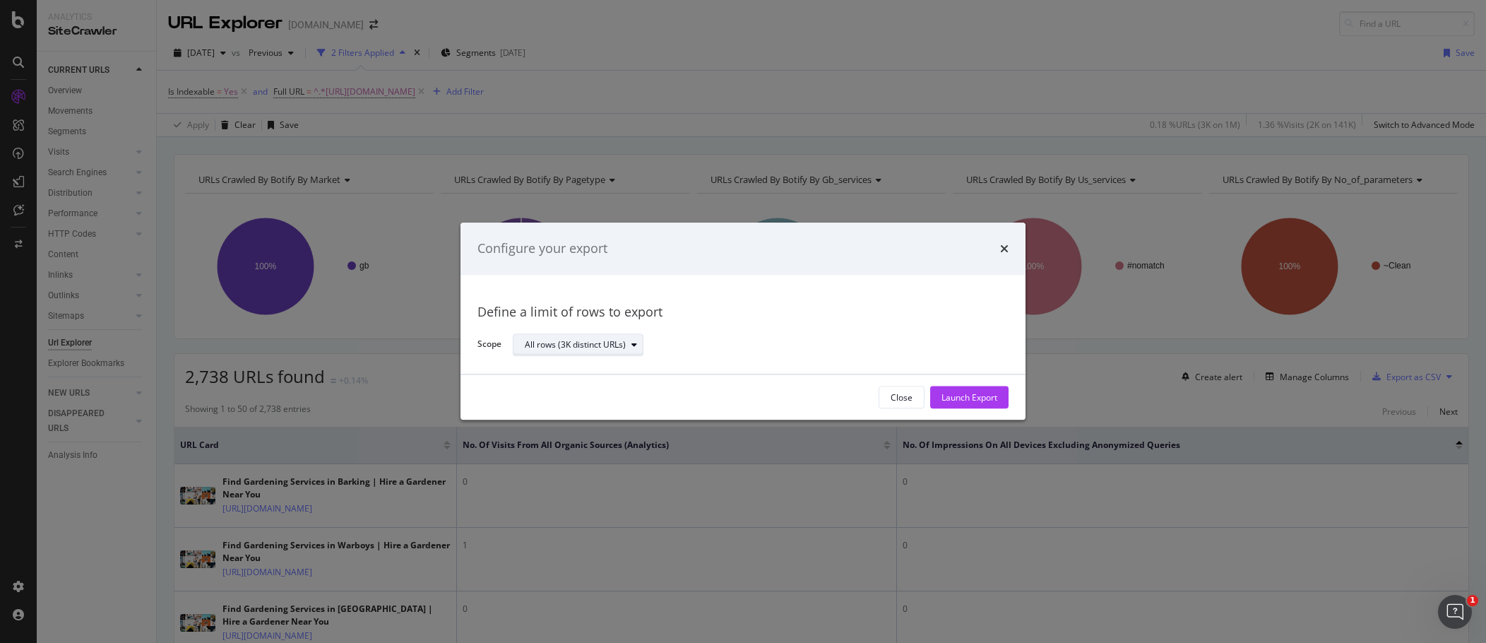
click at [598, 341] on div "All rows (3K distinct URLs)" at bounding box center [575, 345] width 101 height 8
click at [904, 324] on div "Define a limit of rows to export Scope All rows (3K distinct URLs)" at bounding box center [743, 325] width 531 height 66
click at [904, 394] on div "Launch Export" at bounding box center [970, 397] width 56 height 12
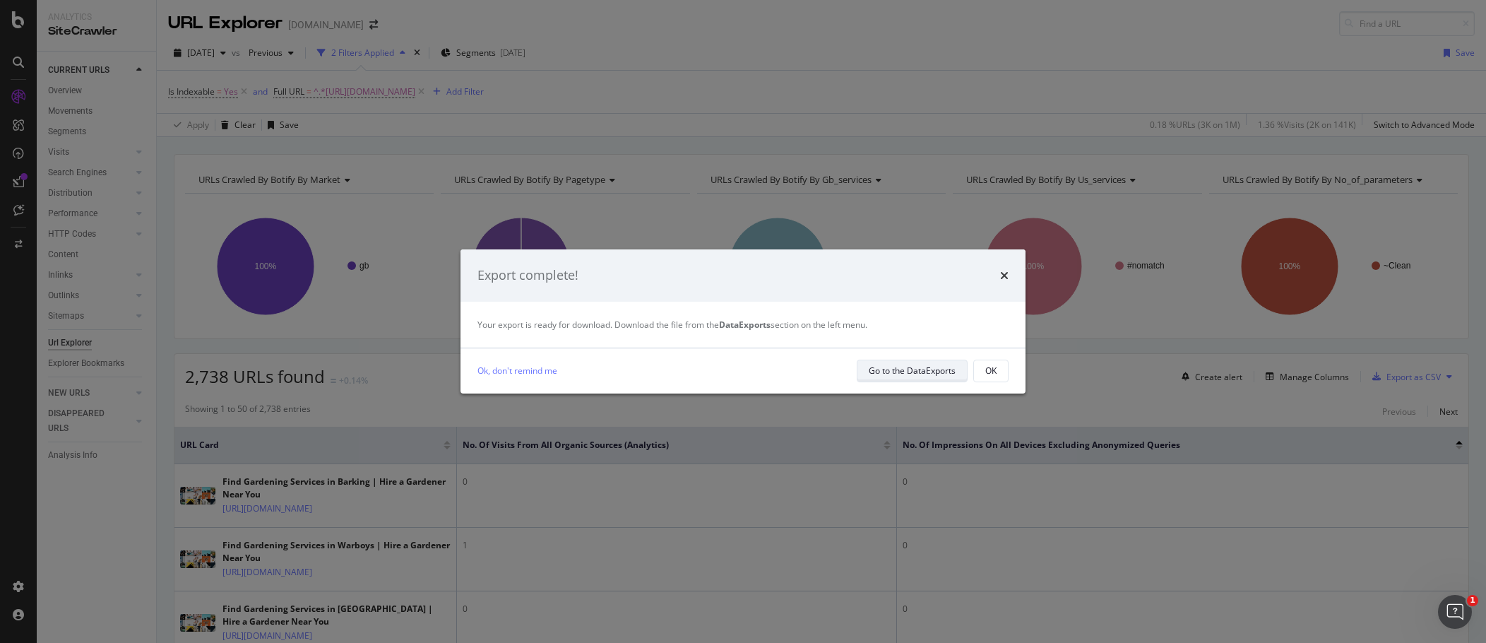
click at [898, 366] on div "Go to the DataExports" at bounding box center [912, 371] width 87 height 12
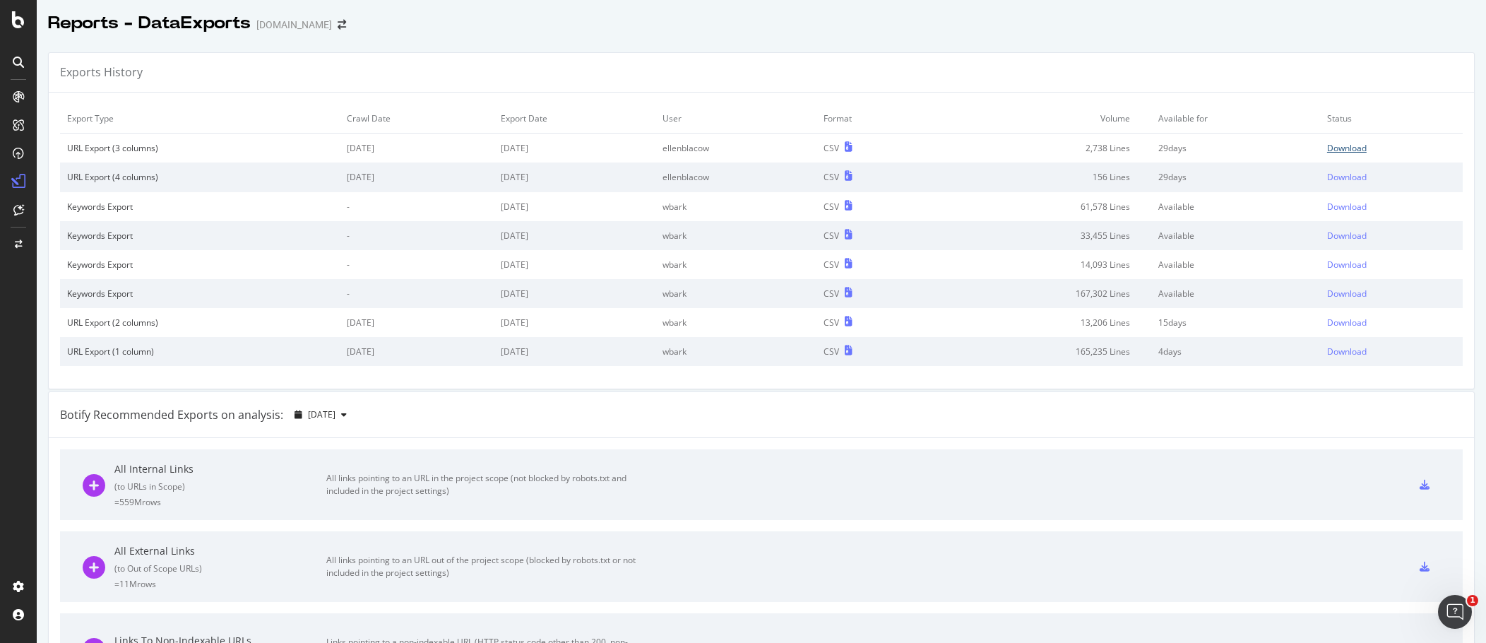
click at [904, 150] on div "Download" at bounding box center [1348, 148] width 40 height 12
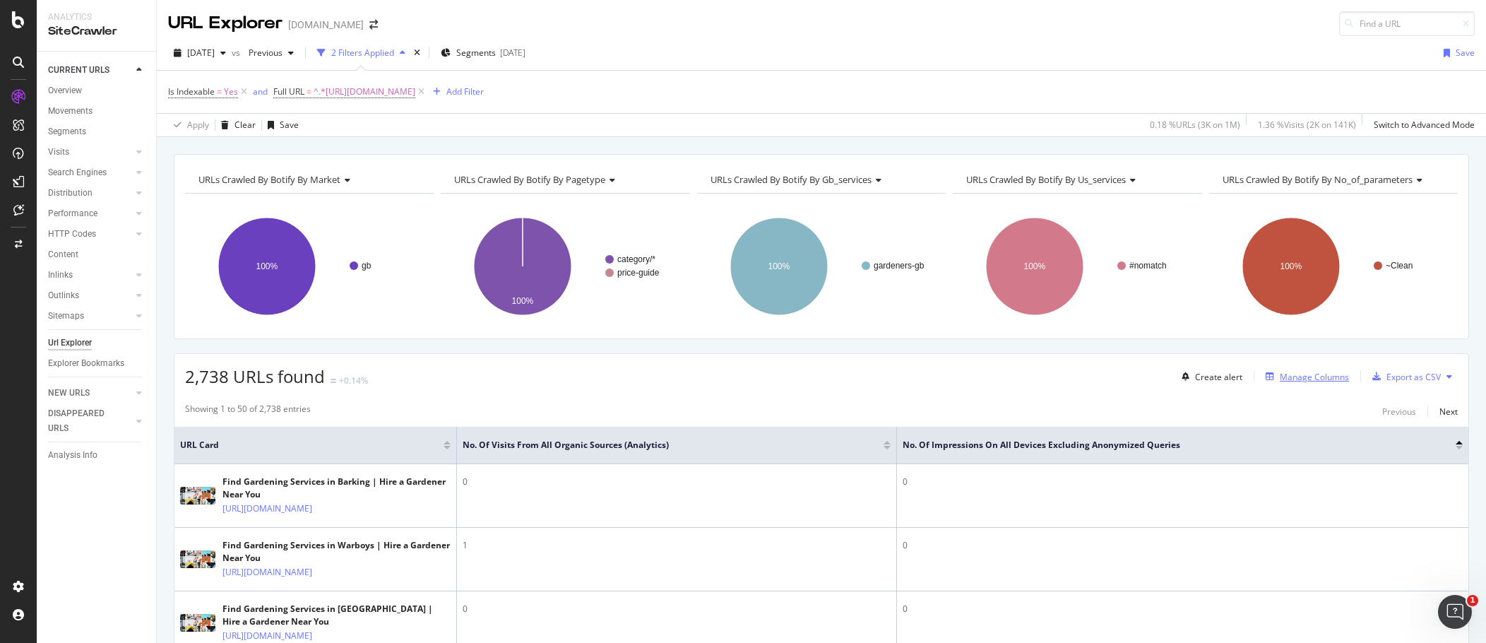
click at [904, 377] on div "Manage Columns" at bounding box center [1314, 377] width 69 height 12
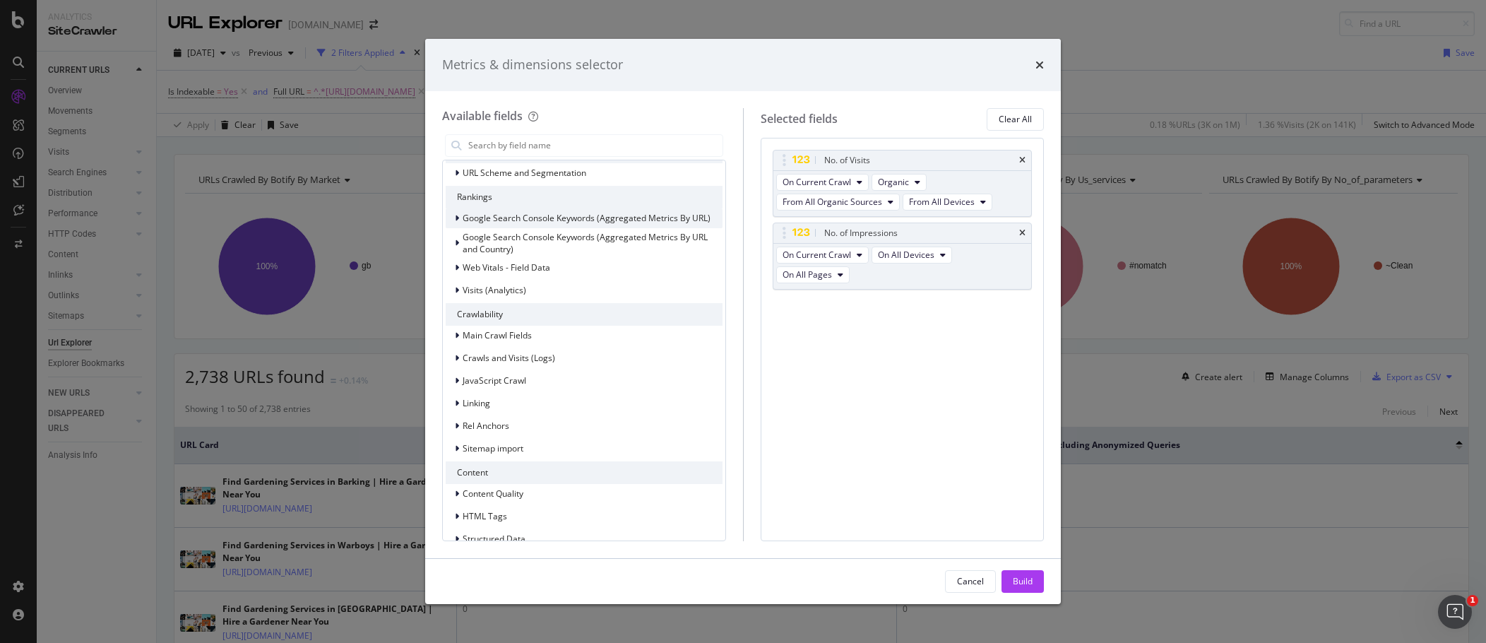
scroll to position [271, 0]
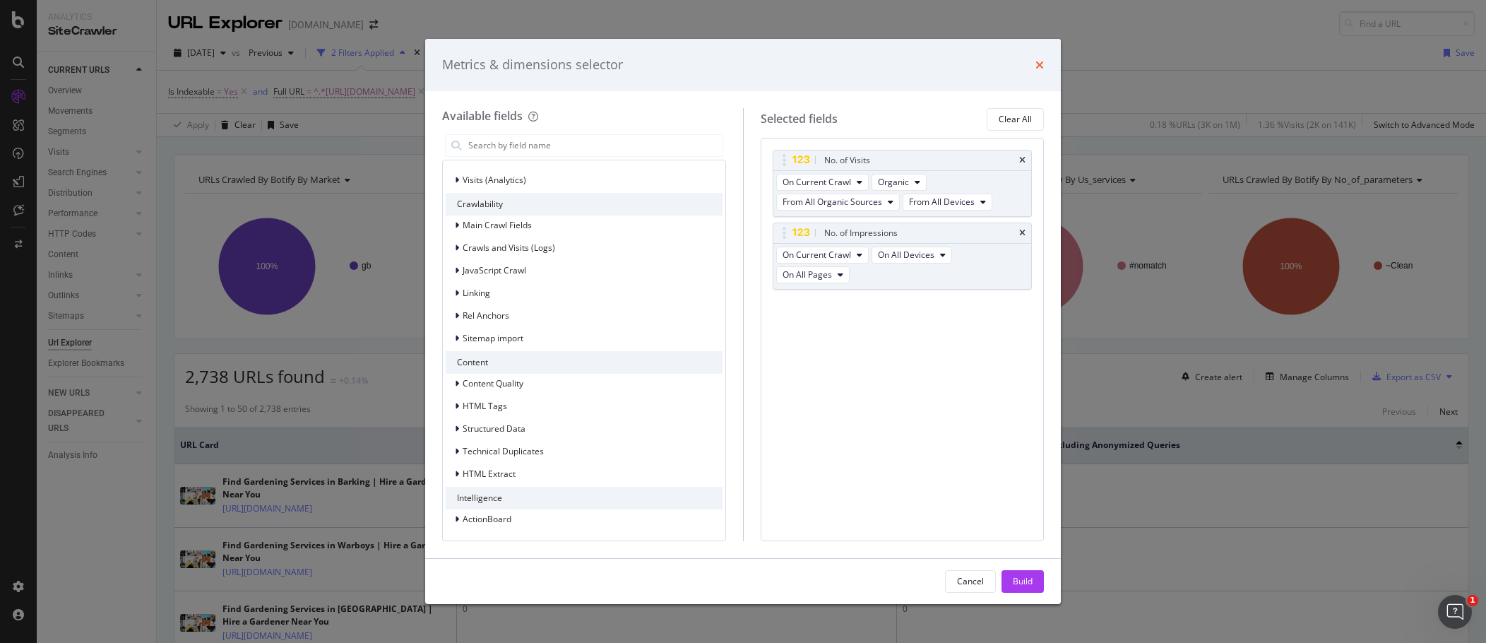
click at [904, 60] on icon "times" at bounding box center [1040, 64] width 8 height 11
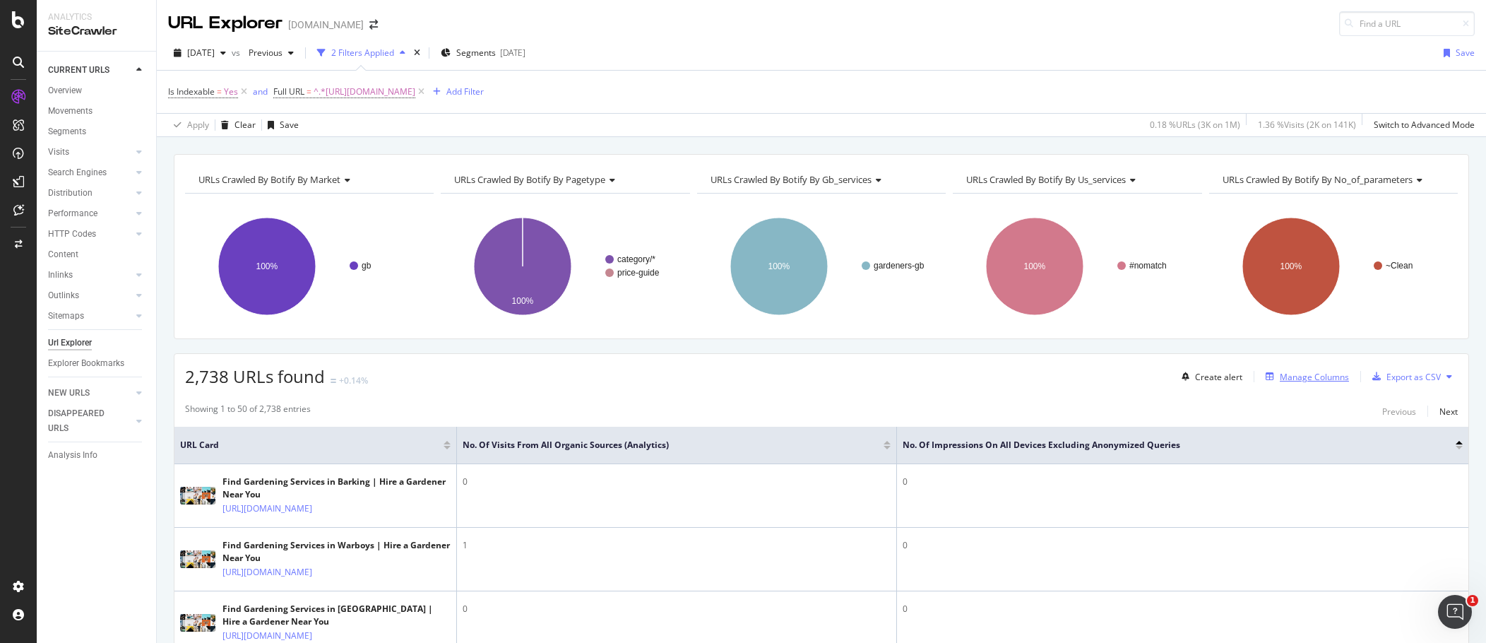
click at [904, 372] on div "Manage Columns" at bounding box center [1314, 377] width 69 height 12
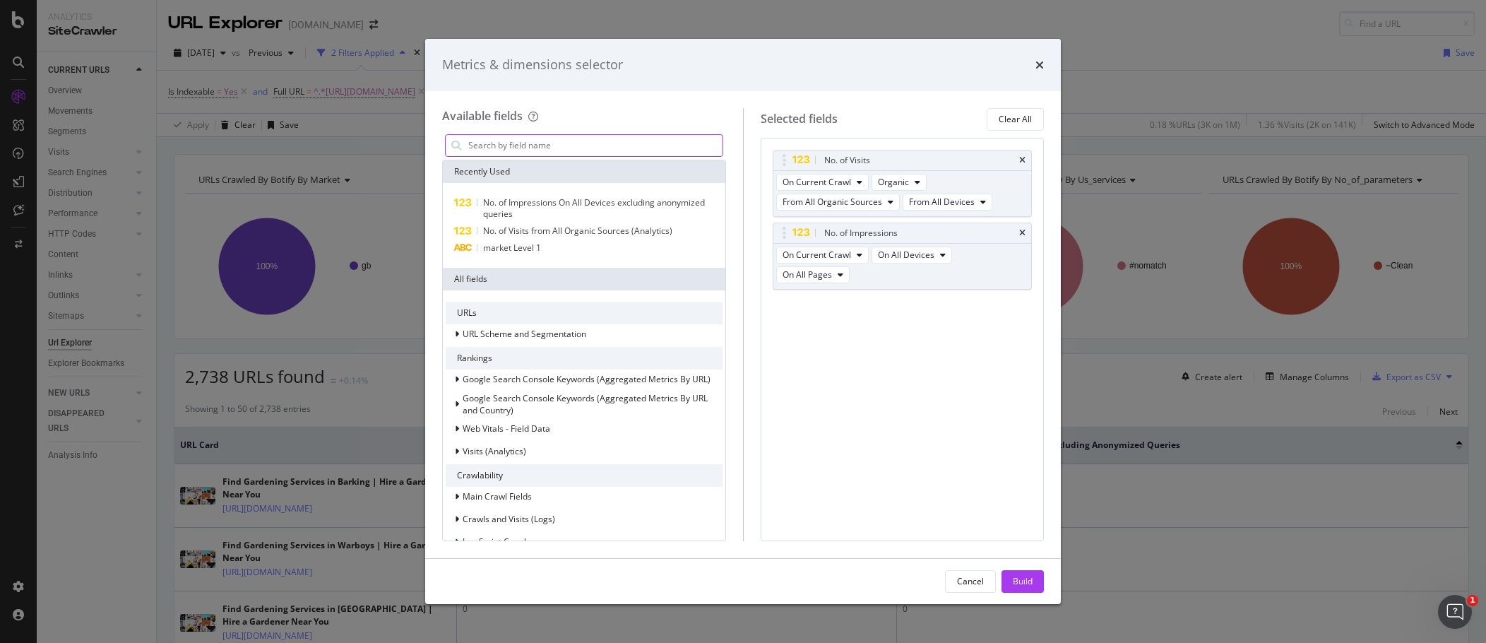
click at [483, 141] on input "modal" at bounding box center [595, 145] width 256 height 21
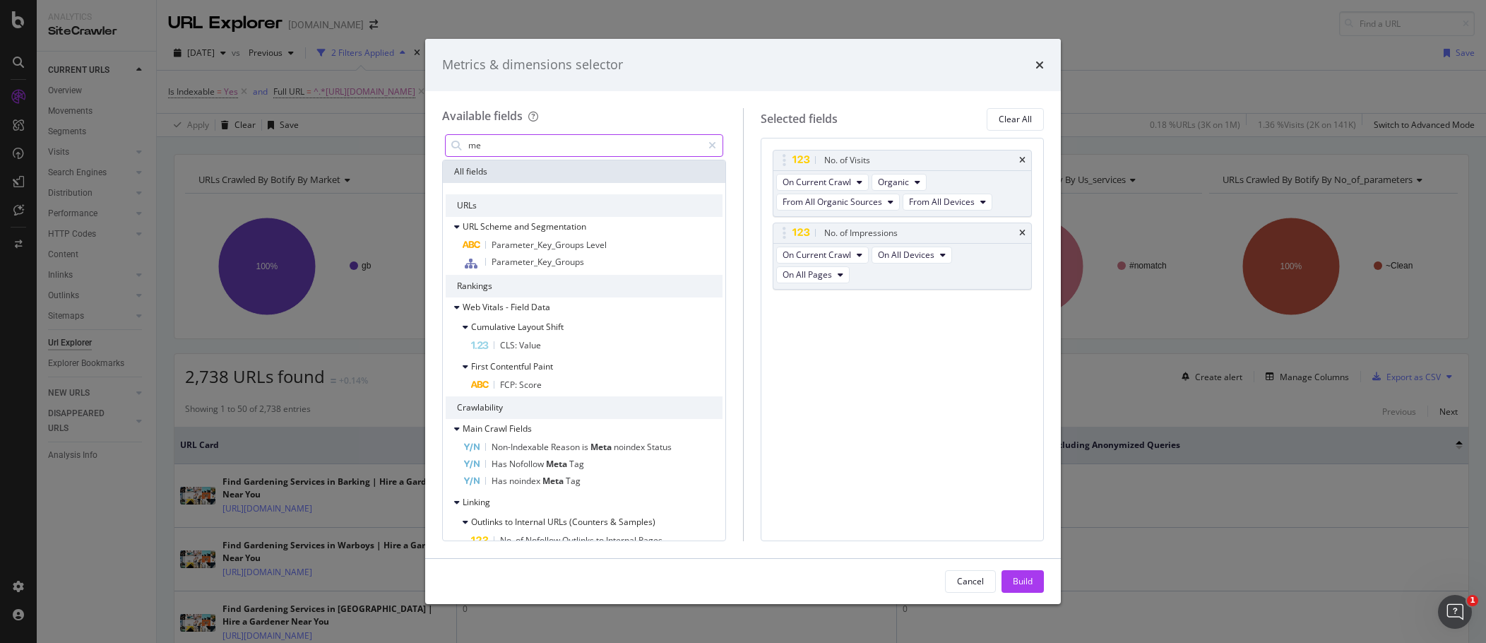
type input "m"
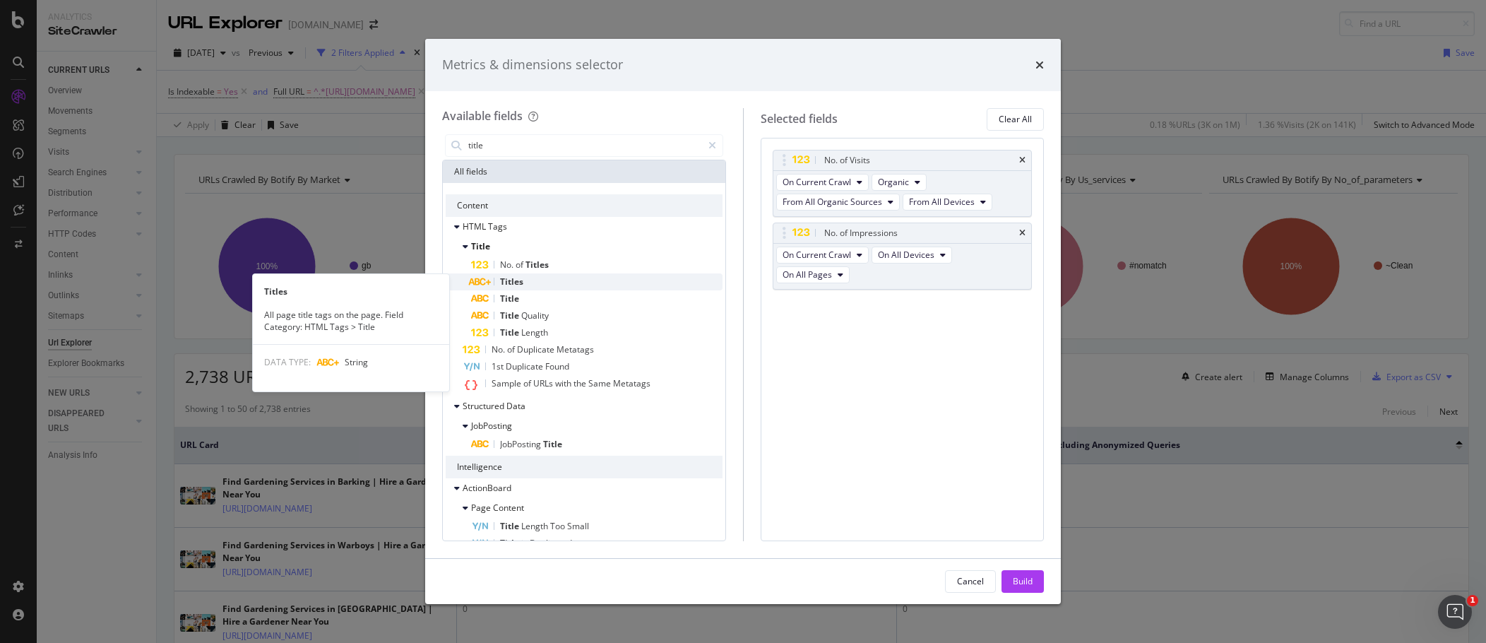
type input "title"
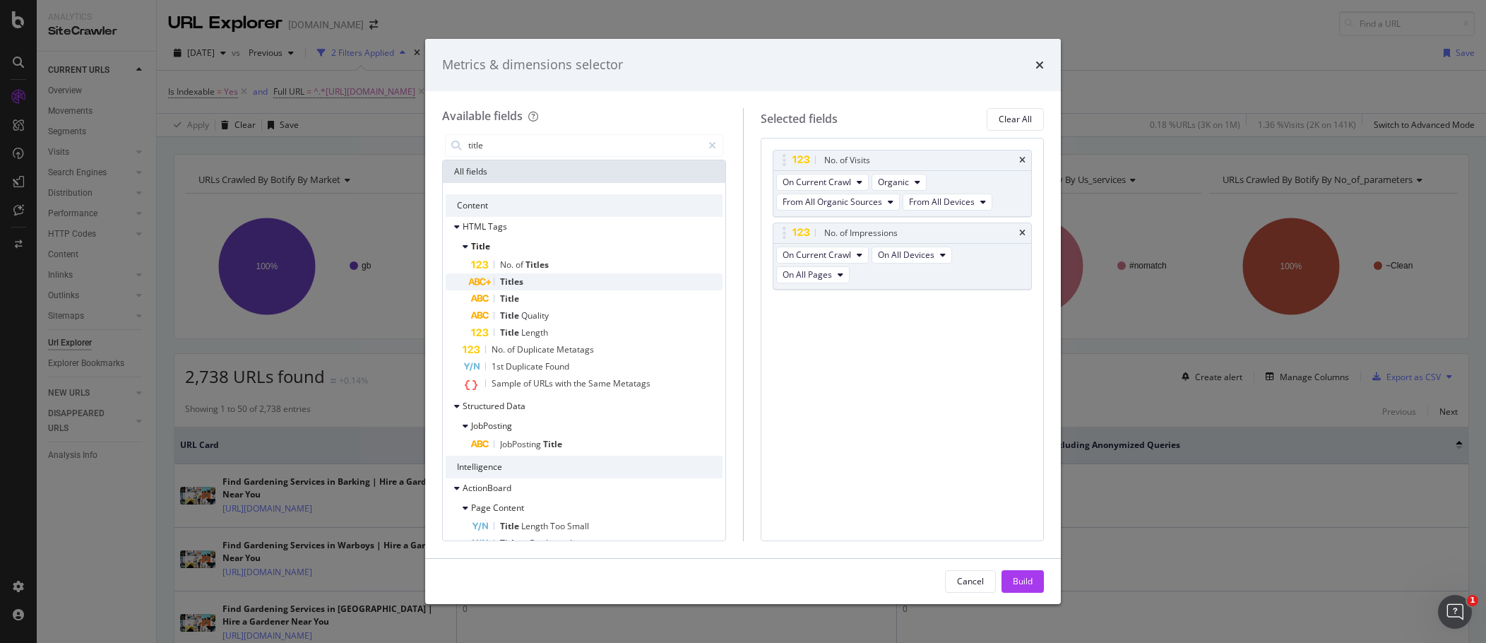
click at [545, 275] on div "Titles" at bounding box center [597, 281] width 252 height 17
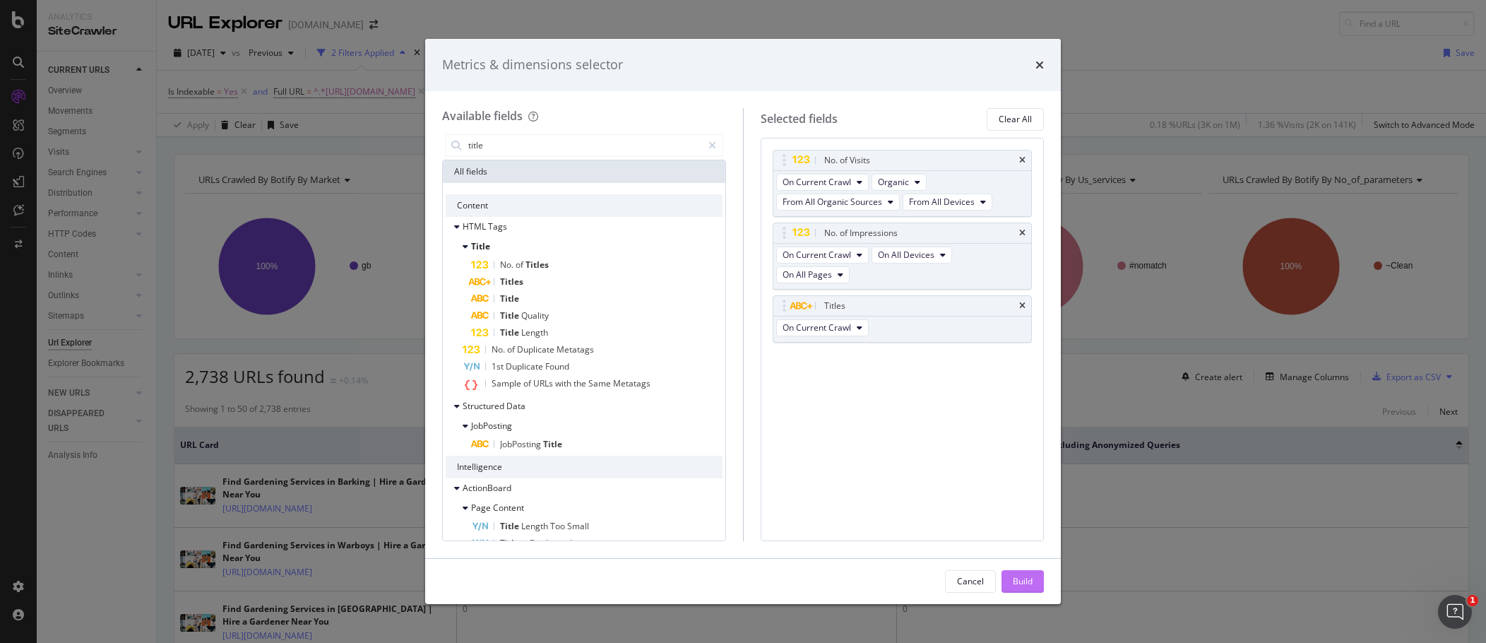
click at [904, 445] on div "Build" at bounding box center [1023, 581] width 20 height 12
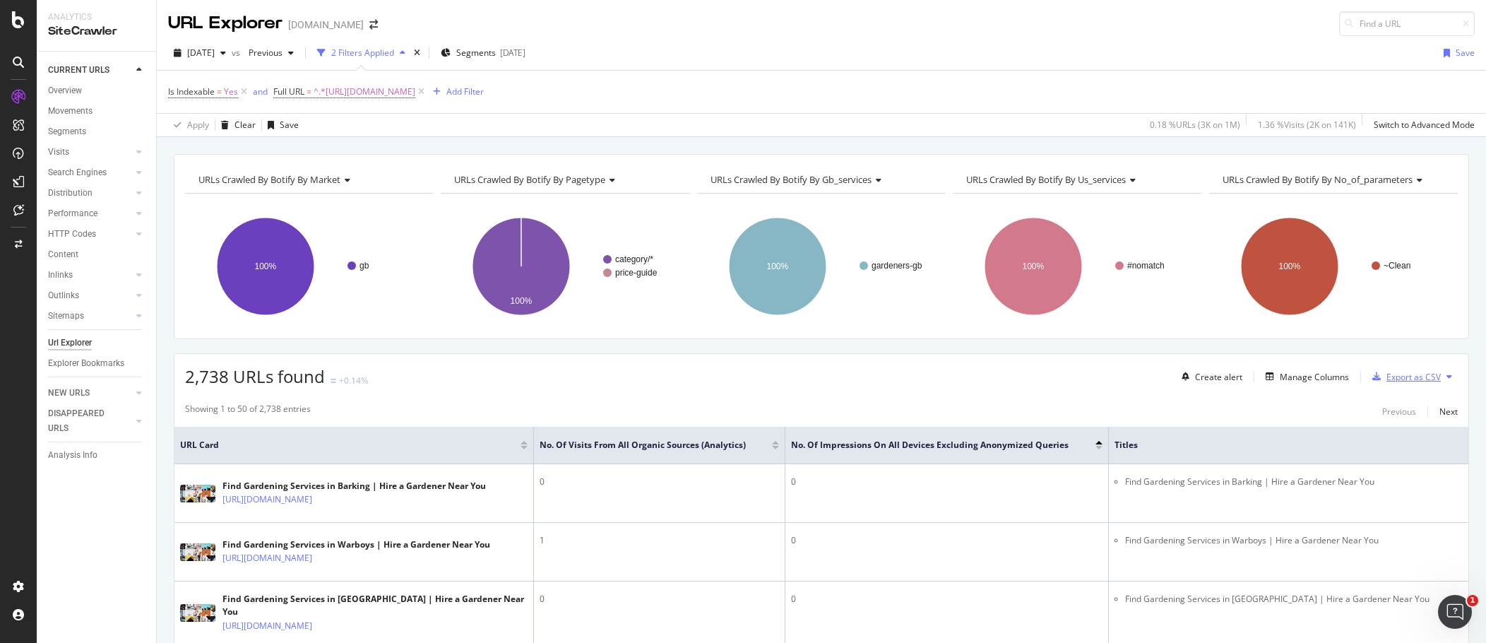
click at [904, 378] on div "Export as CSV" at bounding box center [1414, 377] width 54 height 12
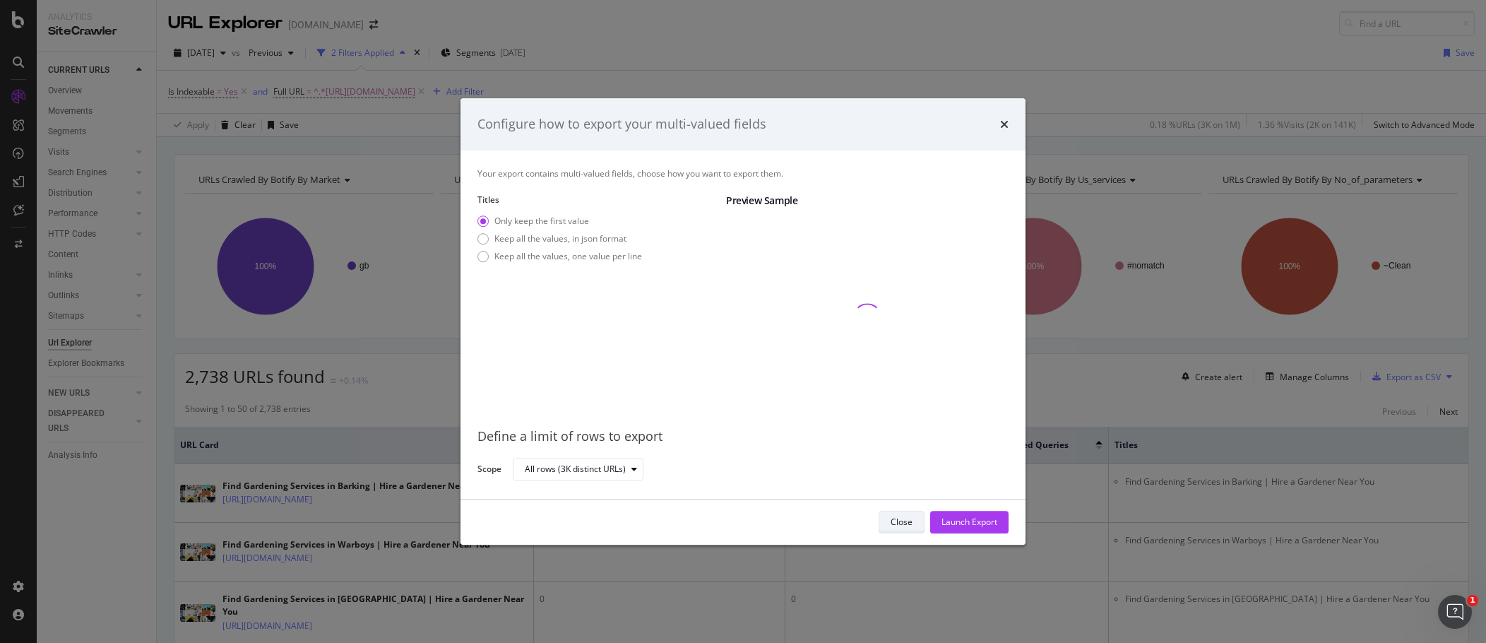
click at [892, 445] on div "Close" at bounding box center [902, 522] width 22 height 12
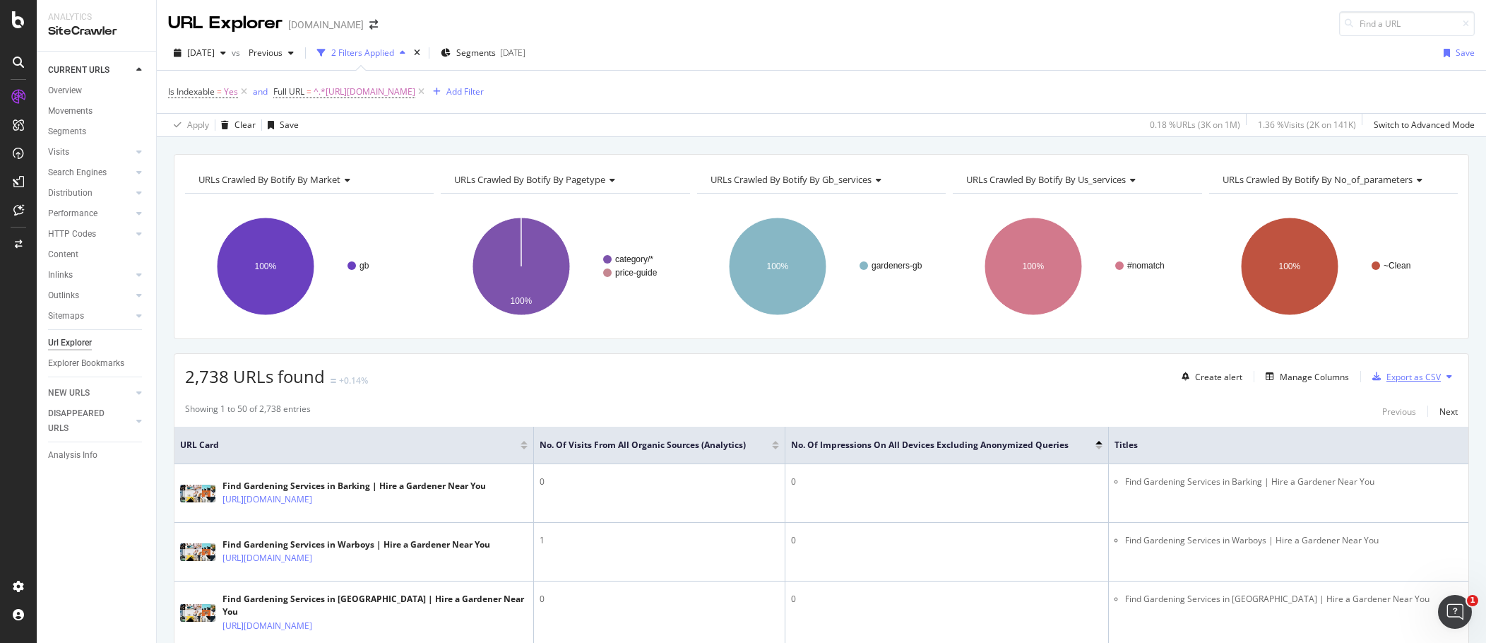
click at [904, 375] on div "Export as CSV" at bounding box center [1414, 377] width 54 height 12
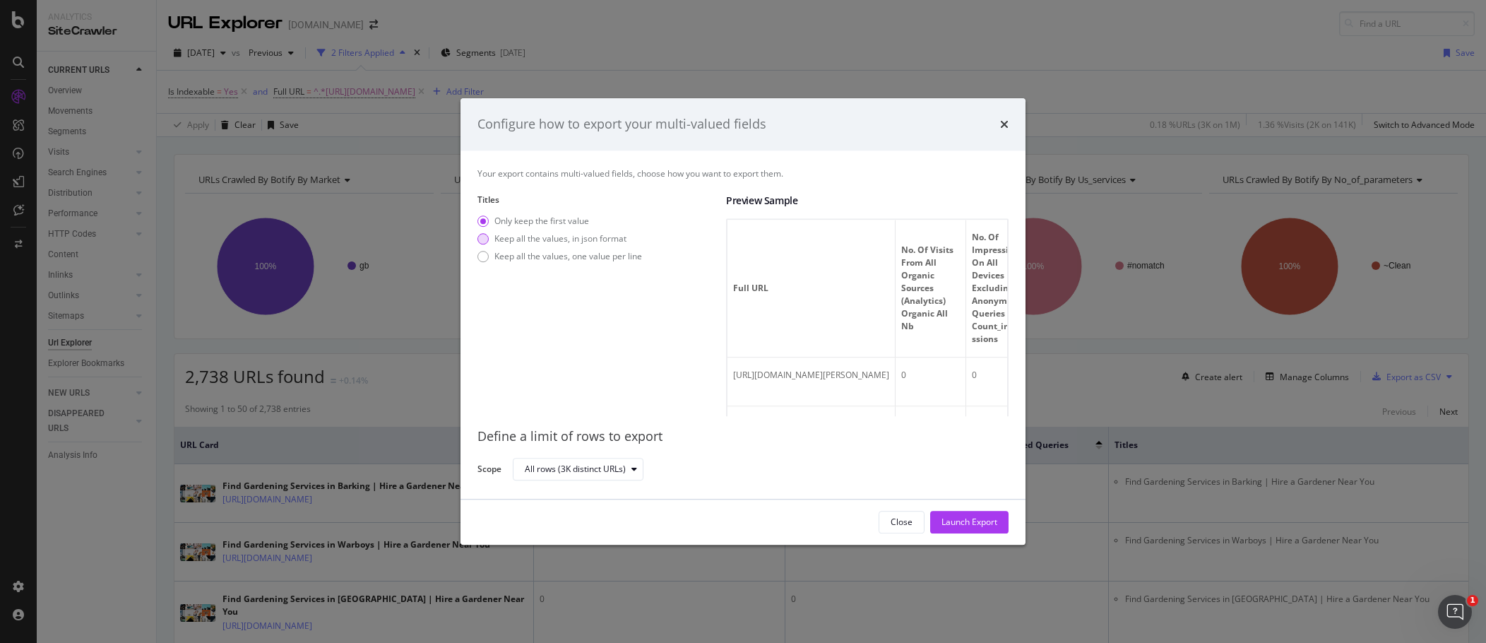
click at [543, 244] on div "Keep all the values, in json format" at bounding box center [561, 238] width 132 height 12
click at [577, 261] on div "Keep all the values, one value per line" at bounding box center [569, 256] width 148 height 12
click at [528, 219] on div "Only keep the first value" at bounding box center [542, 221] width 95 height 12
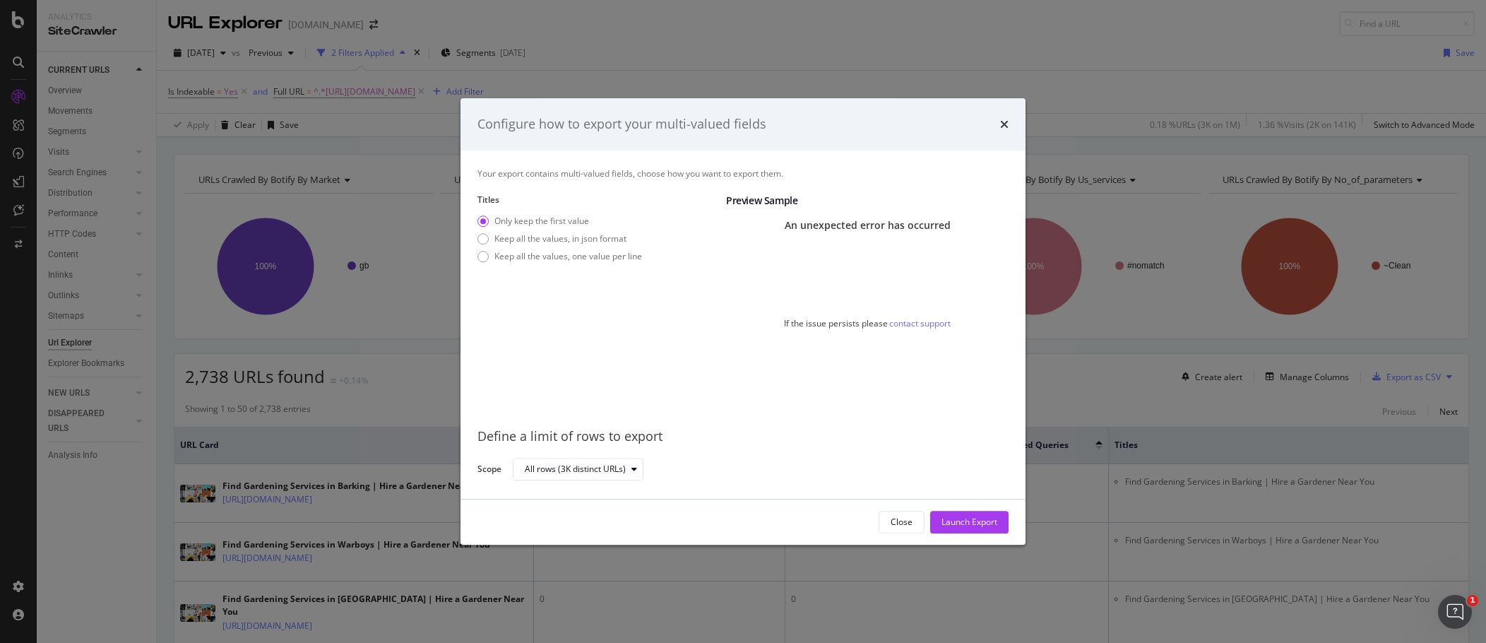
click at [550, 232] on div "Only keep the first value Keep all the values, in json format Keep all the valu…" at bounding box center [560, 241] width 165 height 53
click at [551, 222] on div "Only keep the first value" at bounding box center [542, 221] width 95 height 12
click at [547, 236] on div "Keep all the values, in json format" at bounding box center [561, 238] width 132 height 12
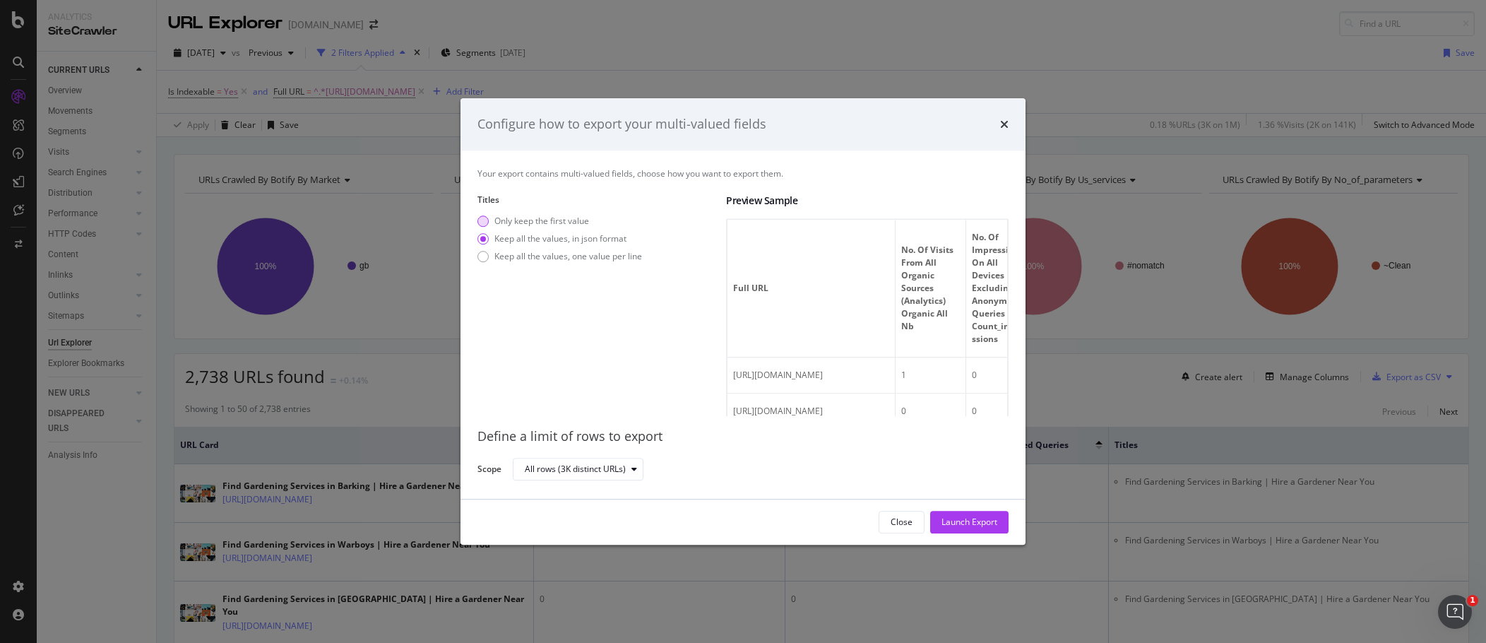
click at [551, 215] on div "Only keep the first value" at bounding box center [542, 221] width 95 height 12
click at [551, 220] on div "Only keep the first value" at bounding box center [542, 221] width 95 height 12
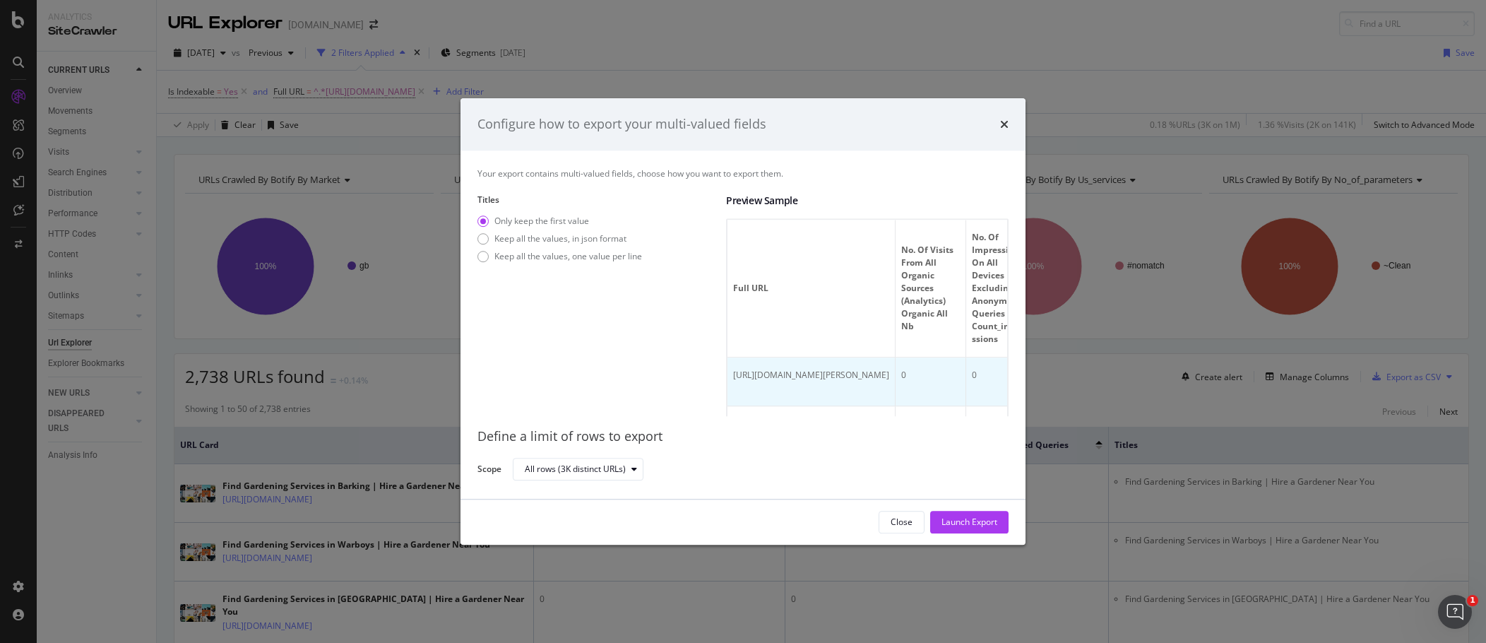
drag, startPoint x: 960, startPoint y: 383, endPoint x: 793, endPoint y: 382, distance: 167.4
click at [793, 382] on div "https://www.bark.com/en/gb/gardeners/west-yorkshire/burley-in-wharfedale/" at bounding box center [811, 375] width 156 height 13
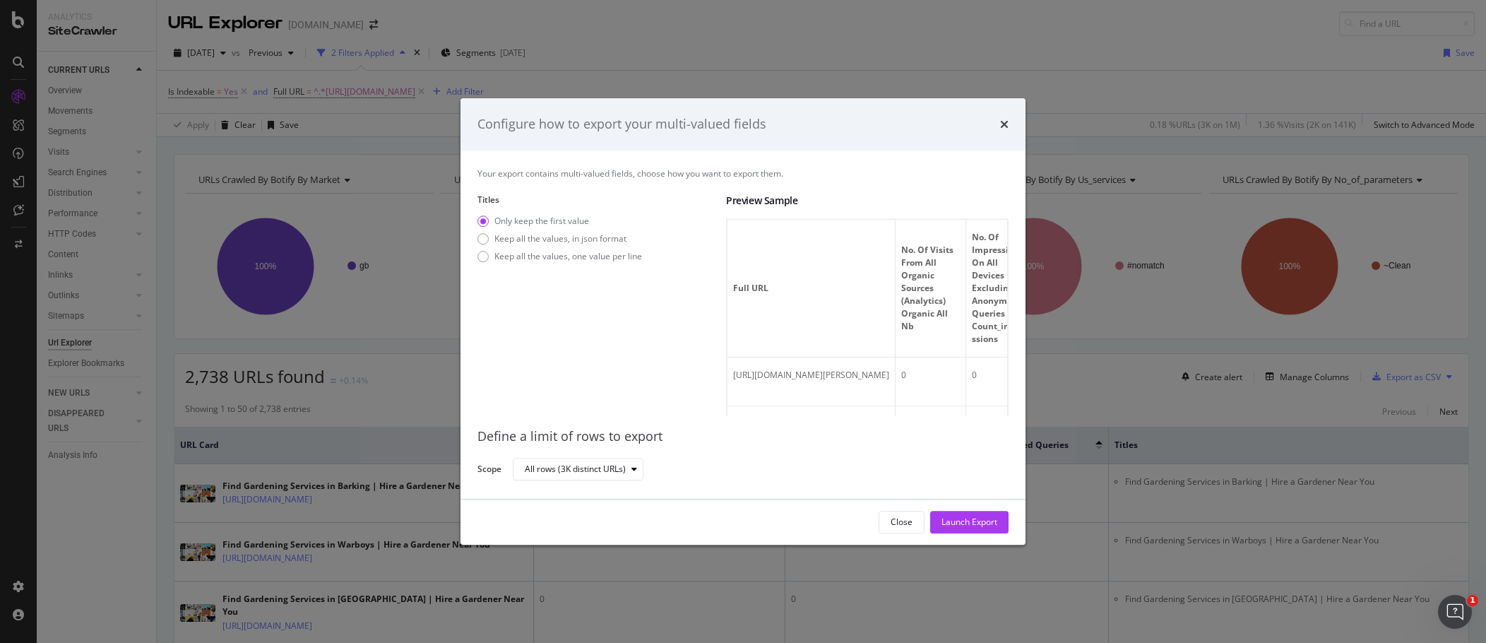
drag, startPoint x: 812, startPoint y: 333, endPoint x: 962, endPoint y: 341, distance: 150.7
click at [896, 339] on th "Full URL" at bounding box center [812, 289] width 168 height 138
drag, startPoint x: 853, startPoint y: 391, endPoint x: 1036, endPoint y: 384, distance: 183.1
click at [904, 384] on div "Configure how to export your multi-valued fields Your export contains multi-val…" at bounding box center [743, 321] width 1486 height 643
drag, startPoint x: 664, startPoint y: 315, endPoint x: 654, endPoint y: 311, distance: 10.8
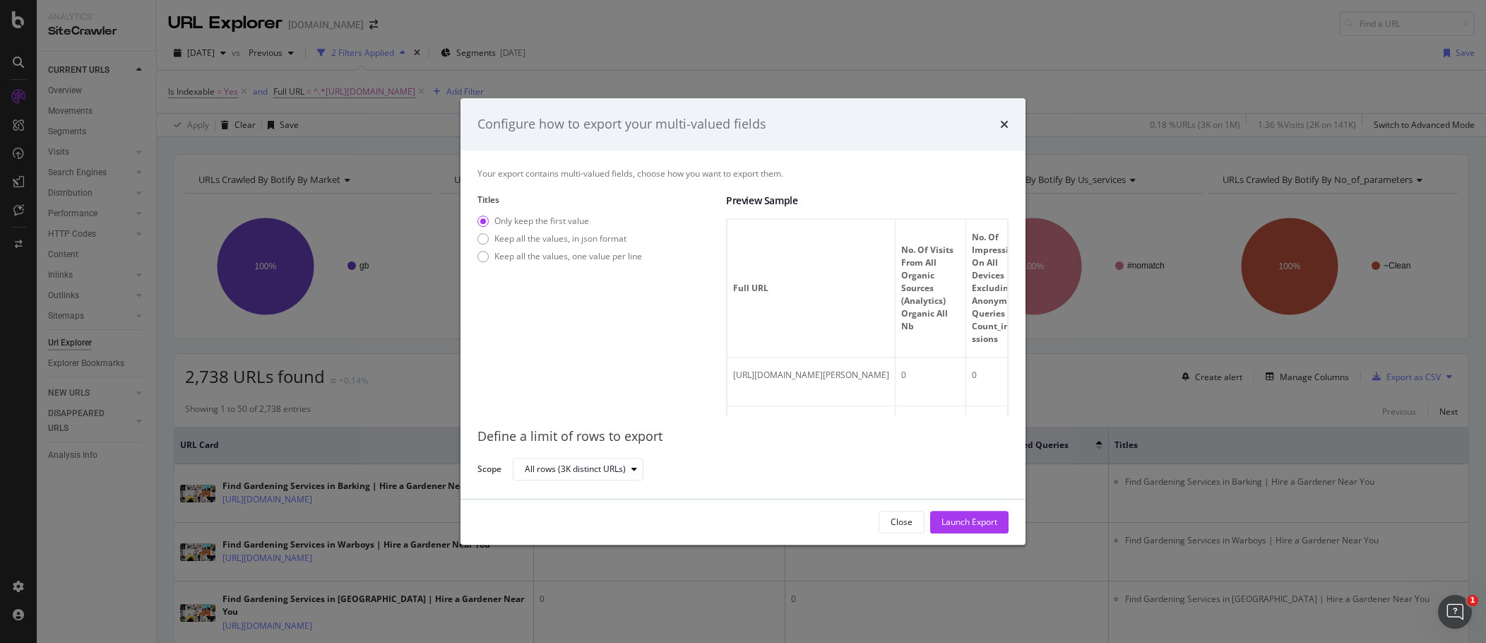
click at [663, 314] on div "Titles Only keep the first value Keep all the values, in json format Keep all t…" at bounding box center [596, 305] width 237 height 223
click at [558, 240] on div "Keep all the values, in json format" at bounding box center [561, 238] width 132 height 12
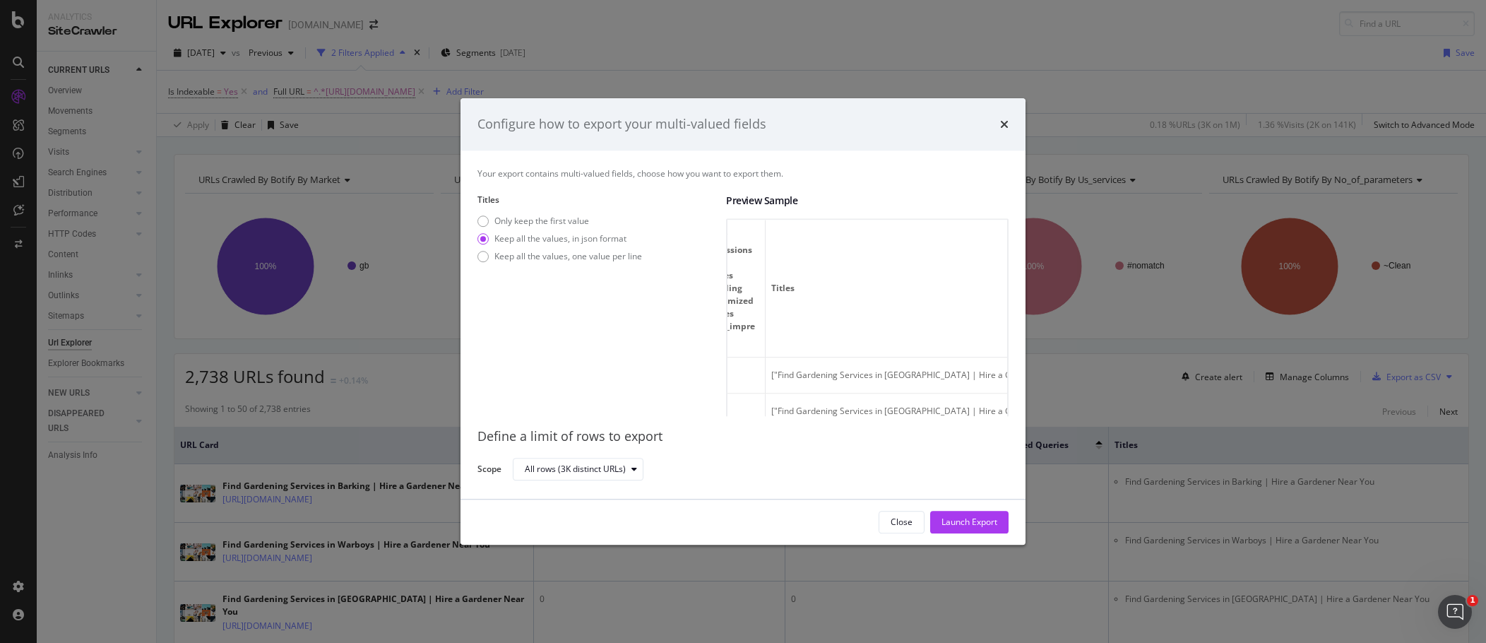
scroll to position [102, 0]
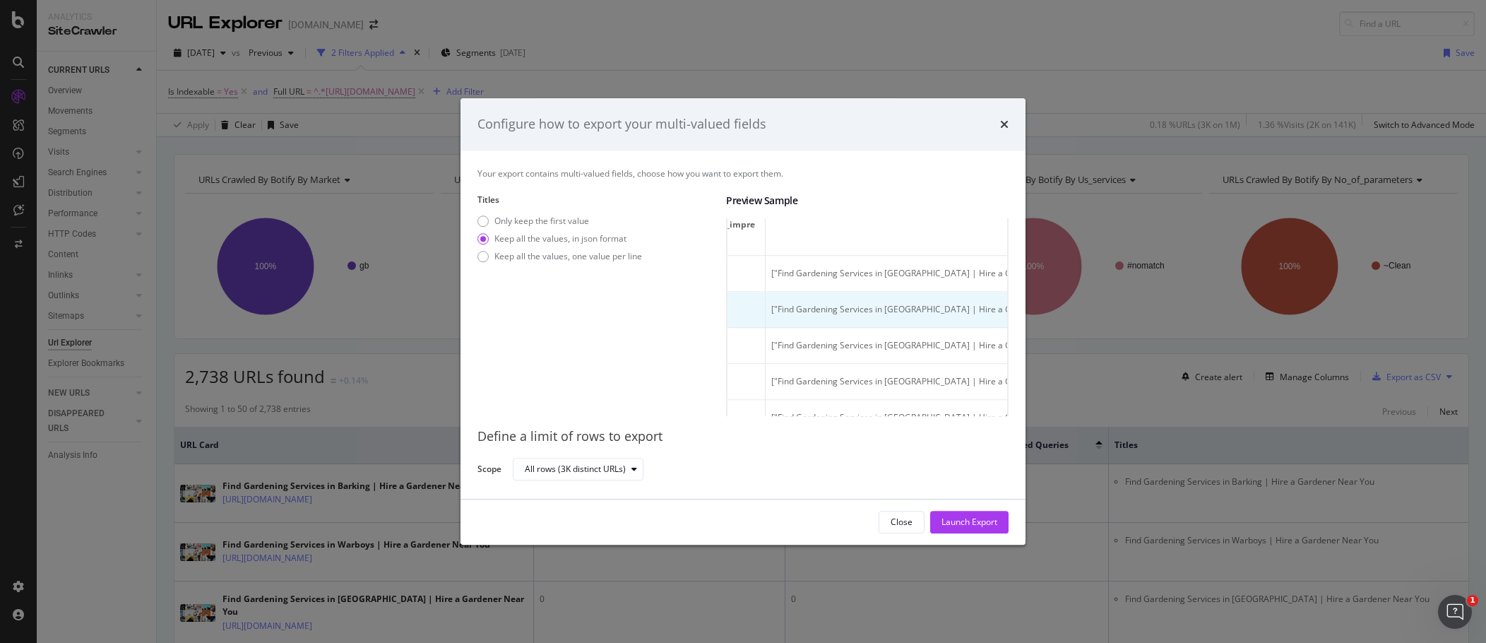
drag, startPoint x: 955, startPoint y: 370, endPoint x: 935, endPoint y: 312, distance: 61.5
click at [904, 312] on span "["Find Gardening Services in Whalley | Hire a Gardener Near You"]" at bounding box center [930, 309] width 317 height 12
click at [625, 296] on td "https://www.bark.com/en/gb/gardeners/lancashire/whalley/" at bounding box center [540, 310] width 168 height 36
click at [653, 302] on div "Titles Only keep the first value Keep all the values, in json format Keep all t…" at bounding box center [596, 305] width 237 height 223
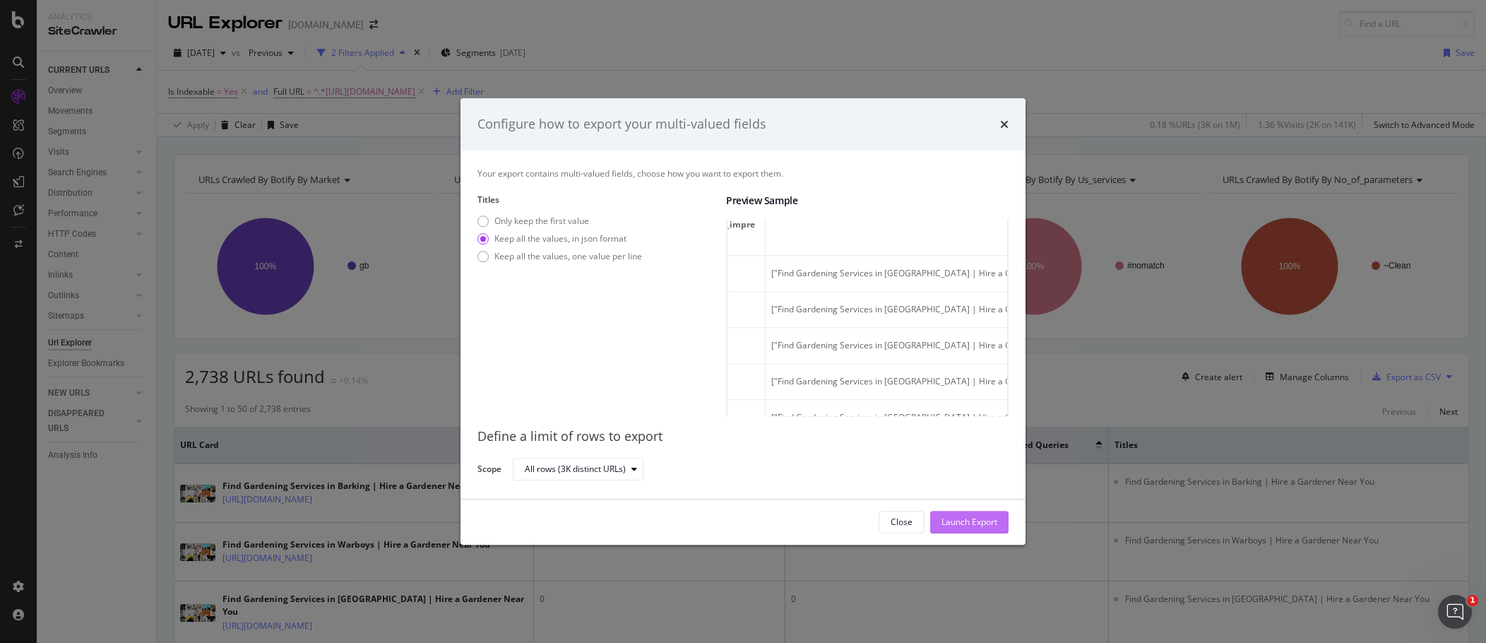
click at [904, 445] on div "Launch Export" at bounding box center [970, 522] width 56 height 12
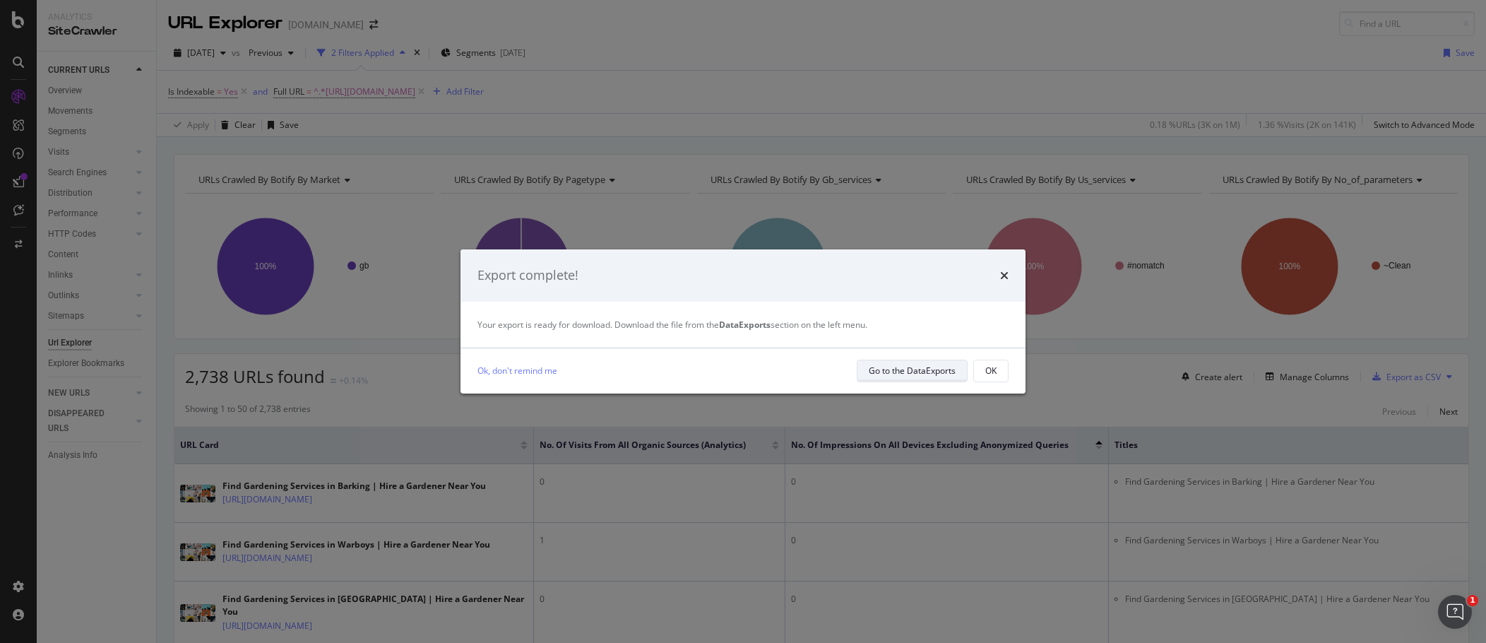
click at [887, 363] on div "Go to the DataExports" at bounding box center [912, 371] width 87 height 20
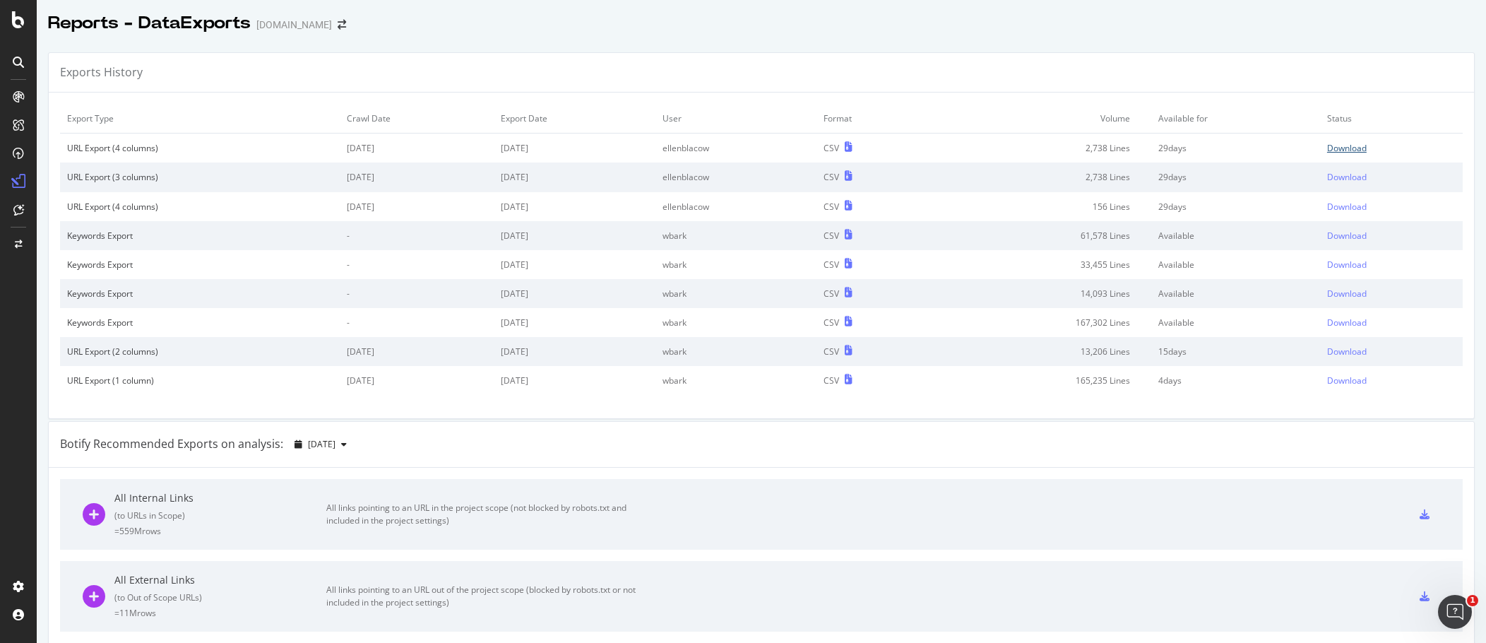
click at [904, 150] on div "Download" at bounding box center [1348, 148] width 40 height 12
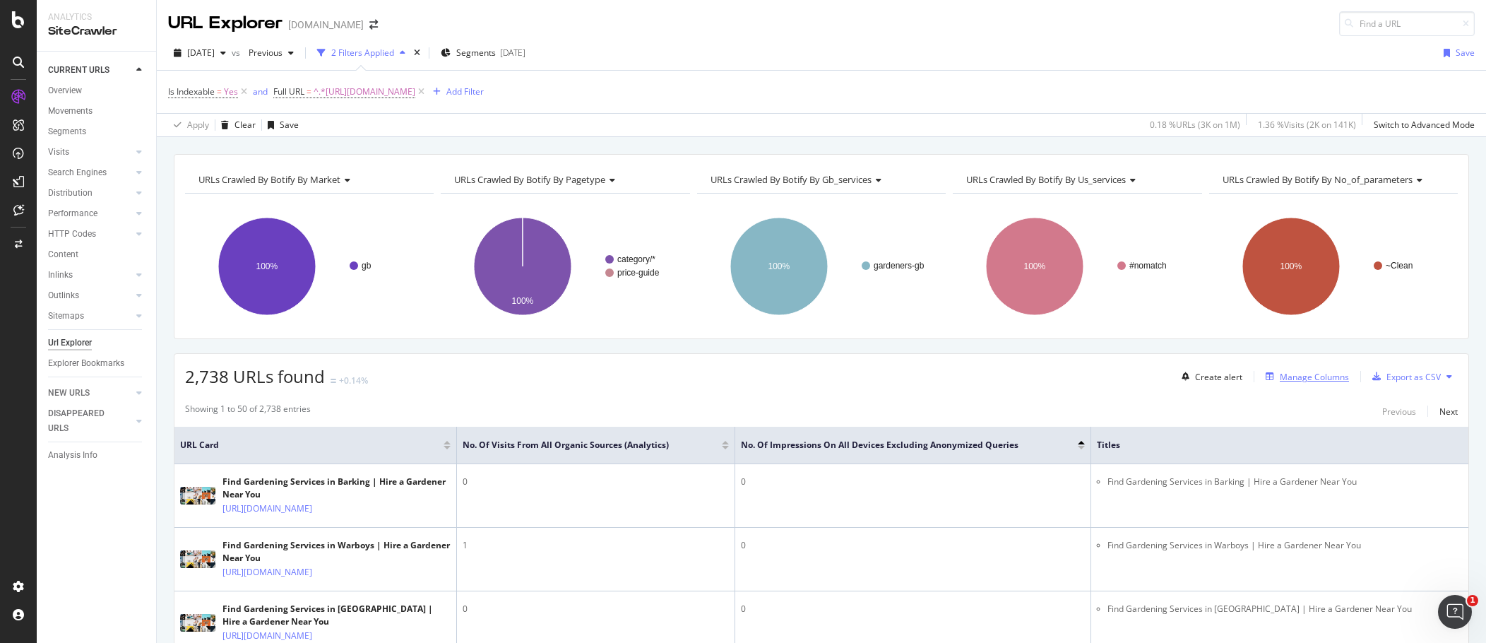
click at [904, 380] on div "Manage Columns" at bounding box center [1314, 377] width 69 height 12
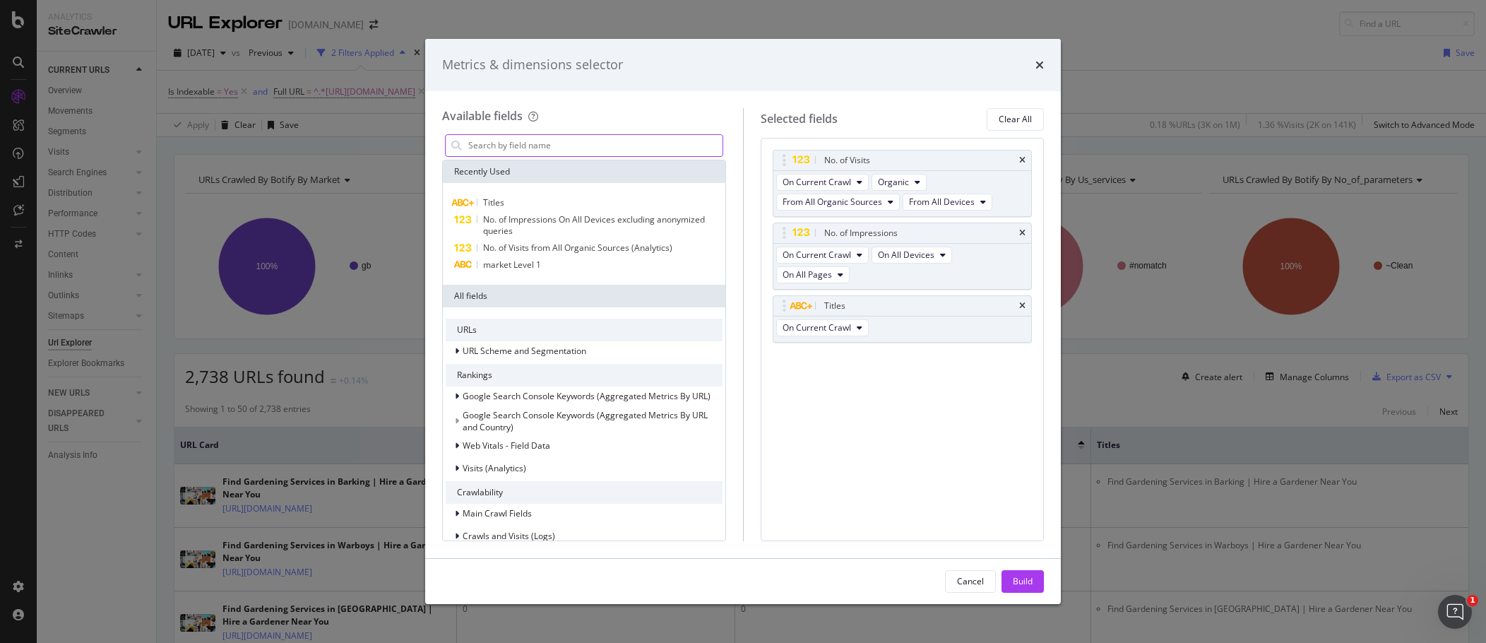
click at [581, 140] on input "modal" at bounding box center [595, 145] width 256 height 21
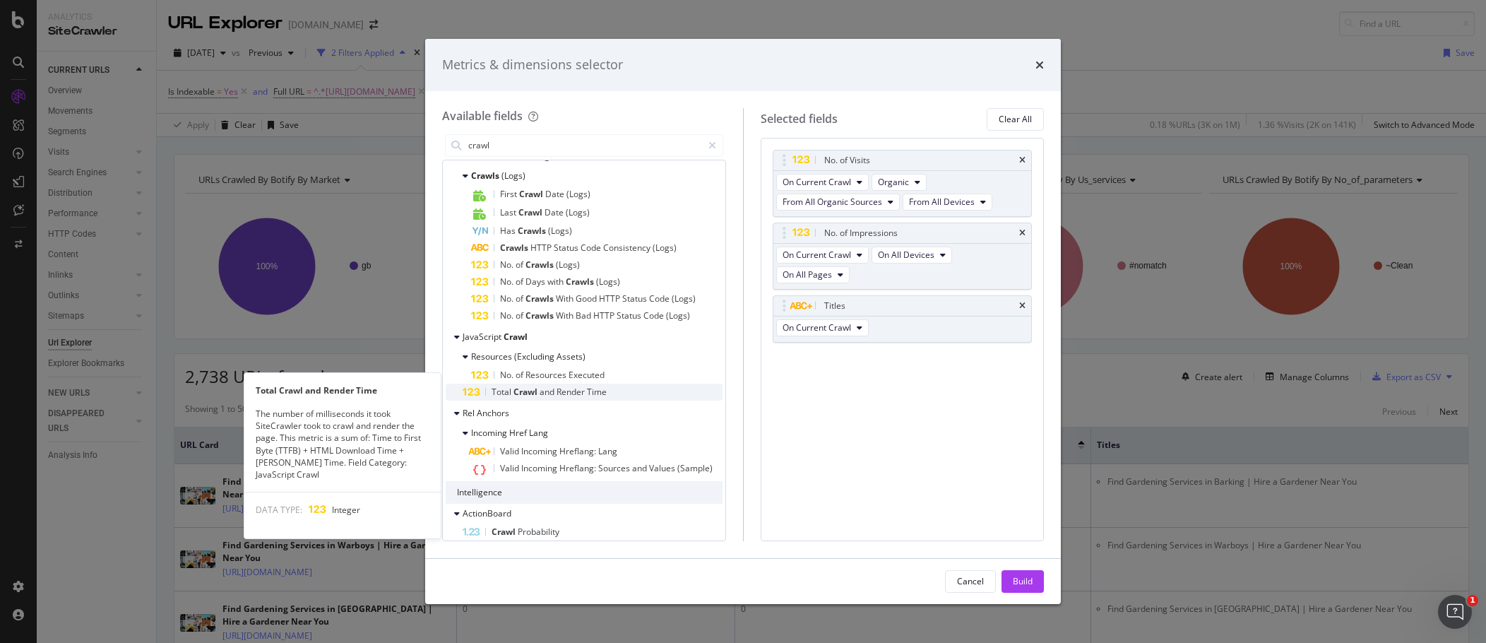
scroll to position [157, 0]
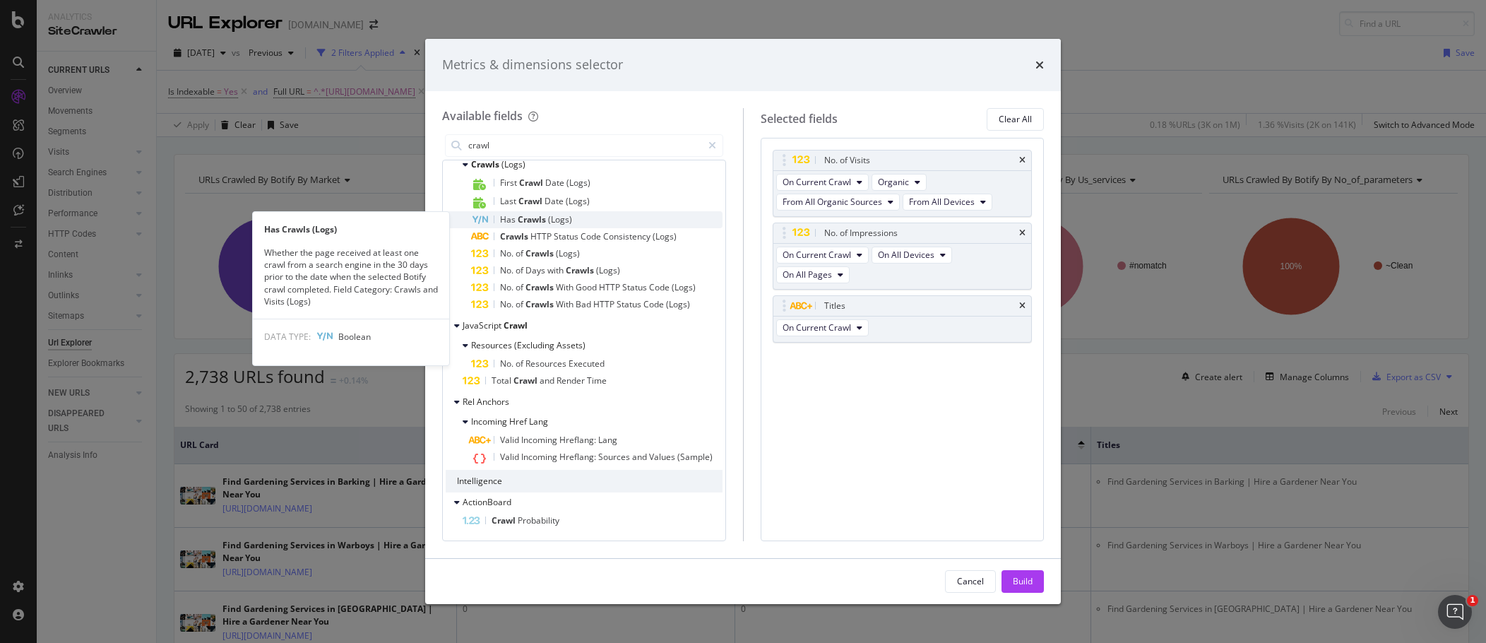
type input "crawl"
click at [579, 217] on div "Has Crawls (Logs)" at bounding box center [597, 219] width 252 height 17
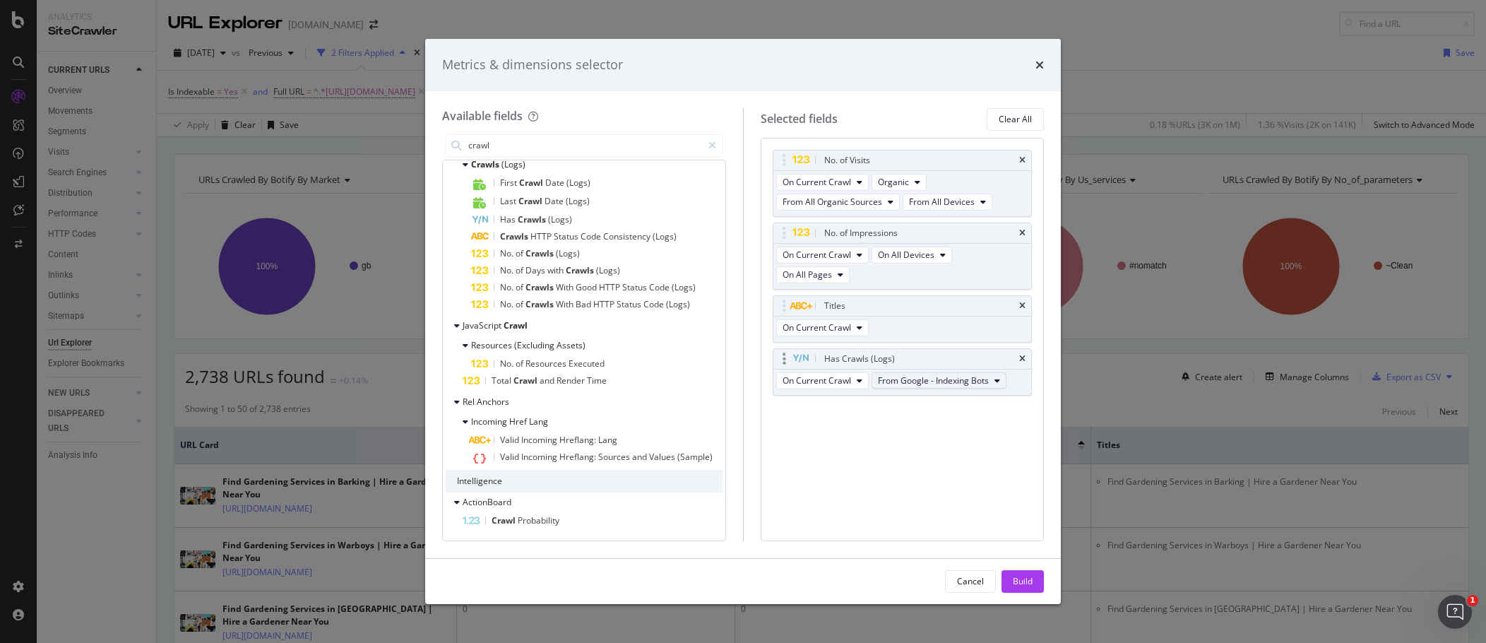
click at [904, 379] on button "From Google - Indexing Bots" at bounding box center [939, 380] width 135 height 17
click at [904, 445] on button "Build" at bounding box center [1023, 581] width 42 height 23
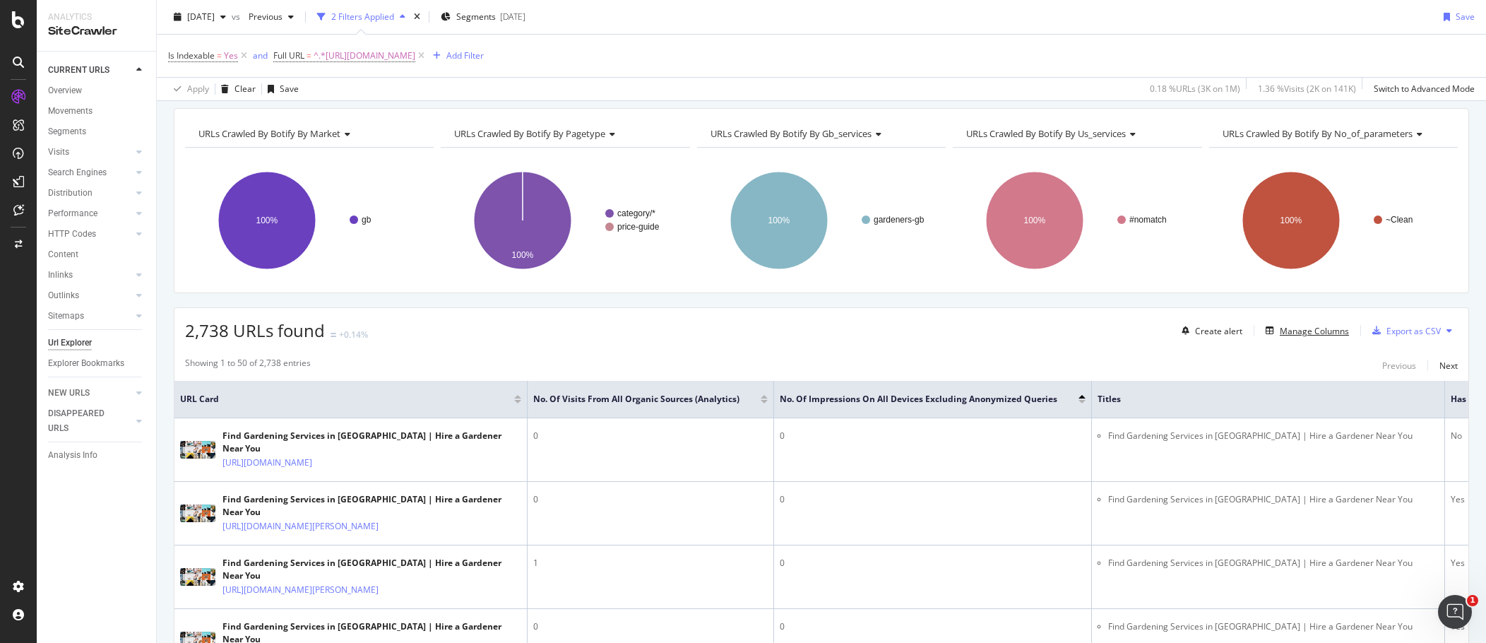
scroll to position [71, 0]
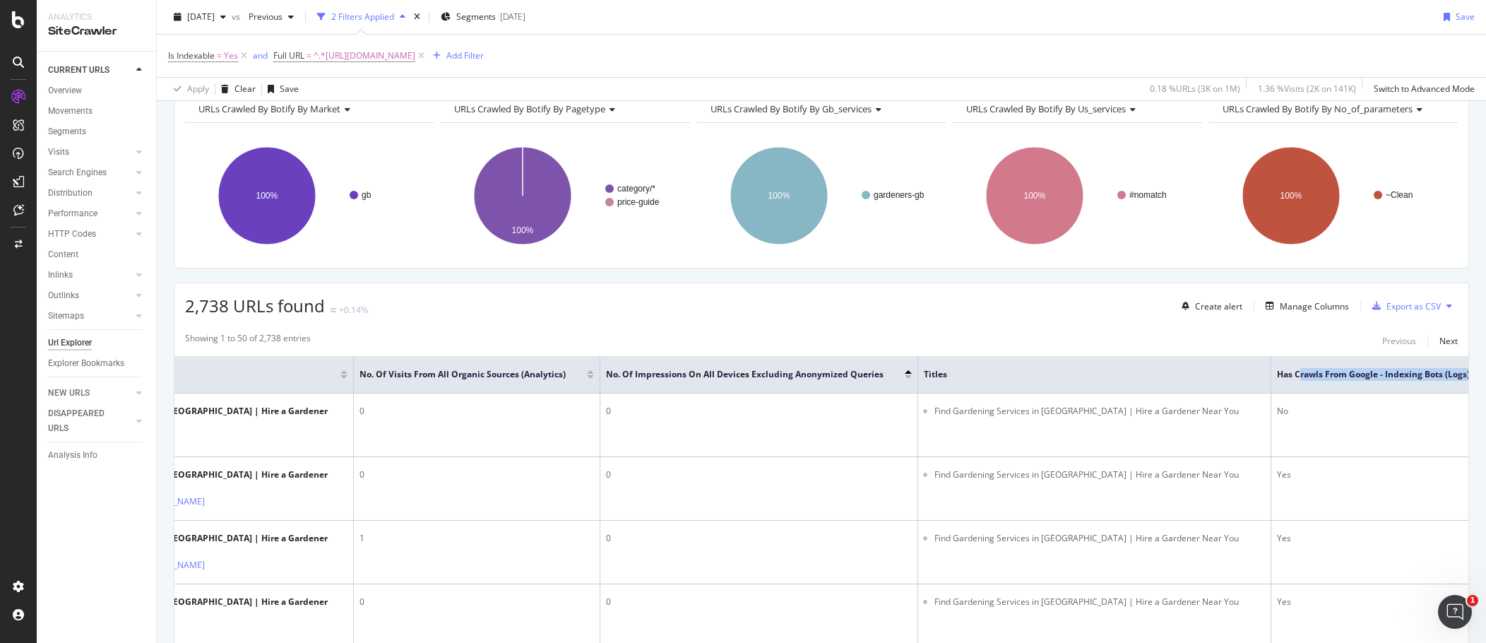
drag, startPoint x: 1439, startPoint y: 370, endPoint x: 1431, endPoint y: 369, distance: 7.9
click at [904, 370] on th "Has Crawls from Google - Indexing Bots (Logs)" at bounding box center [1388, 374] width 232 height 37
click at [904, 367] on div "Has Crawls from Google - Indexing Bots (Logs)" at bounding box center [1372, 374] width 214 height 14
drag, startPoint x: 1245, startPoint y: 375, endPoint x: 1308, endPoint y: 375, distance: 62.9
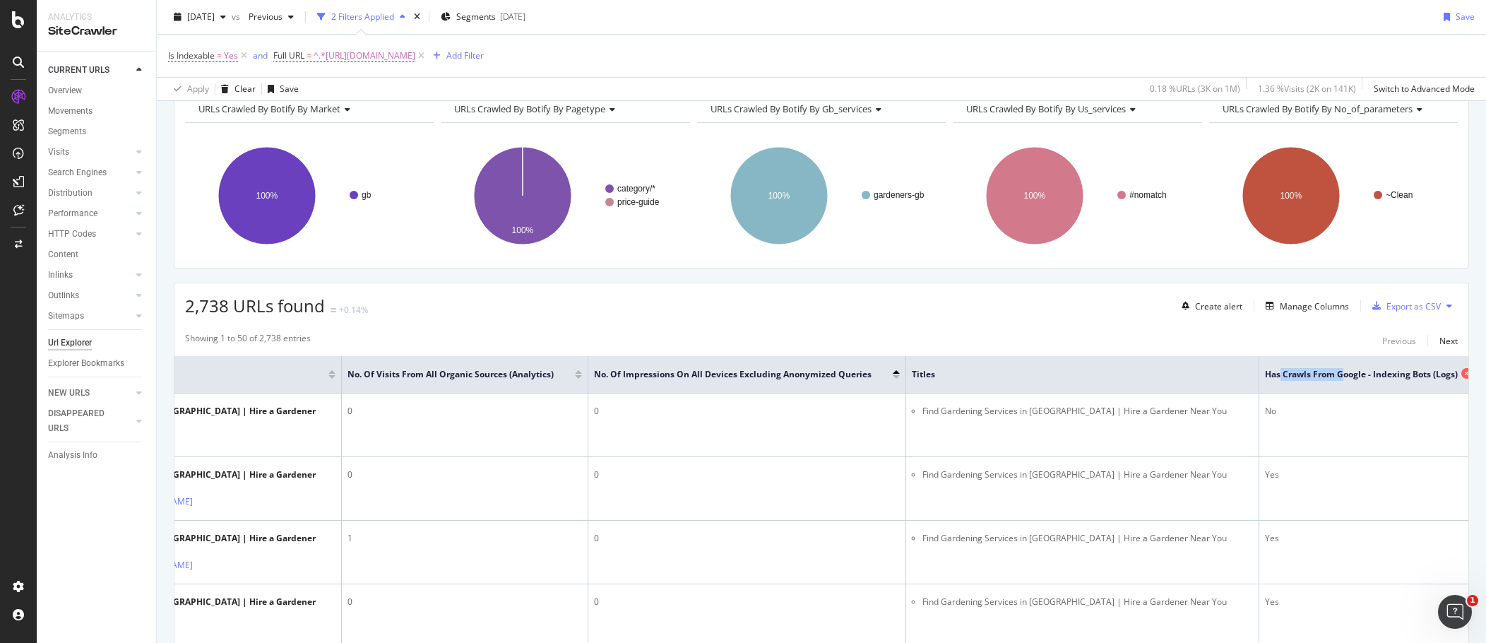
click at [904, 375] on span "Has Crawls from Google - Indexing Bots (Logs)" at bounding box center [1361, 374] width 193 height 13
click at [904, 377] on span "Has Crawls from Google - Indexing Bots (Logs)" at bounding box center [1361, 374] width 193 height 13
click at [904, 305] on div "Manage Columns" at bounding box center [1314, 306] width 69 height 12
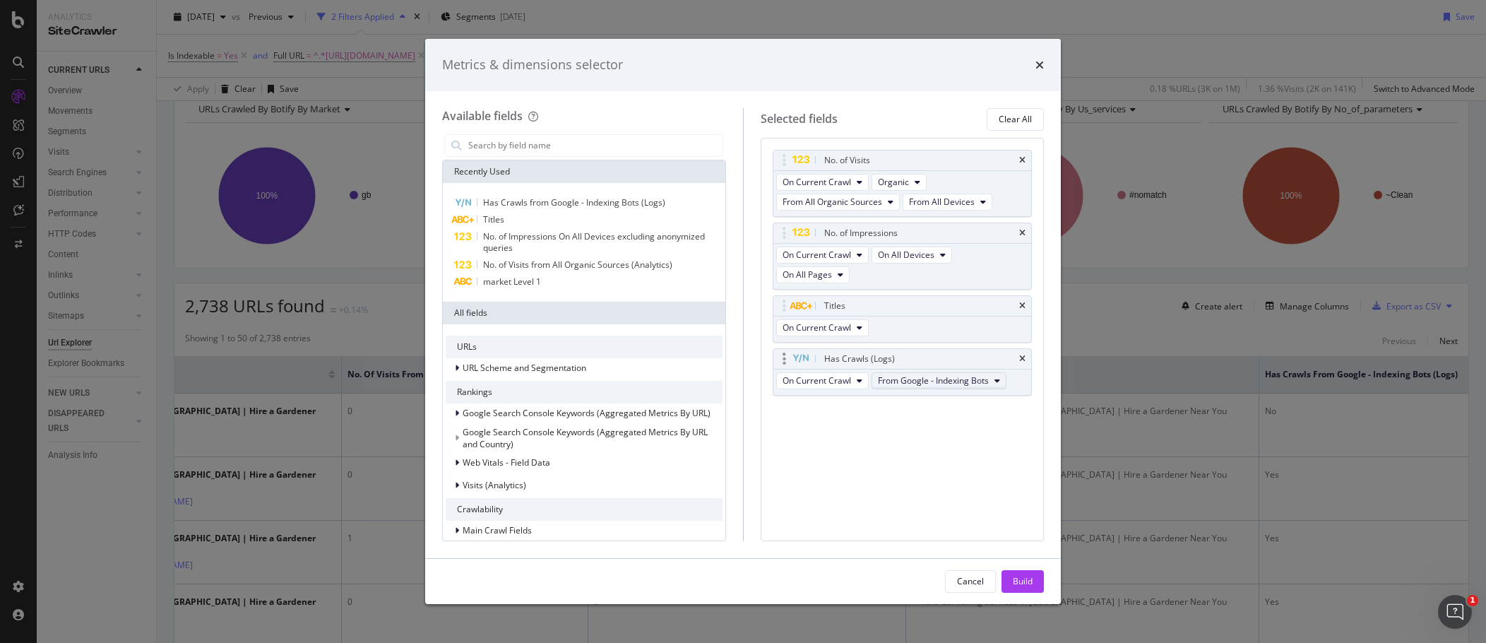
click at [904, 386] on span "From Google - Indexing Bots" at bounding box center [933, 380] width 111 height 12
click at [800, 445] on div "No. of Visits On Current Crawl Organic From All Organic Sources From All Device…" at bounding box center [903, 339] width 284 height 403
click at [904, 349] on div "Metrics & dimensions selector Available fields Recently Used Has Crawls from Go…" at bounding box center [743, 321] width 1486 height 643
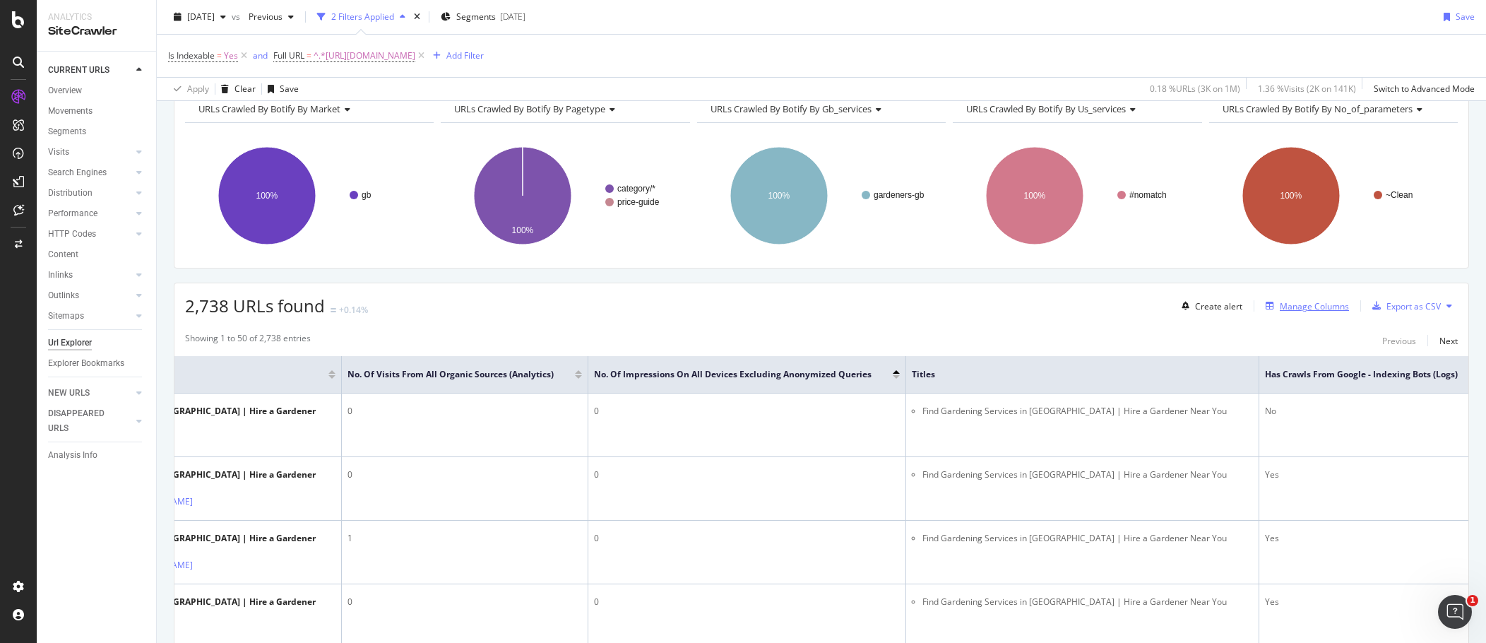
click at [904, 306] on div "Manage Columns" at bounding box center [1314, 306] width 69 height 12
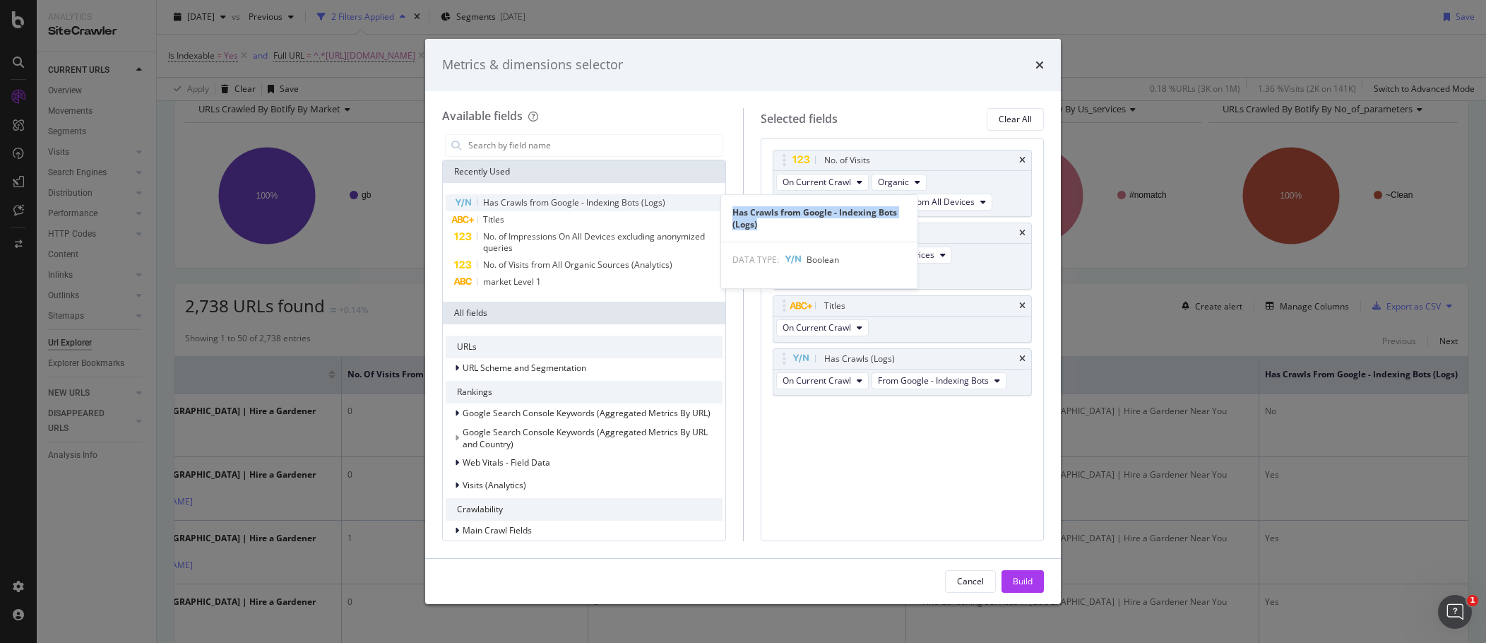
drag, startPoint x: 733, startPoint y: 213, endPoint x: 810, endPoint y: 224, distance: 77.1
click at [810, 224] on div "Has Crawls from Google - Indexing Bots (Logs)" at bounding box center [819, 218] width 196 height 24
copy div "Has Crawls from Google - Indexing Bots (Logs)"
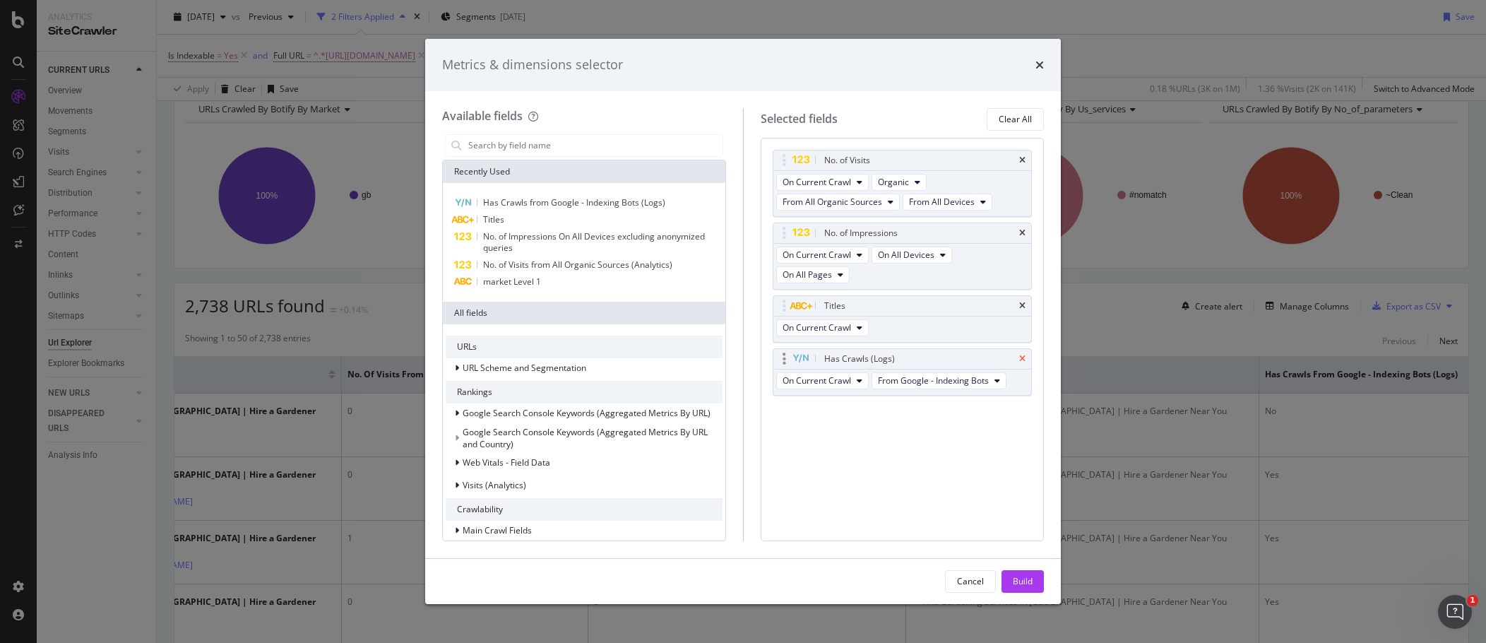
click at [904, 357] on icon "times" at bounding box center [1022, 359] width 6 height 8
click at [560, 145] on input "modal" at bounding box center [595, 145] width 256 height 21
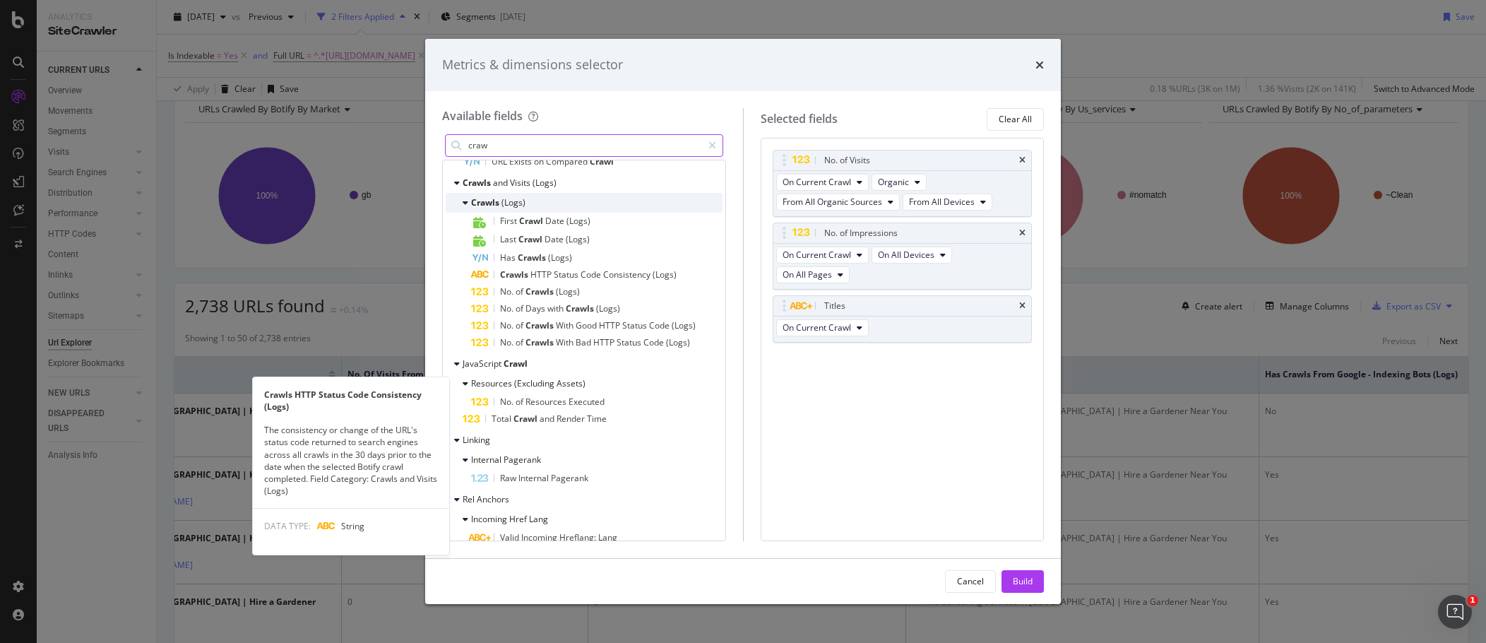
scroll to position [66, 0]
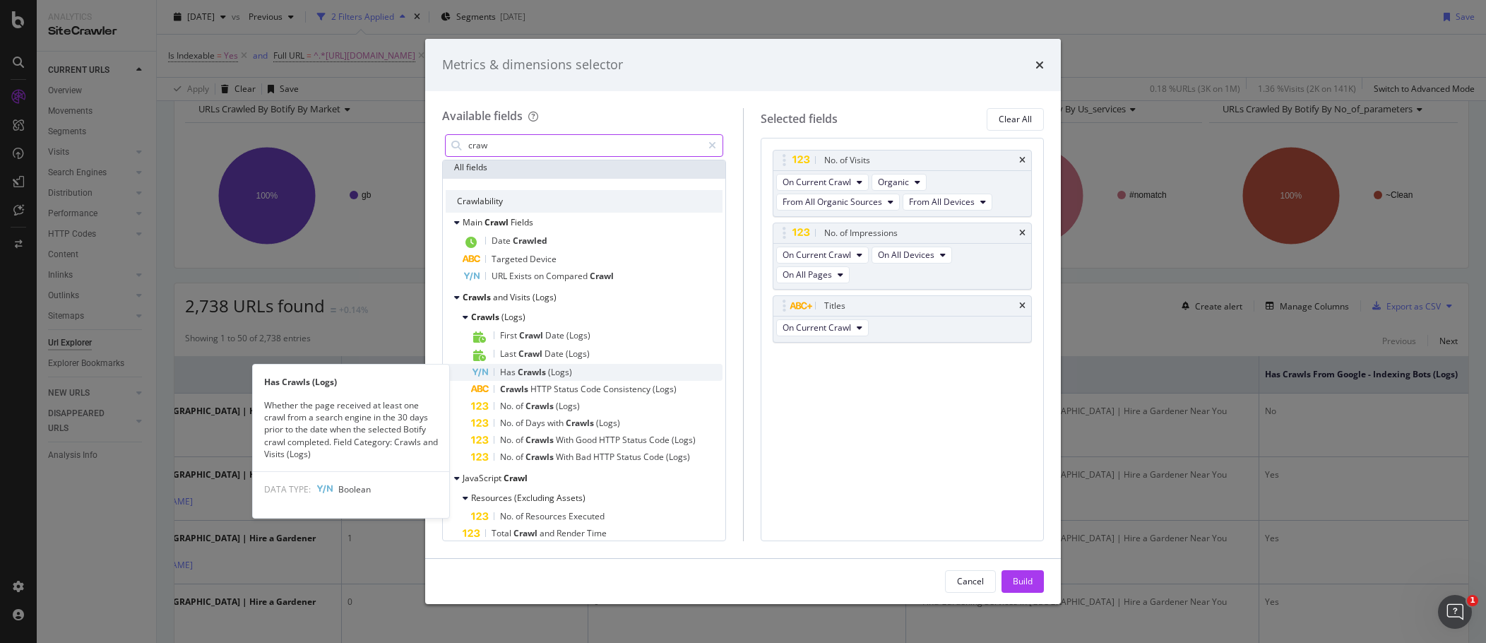
type input "craw"
click at [531, 374] on span "Crawls" at bounding box center [533, 372] width 30 height 12
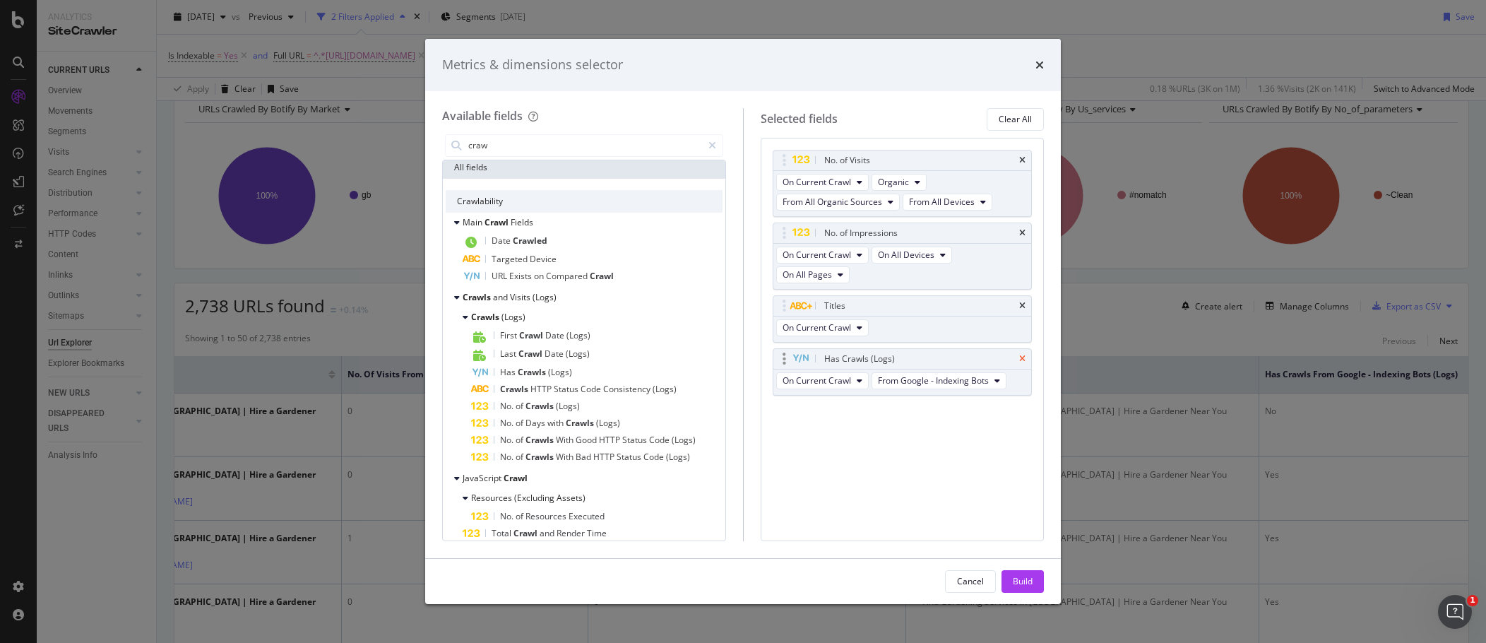
click at [904, 359] on icon "times" at bounding box center [1022, 359] width 6 height 8
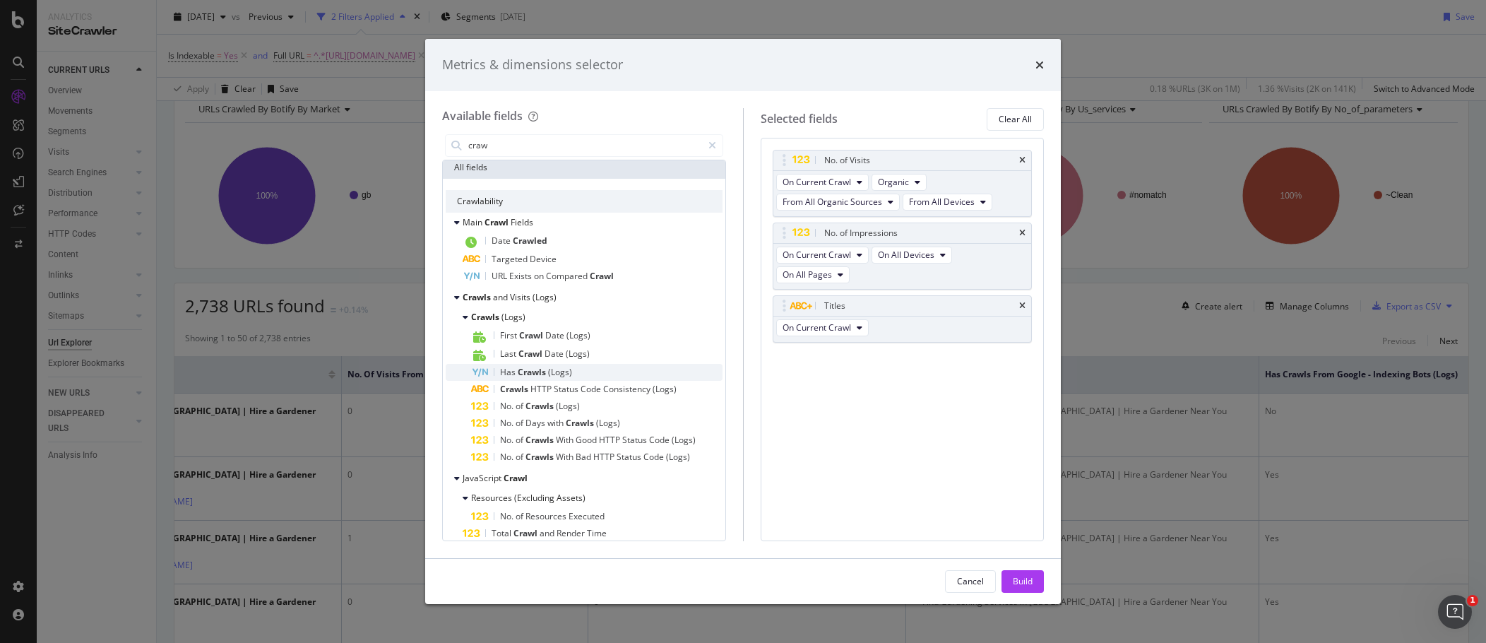
click at [525, 368] on span "Crawls" at bounding box center [533, 372] width 30 height 12
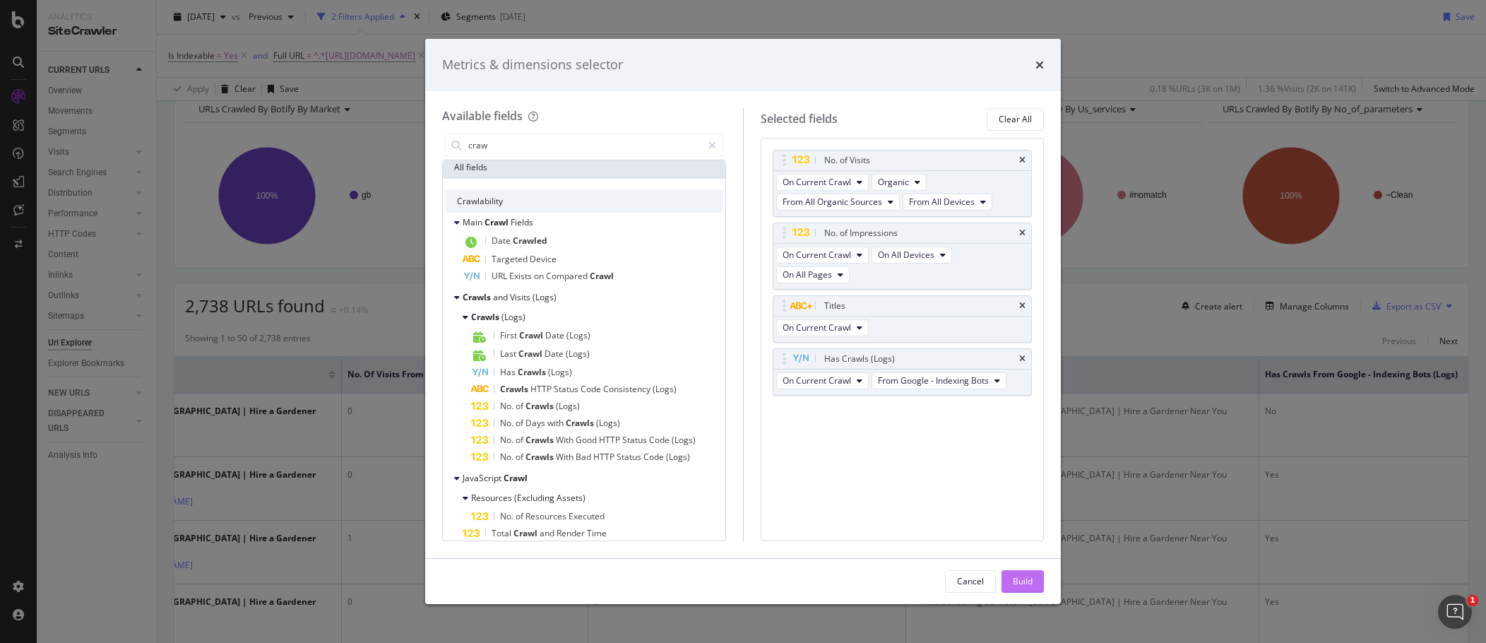
click at [904, 445] on button "Build" at bounding box center [1023, 581] width 42 height 23
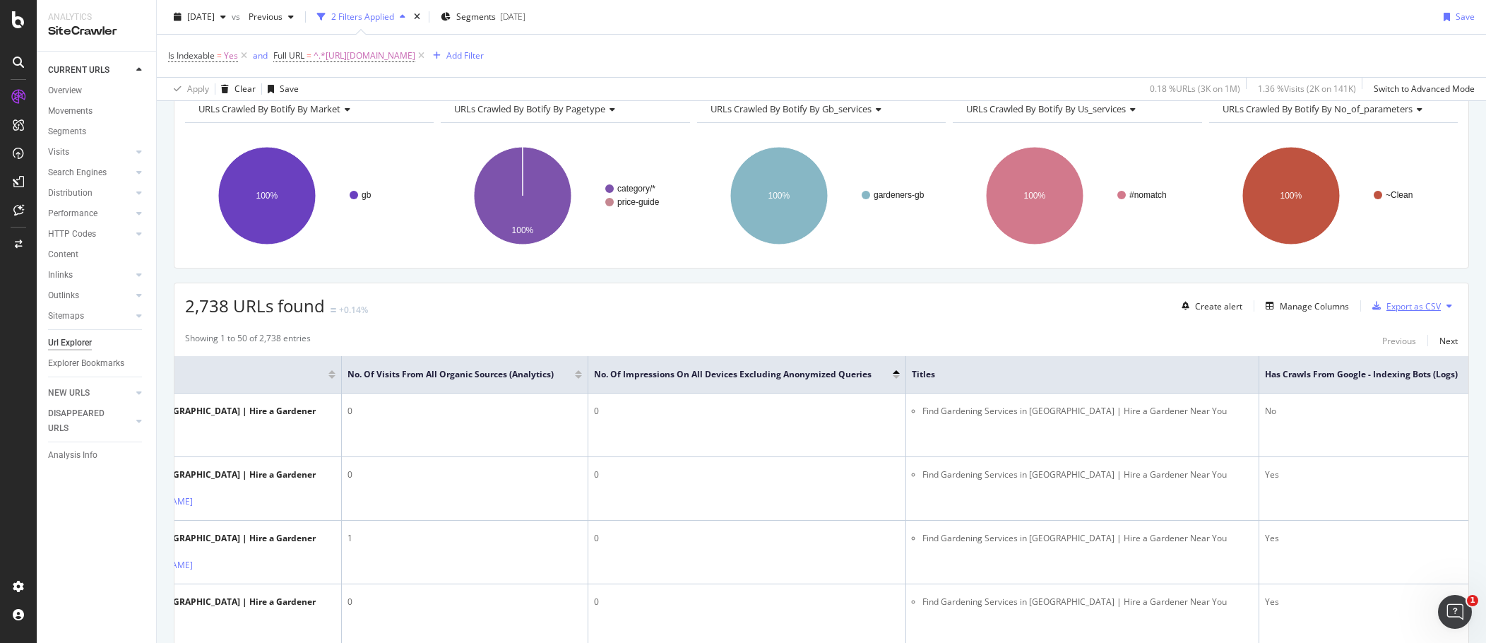
click at [904, 305] on div "Export as CSV" at bounding box center [1414, 306] width 54 height 12
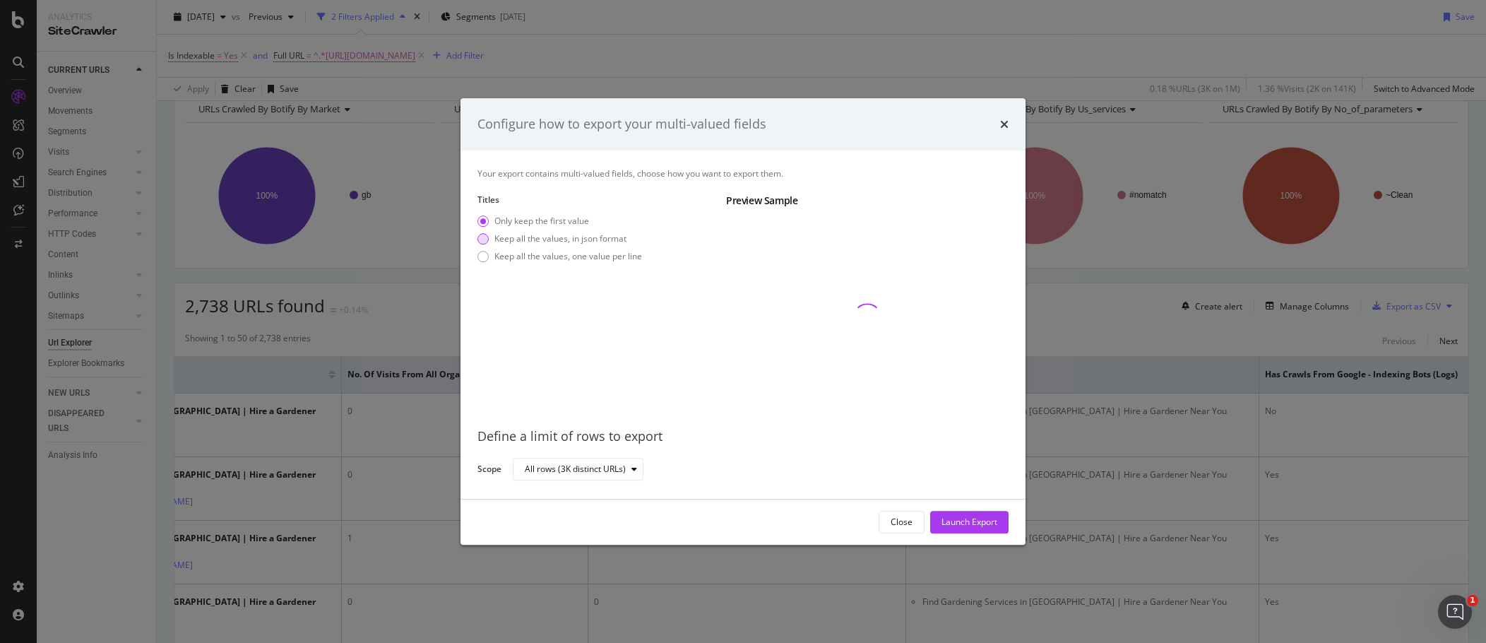
click at [618, 240] on div "Keep all the values, in json format" at bounding box center [561, 238] width 132 height 12
click at [904, 445] on div "Launch Export" at bounding box center [970, 522] width 56 height 12
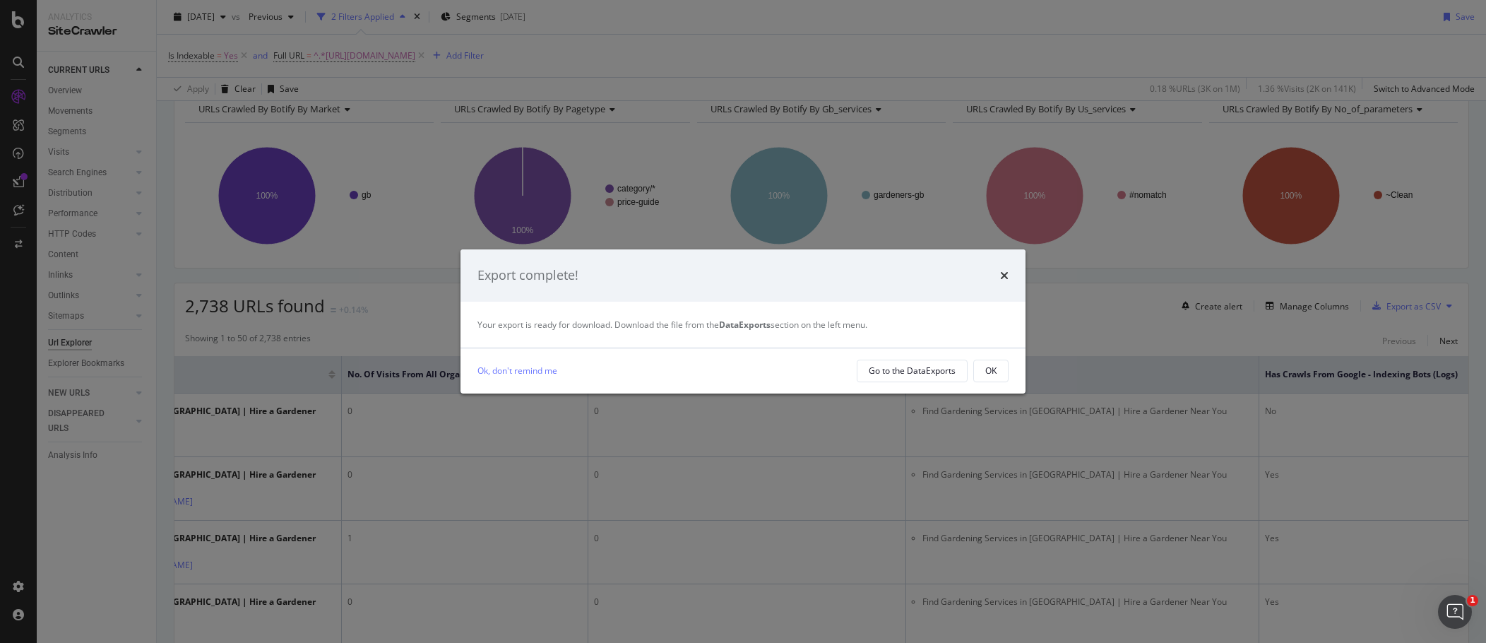
drag, startPoint x: 916, startPoint y: 371, endPoint x: 762, endPoint y: 362, distance: 154.3
click at [762, 362] on div "Ok, don't remind me Go to the DataExports OK" at bounding box center [743, 371] width 531 height 23
click at [904, 365] on div "Go to the DataExports" at bounding box center [912, 371] width 87 height 12
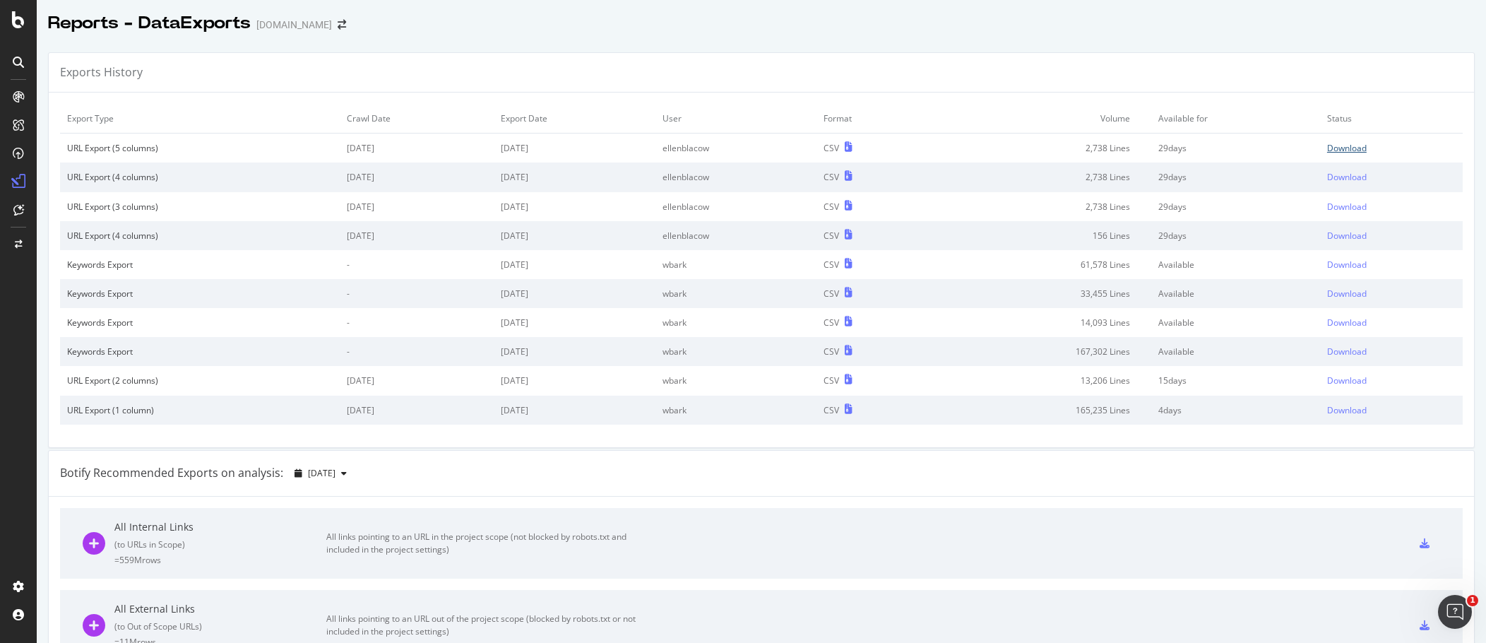
click at [904, 153] on div "Download" at bounding box center [1348, 148] width 40 height 12
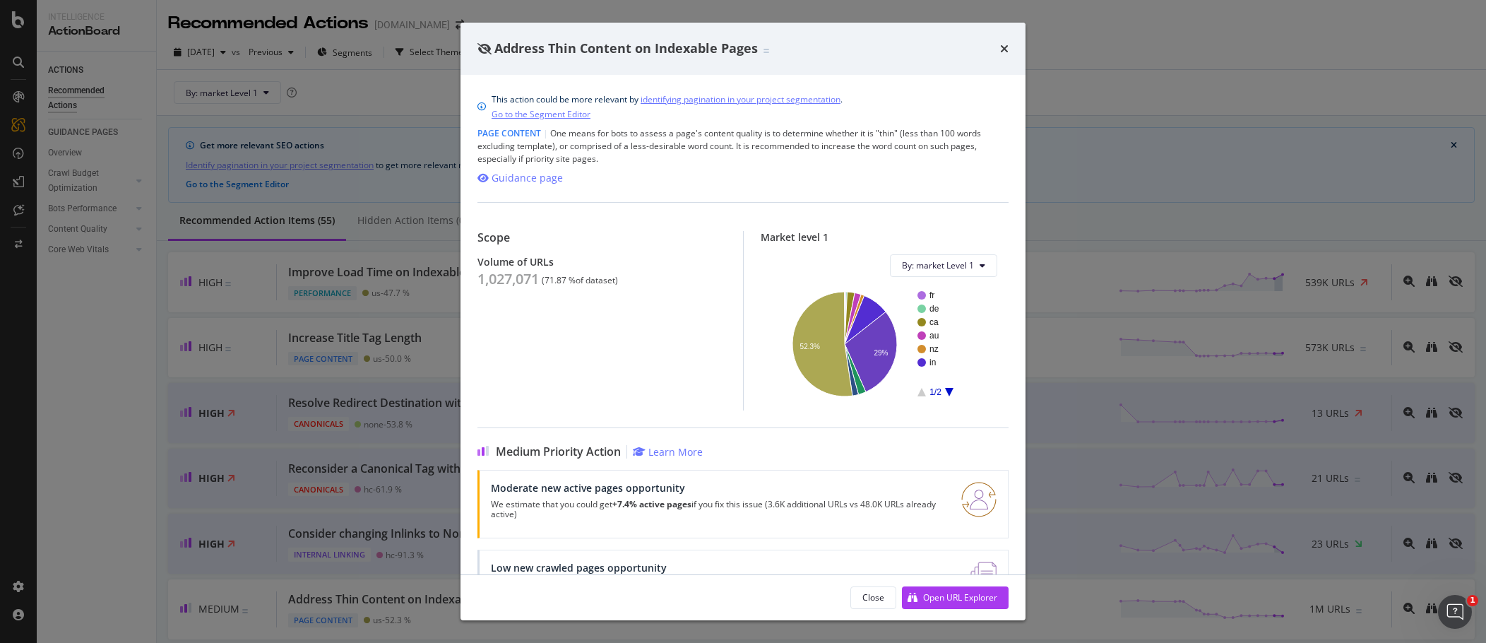
scroll to position [212, 0]
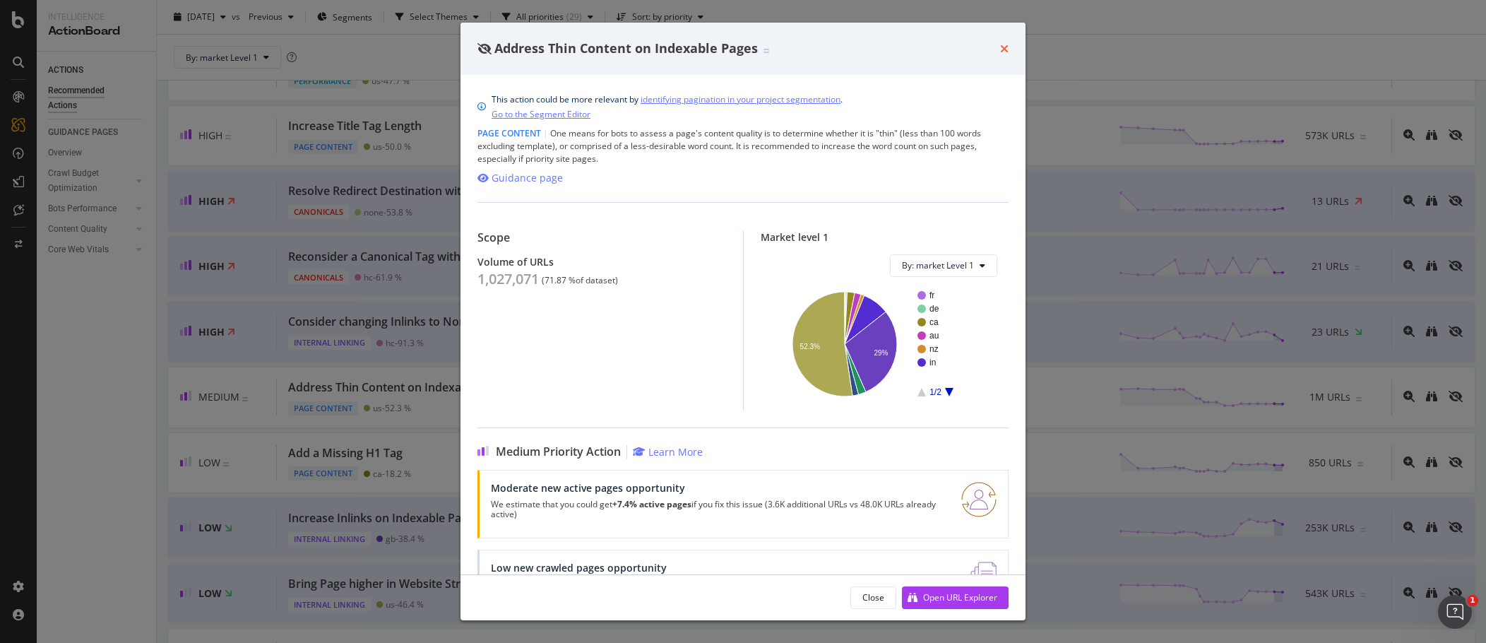
click at [1004, 47] on icon "times" at bounding box center [1004, 48] width 8 height 11
